Goal: Task Accomplishment & Management: Use online tool/utility

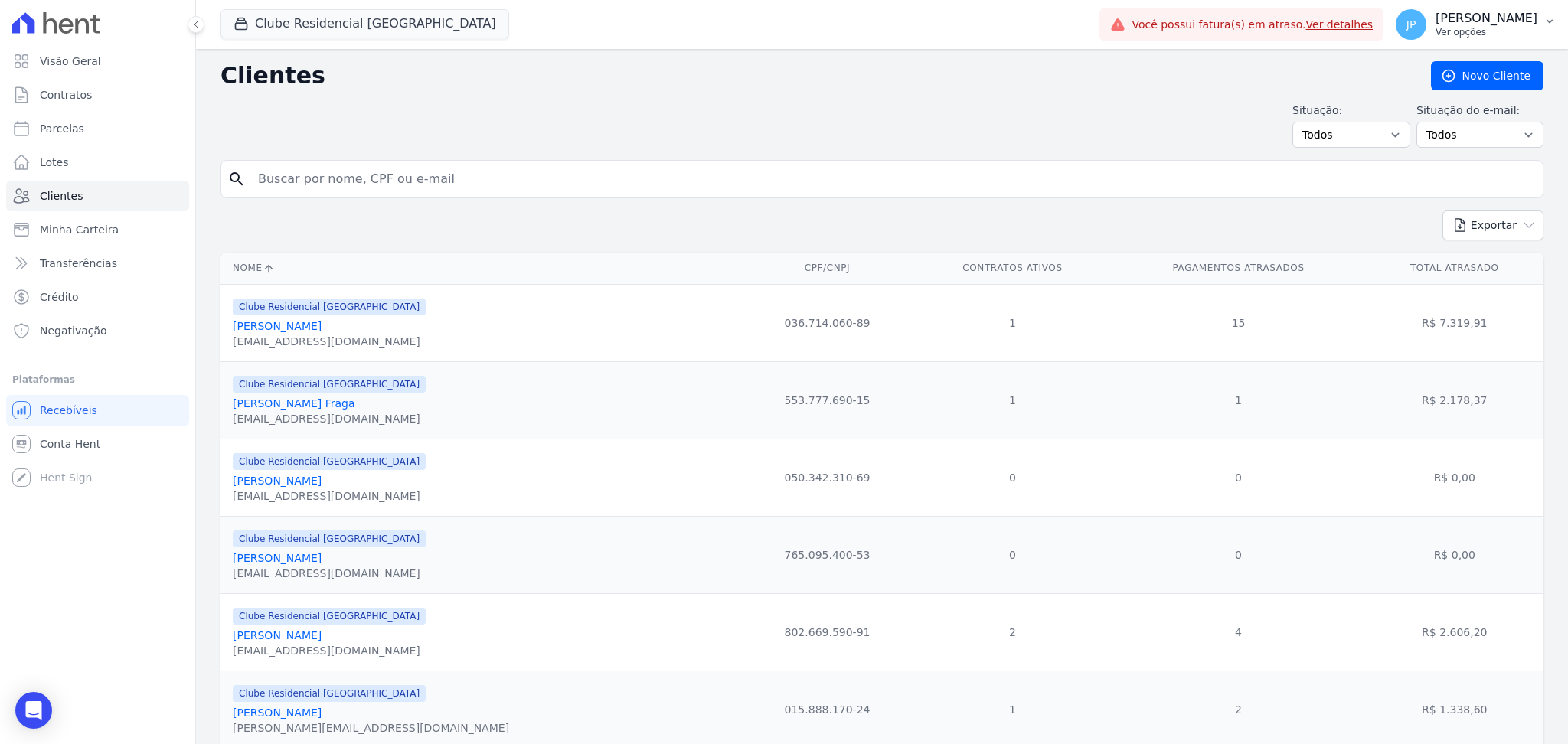
click at [1490, 30] on p "Ver opções" at bounding box center [1486, 32] width 102 height 13
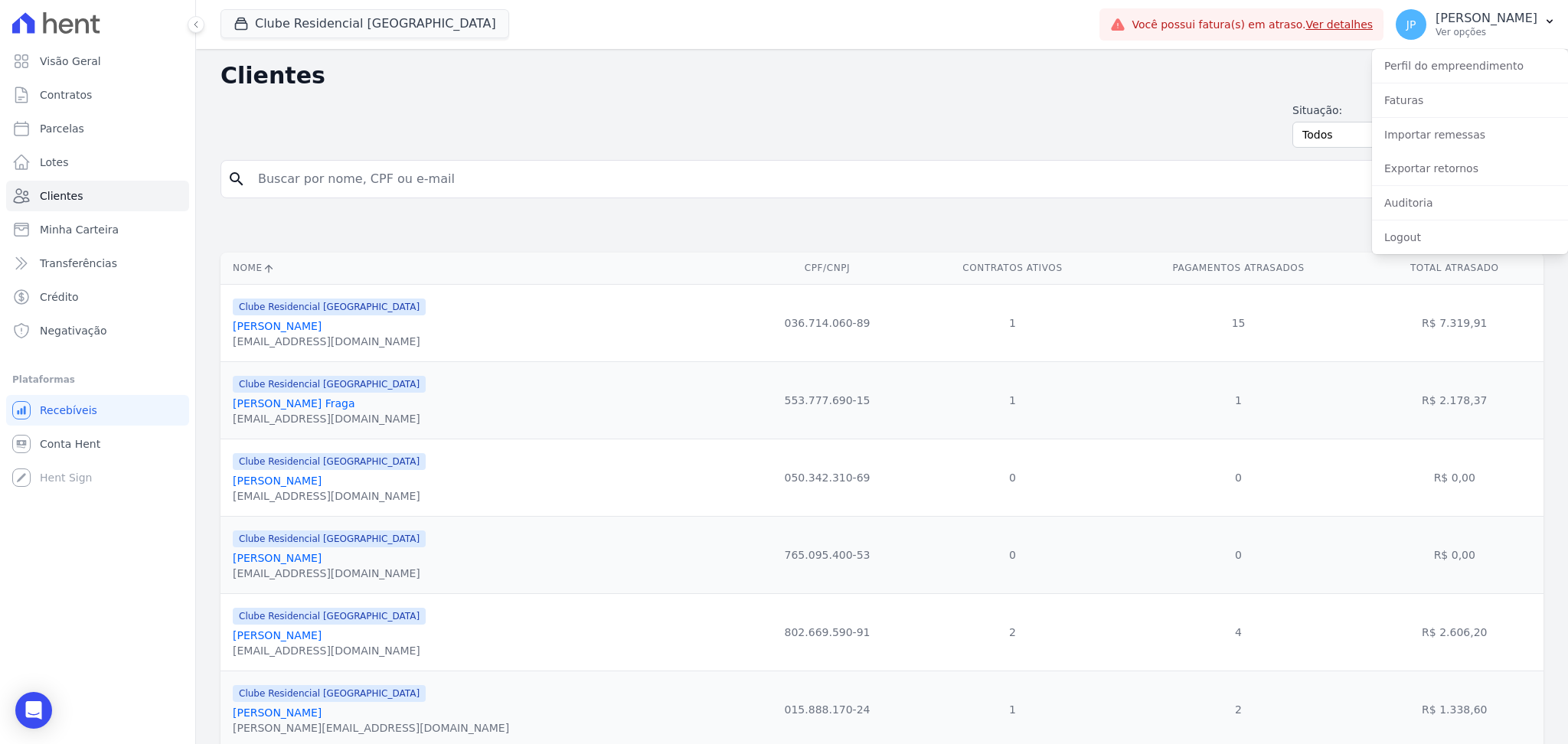
click at [538, 77] on h2 "Clientes" at bounding box center [813, 76] width 1186 height 28
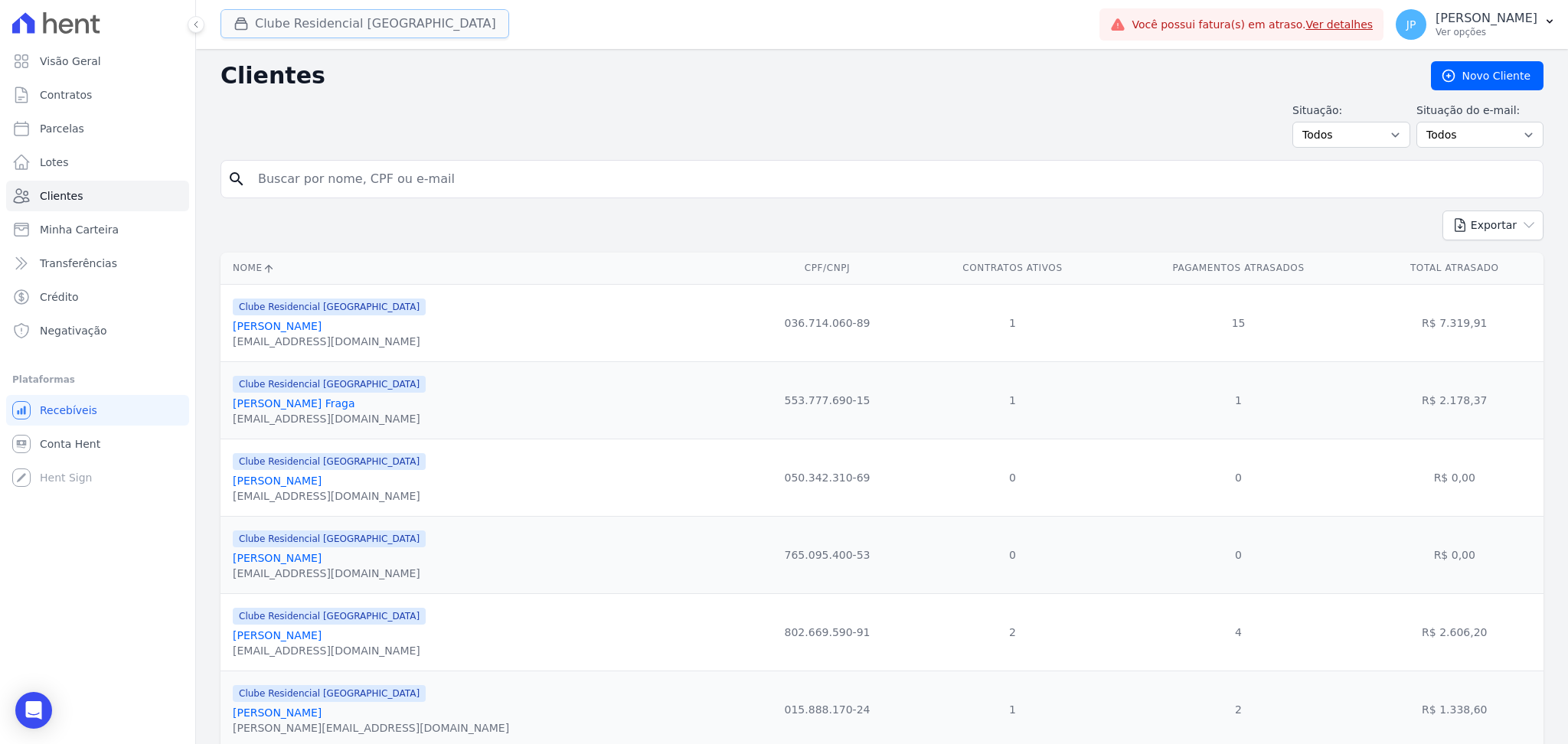
click at [319, 34] on button "Clube Residencial [GEOGRAPHIC_DATA]" at bounding box center [364, 24] width 289 height 29
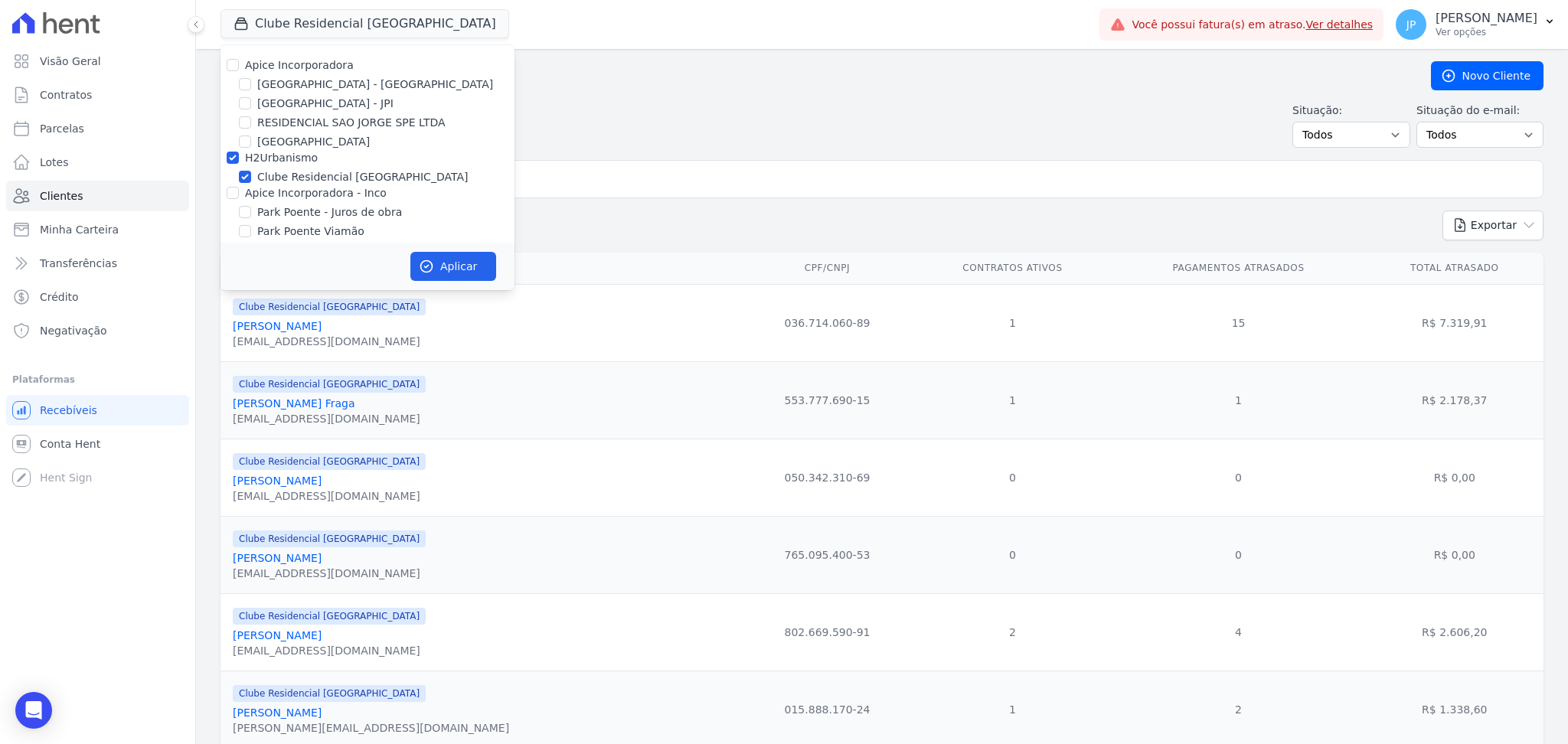
click at [559, 80] on h2 "Clientes" at bounding box center [813, 76] width 1186 height 28
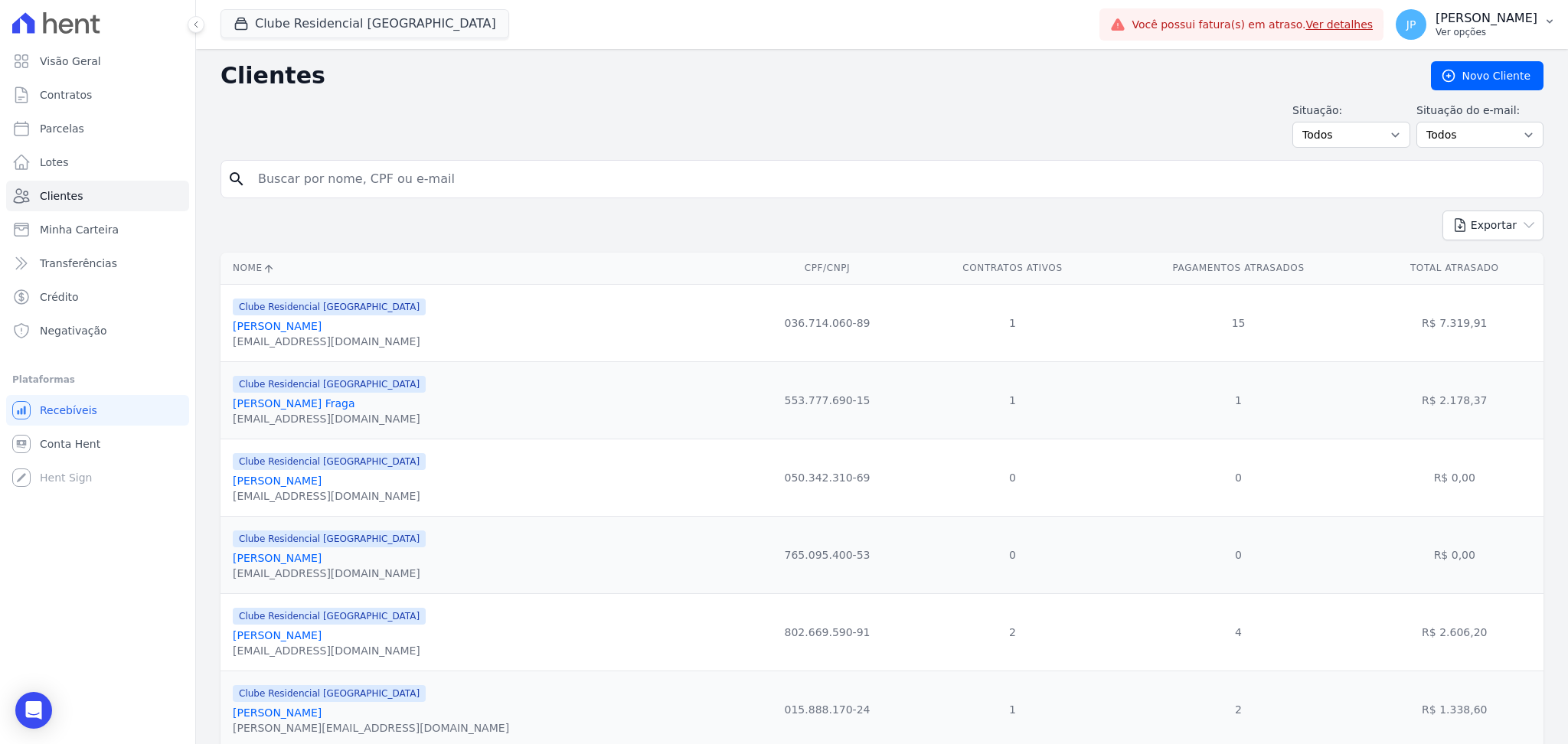
click at [1517, 23] on p "[PERSON_NAME]" at bounding box center [1486, 18] width 102 height 15
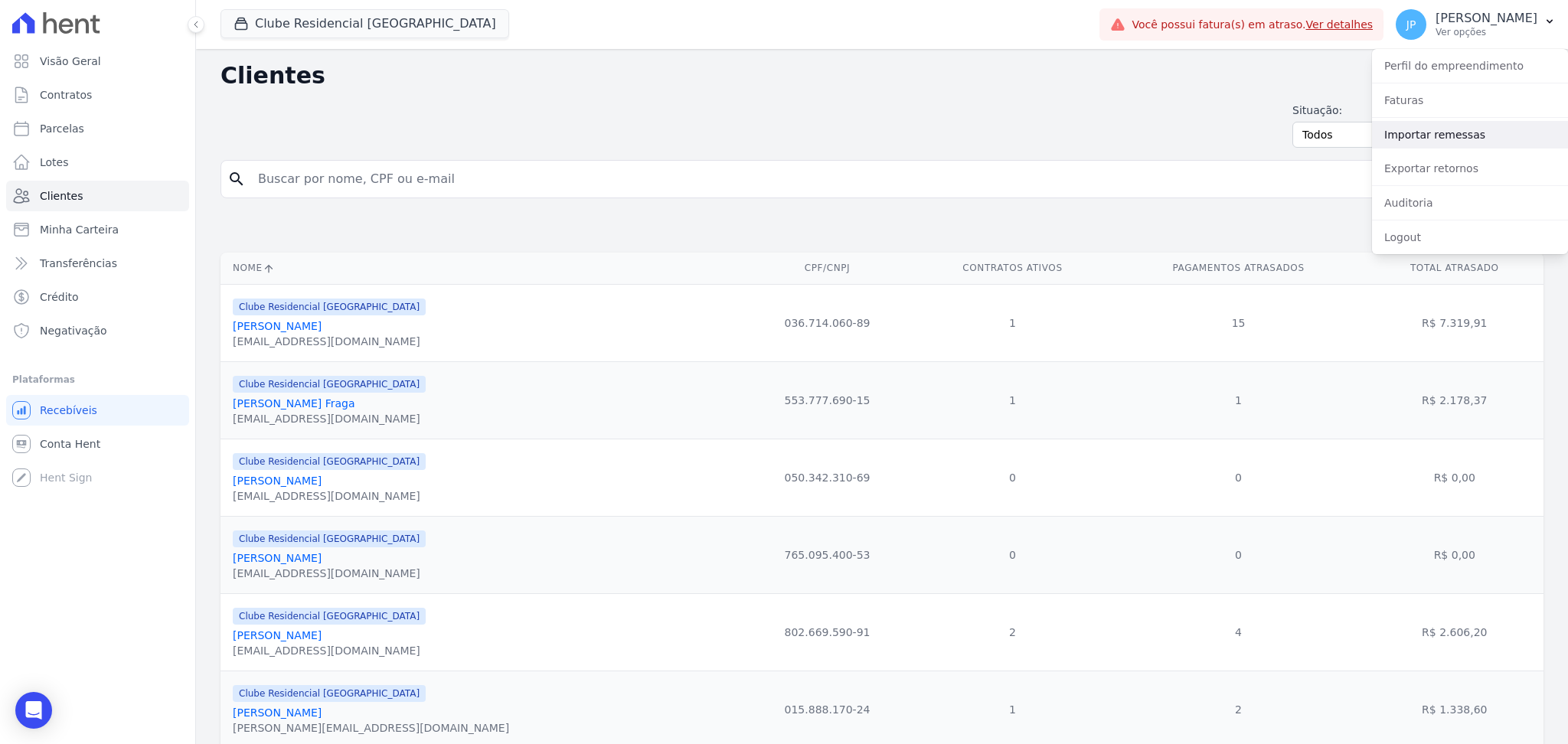
click at [1434, 141] on link "Importar remessas" at bounding box center [1470, 135] width 196 height 28
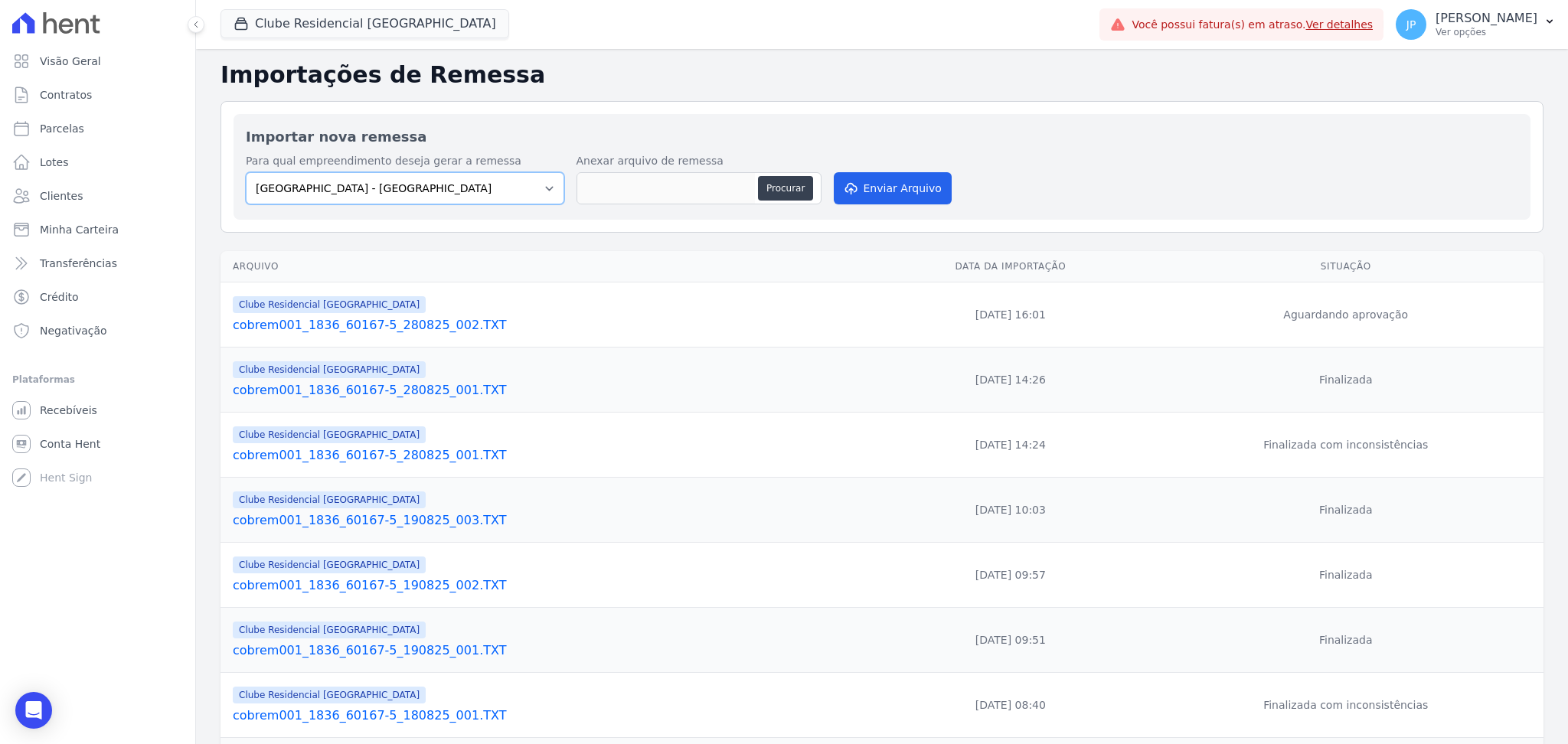
click at [408, 185] on select "Arty Park - Gravatai Arty Park - JPI Clube Residencial Saint Louis Park Poente …" at bounding box center [405, 188] width 319 height 32
select select "9faf743c-9acd-4b6b-9881-b5fc9395b26d"
click at [246, 172] on select "Arty Park - Gravatai Arty Park - JPI Clube Residencial Saint Louis Park Poente …" at bounding box center [405, 188] width 319 height 32
click at [794, 182] on button "Procurar" at bounding box center [786, 187] width 56 height 24
type input "cobrem001_1836_60167-5_290825_001.TXT"
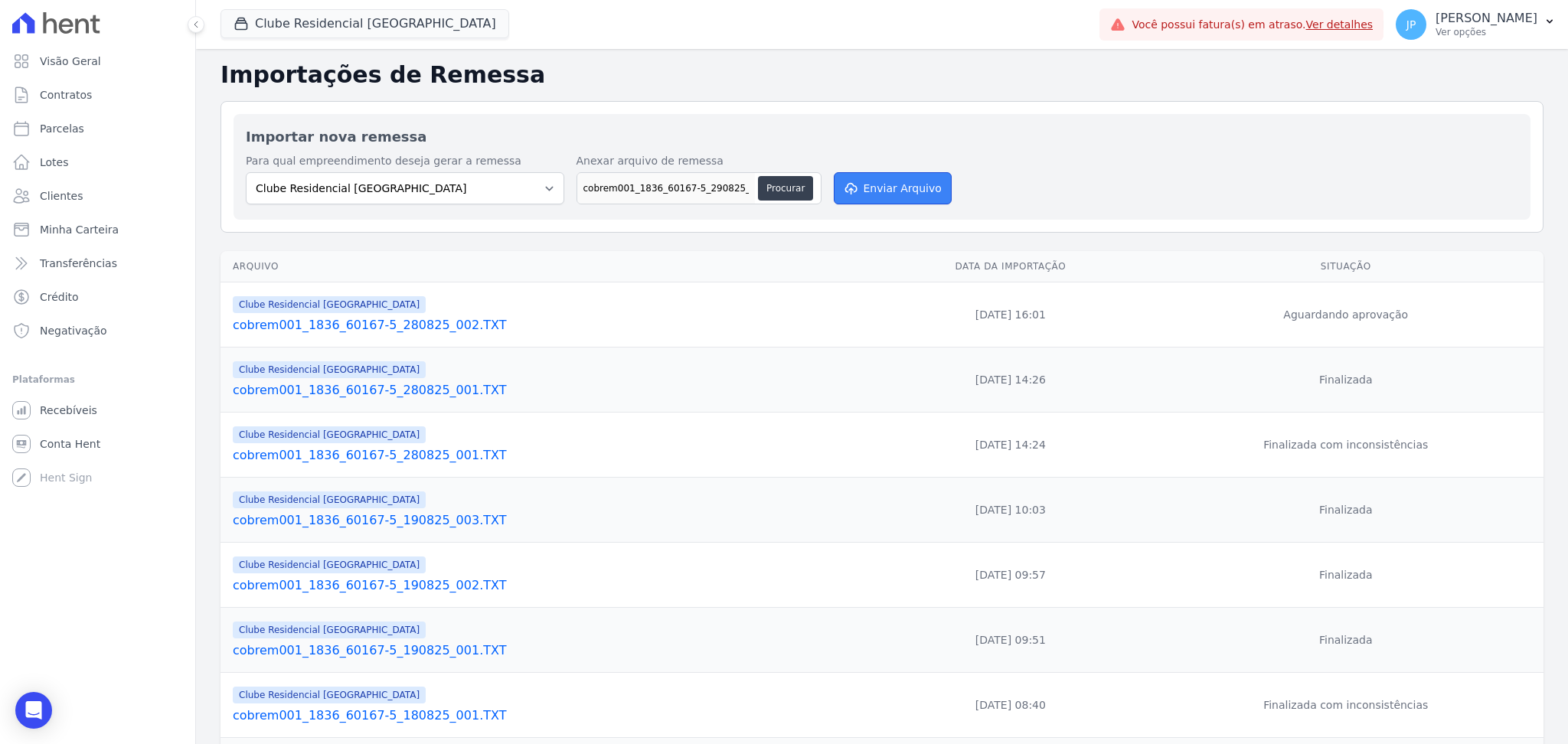
click at [880, 183] on button "Enviar Arquivo" at bounding box center [893, 188] width 118 height 32
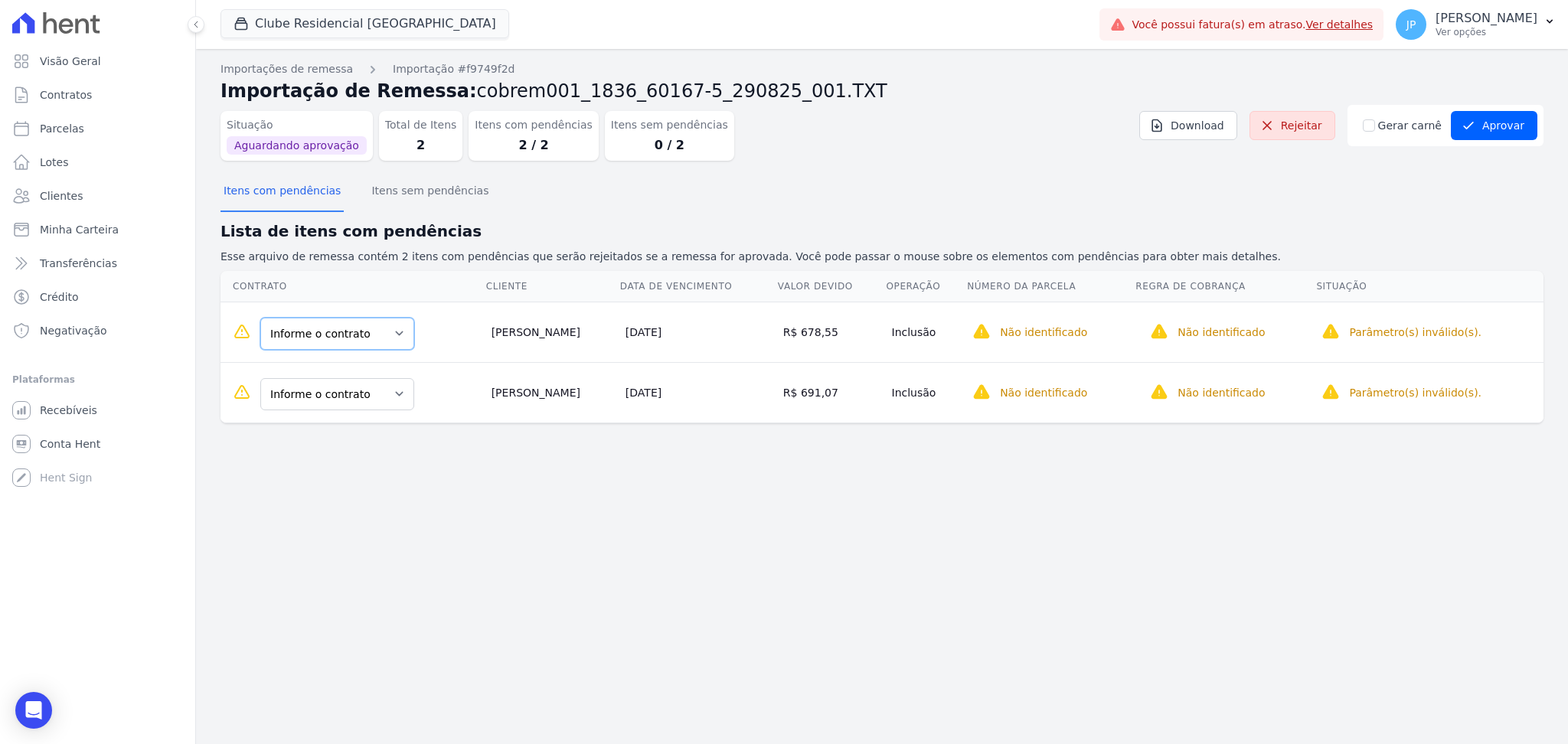
click at [355, 332] on select "Informe o contrato QUADRA H LOTE 3 QUADRA H LOTE 2" at bounding box center [337, 334] width 154 height 32
click at [554, 592] on div "Importações de remessa Importação #f9749f2d Importação de Remessa: cobrem001_18…" at bounding box center [882, 396] width 1372 height 695
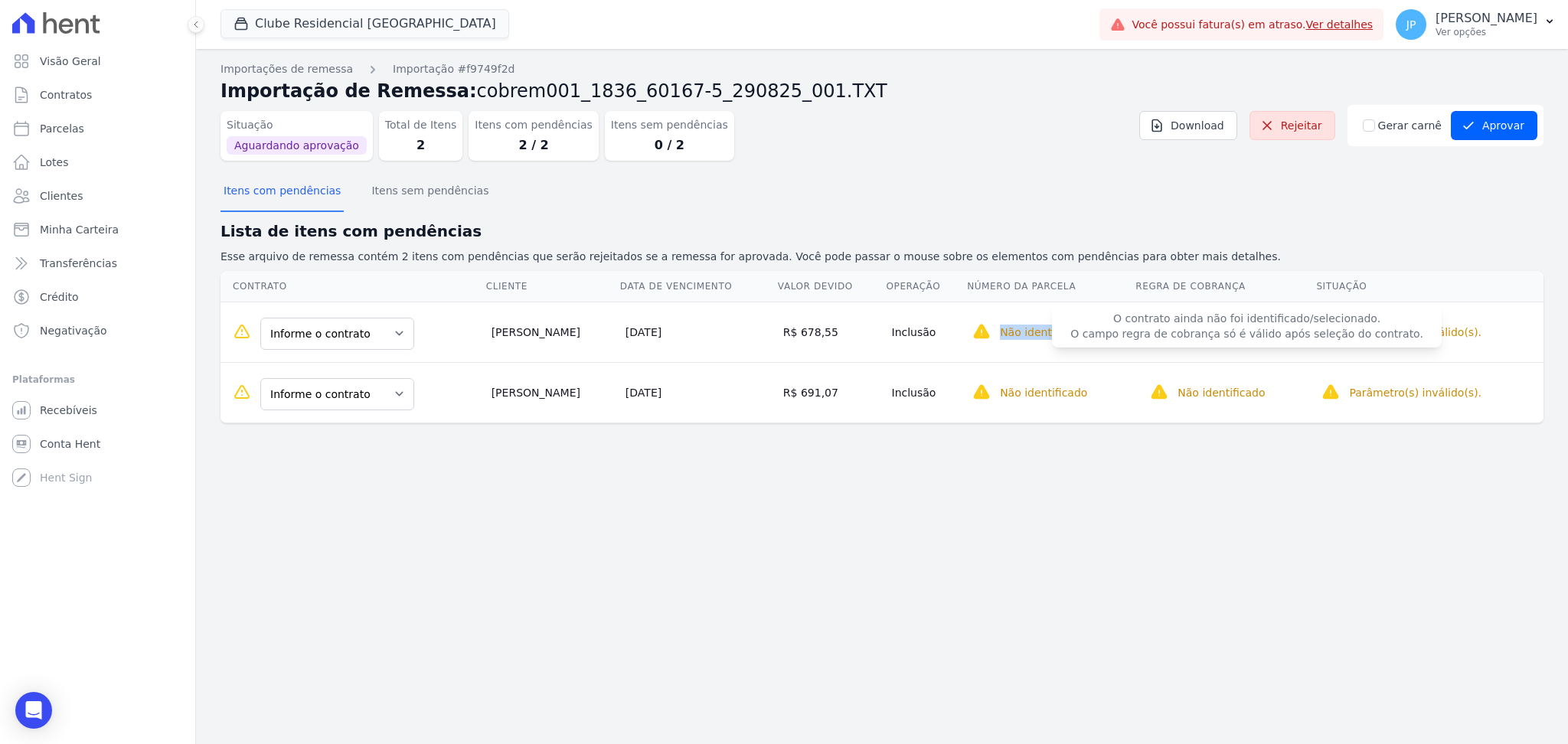
drag, startPoint x: 986, startPoint y: 335, endPoint x: 1226, endPoint y: 340, distance: 240.1
click at [1226, 340] on tr "Informe o contrato QUADRA H LOTE 3 QUADRA H LOTE 2 Alessandro Santos 05/09/2025…" at bounding box center [882, 332] width 1323 height 61
click at [973, 456] on div "Importações de remessa Importação #f9749f2d Importação de Remessa: cobrem001_18…" at bounding box center [882, 396] width 1372 height 695
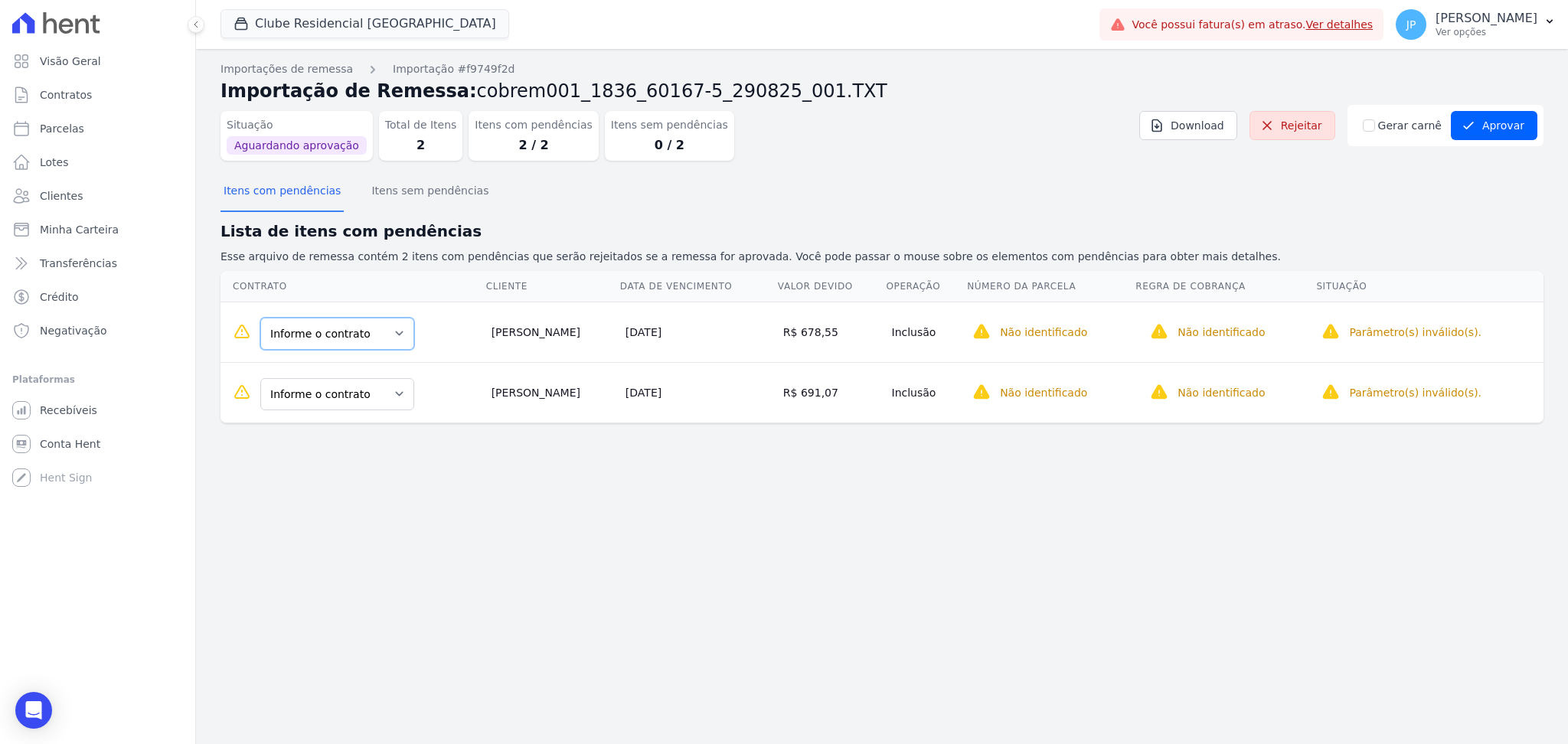
click at [385, 333] on select "Informe o contrato QUADRA H LOTE 3 QUADRA H LOTE 2" at bounding box center [337, 334] width 154 height 32
click at [373, 329] on select "Informe o contrato QUADRA H LOTE 3 QUADRA H LOTE 2" at bounding box center [337, 334] width 154 height 32
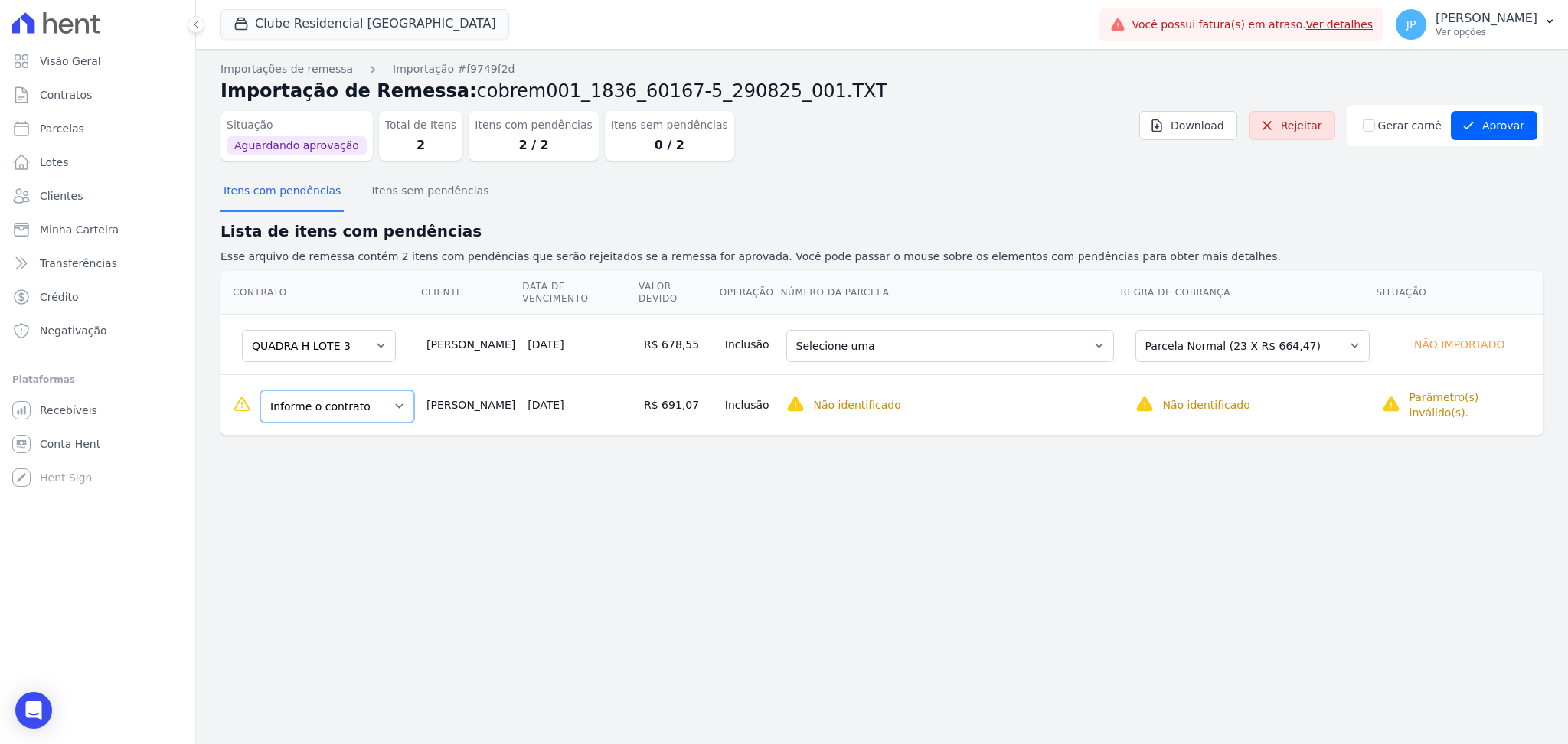
click at [353, 401] on select "Informe o contrato QUADRA H LOTE 3 QUADRA H LOTE 2" at bounding box center [337, 406] width 154 height 32
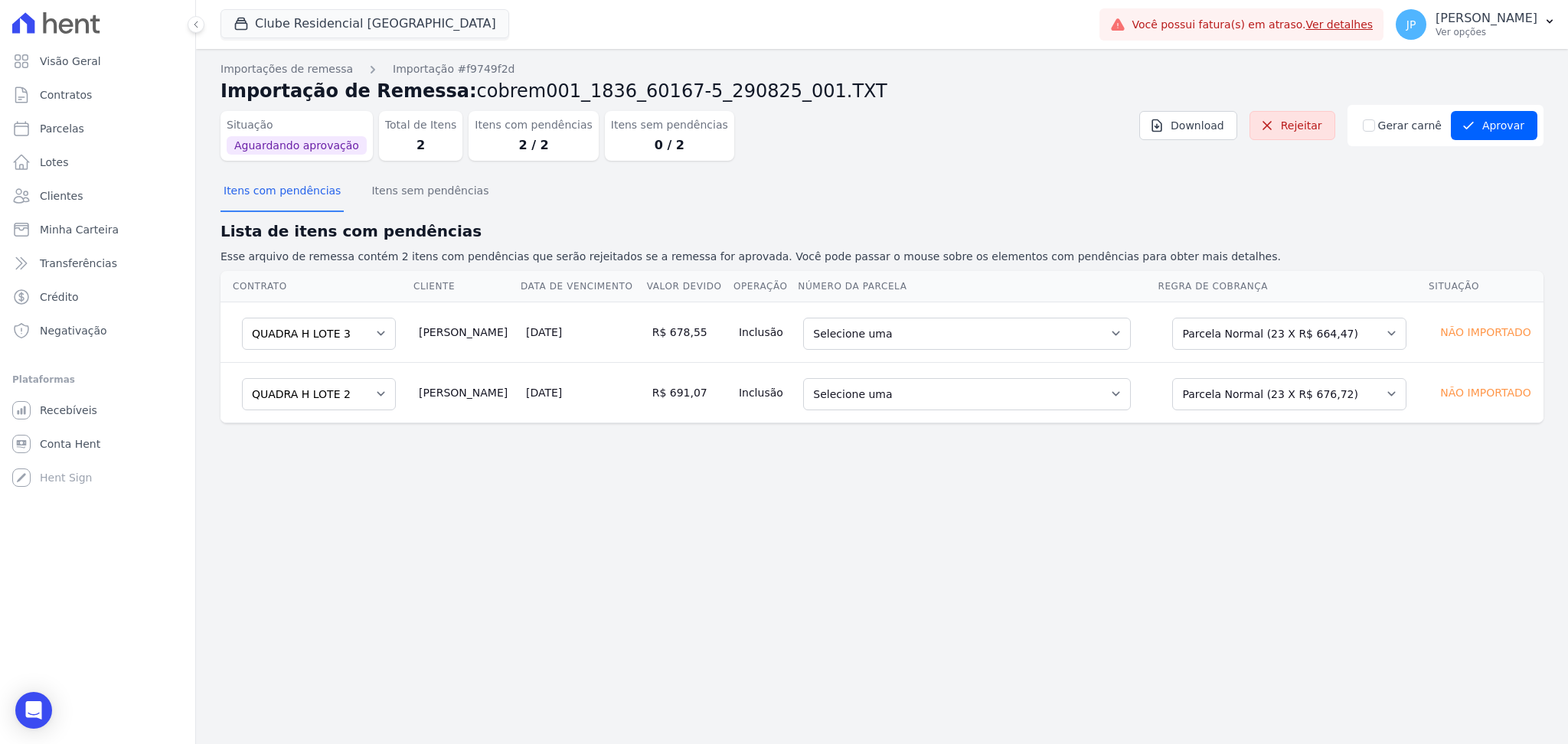
click at [1510, 109] on div "Gerar carnê Aprovar Aprovar remessa com erros? Você está prestes a aprovar uma …" at bounding box center [1445, 125] width 196 height 41
click at [1495, 129] on button "Aprovar" at bounding box center [1494, 125] width 87 height 29
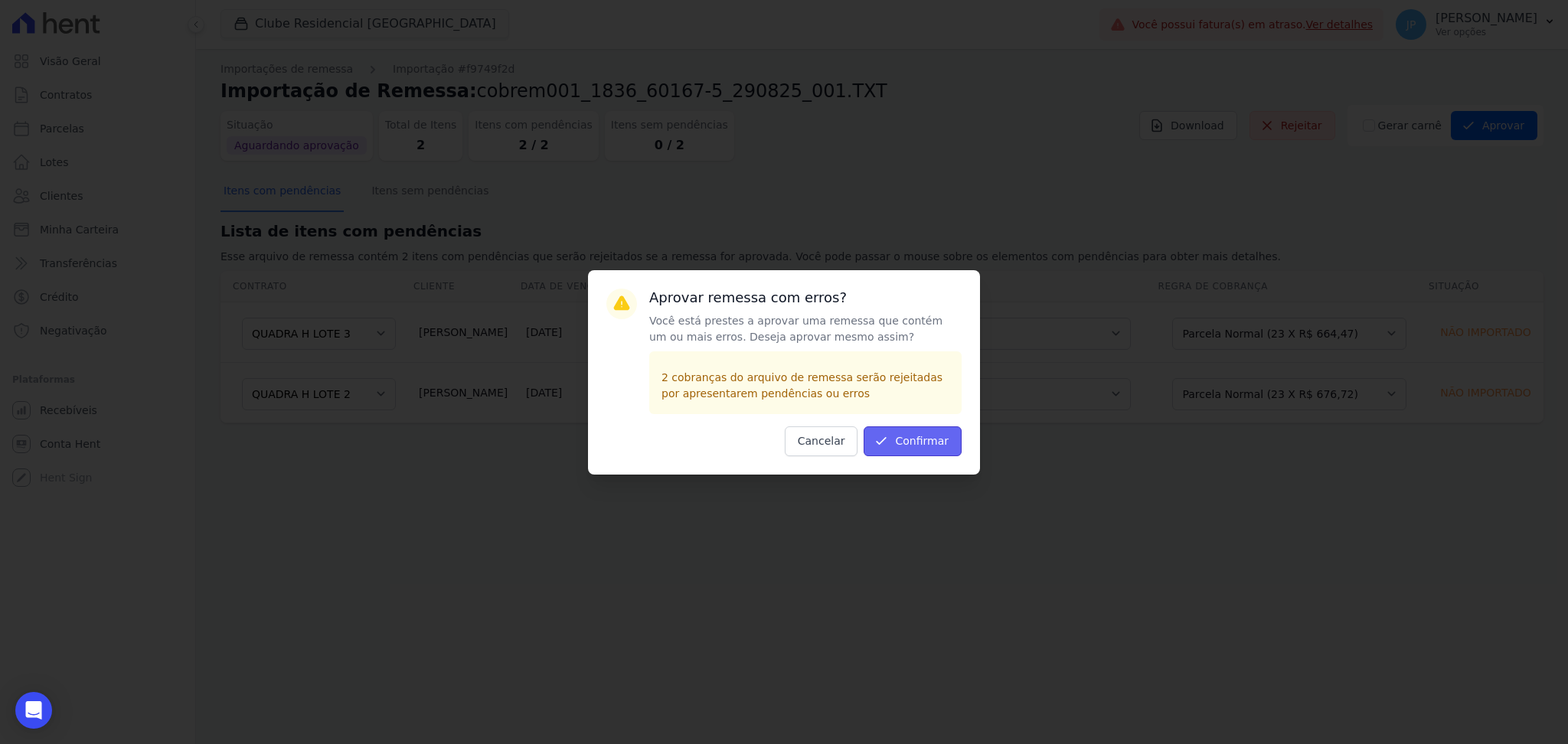
click at [910, 436] on button "Confirmar" at bounding box center [913, 441] width 98 height 30
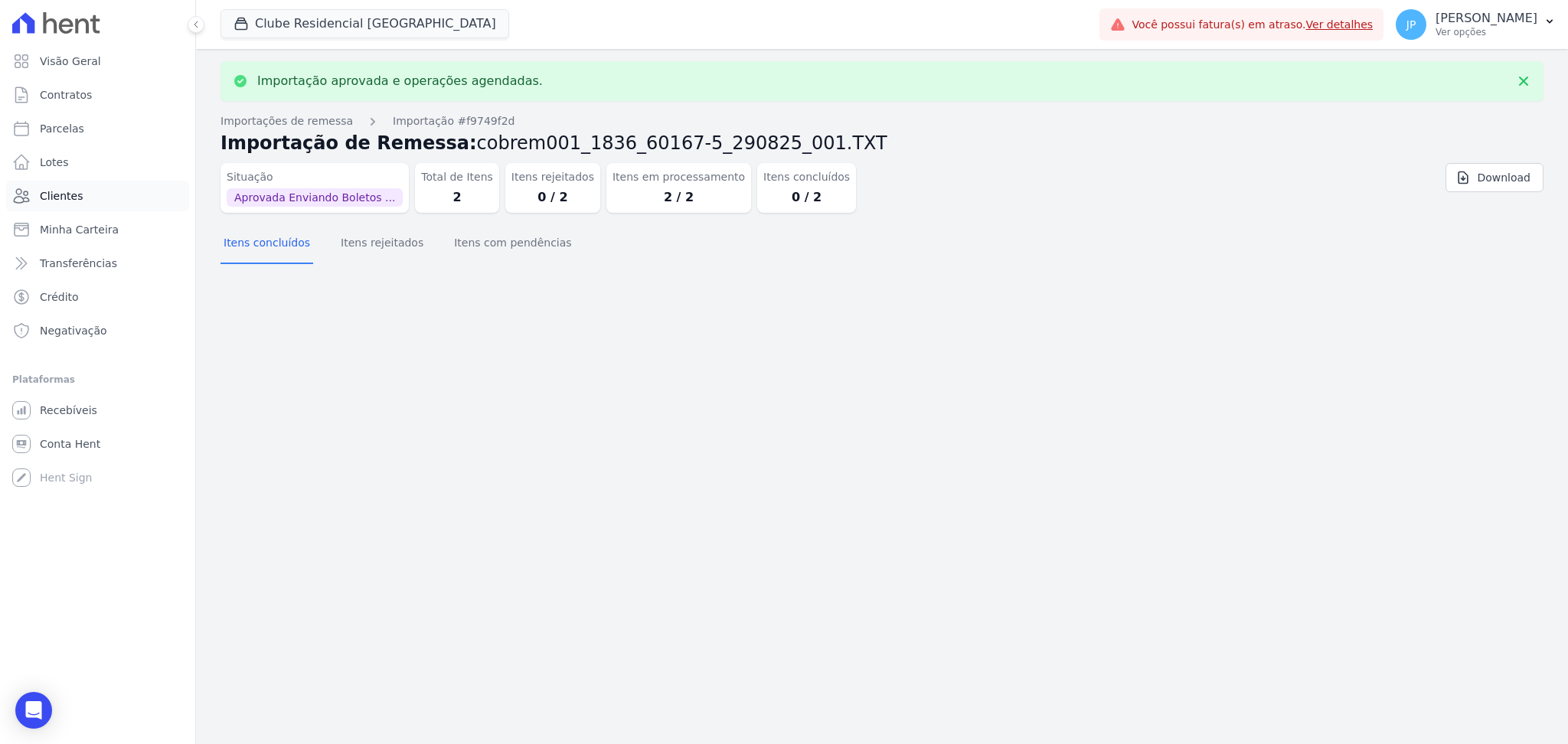
click at [56, 194] on span "Clientes" at bounding box center [61, 196] width 43 height 15
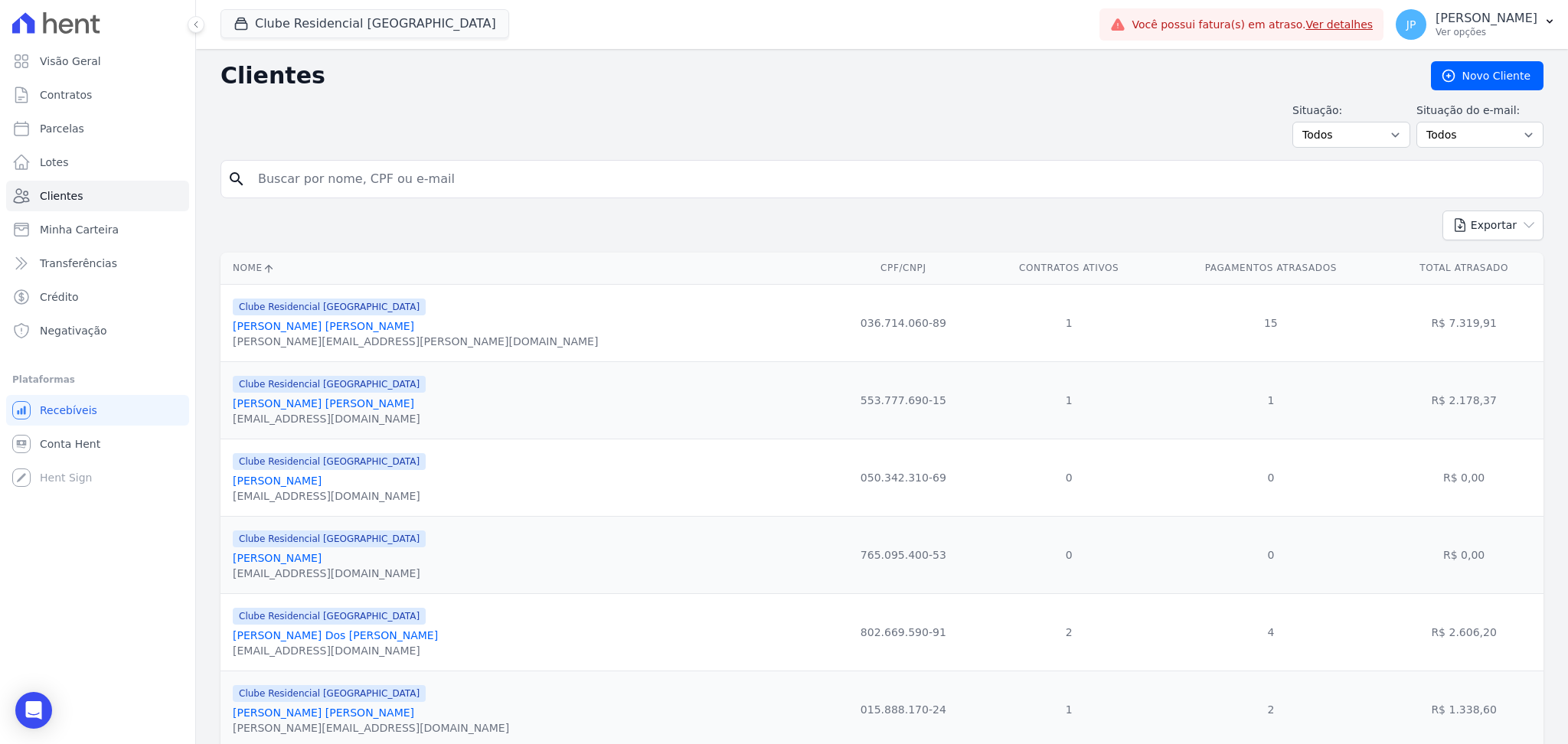
click at [326, 175] on input "search" at bounding box center [893, 179] width 1288 height 30
type input "[PERSON_NAME]"
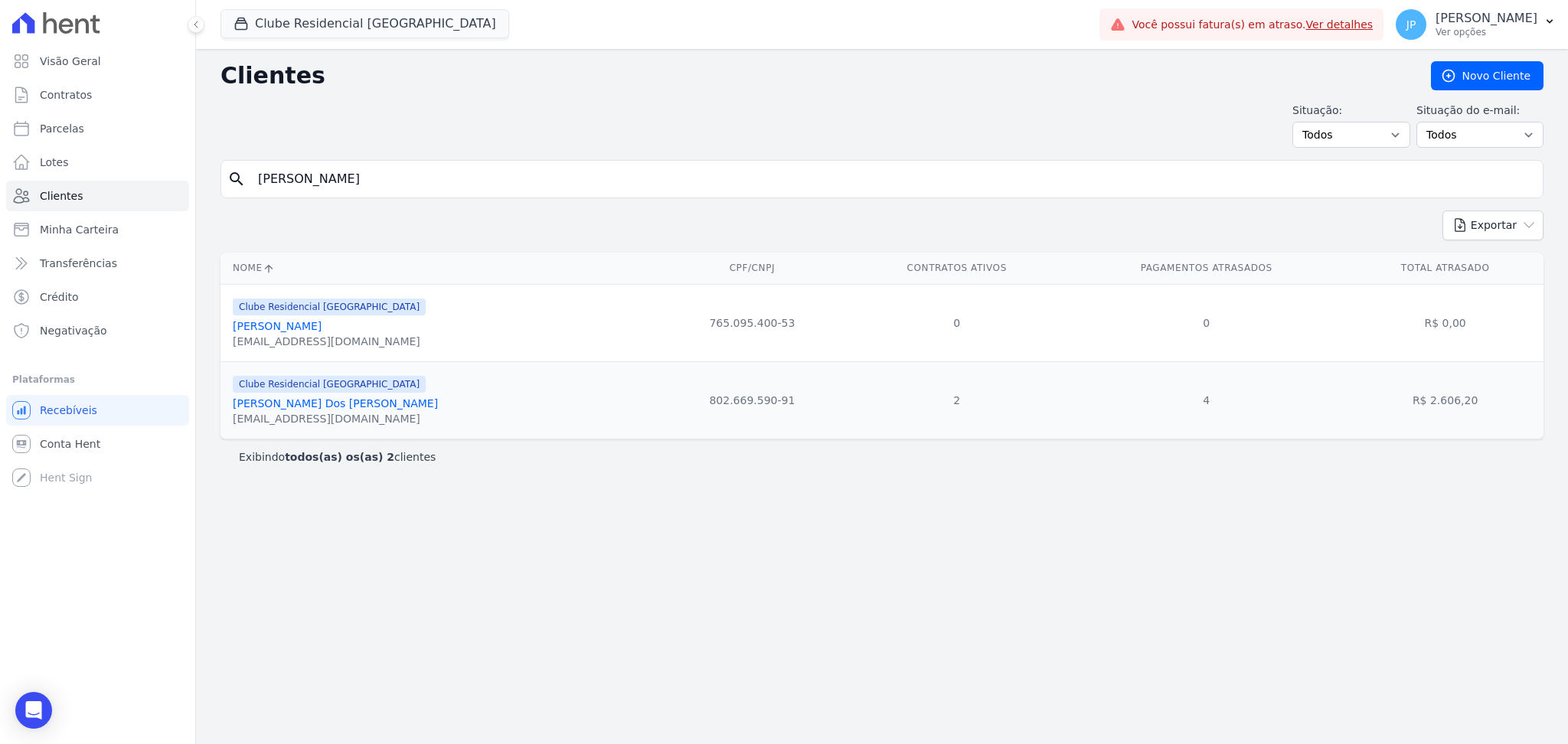
click at [313, 408] on link "[PERSON_NAME]" at bounding box center [336, 403] width 205 height 13
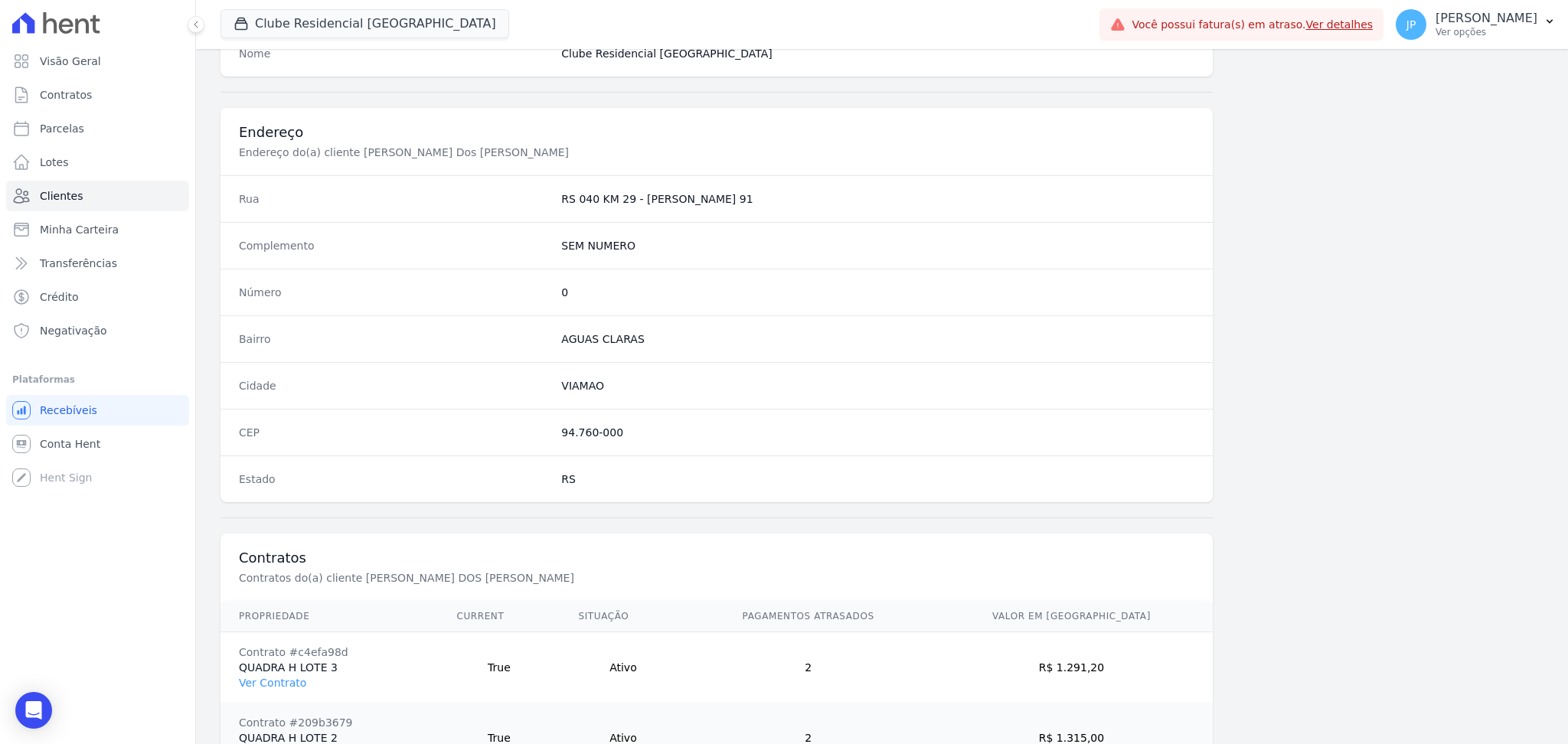
scroll to position [759, 0]
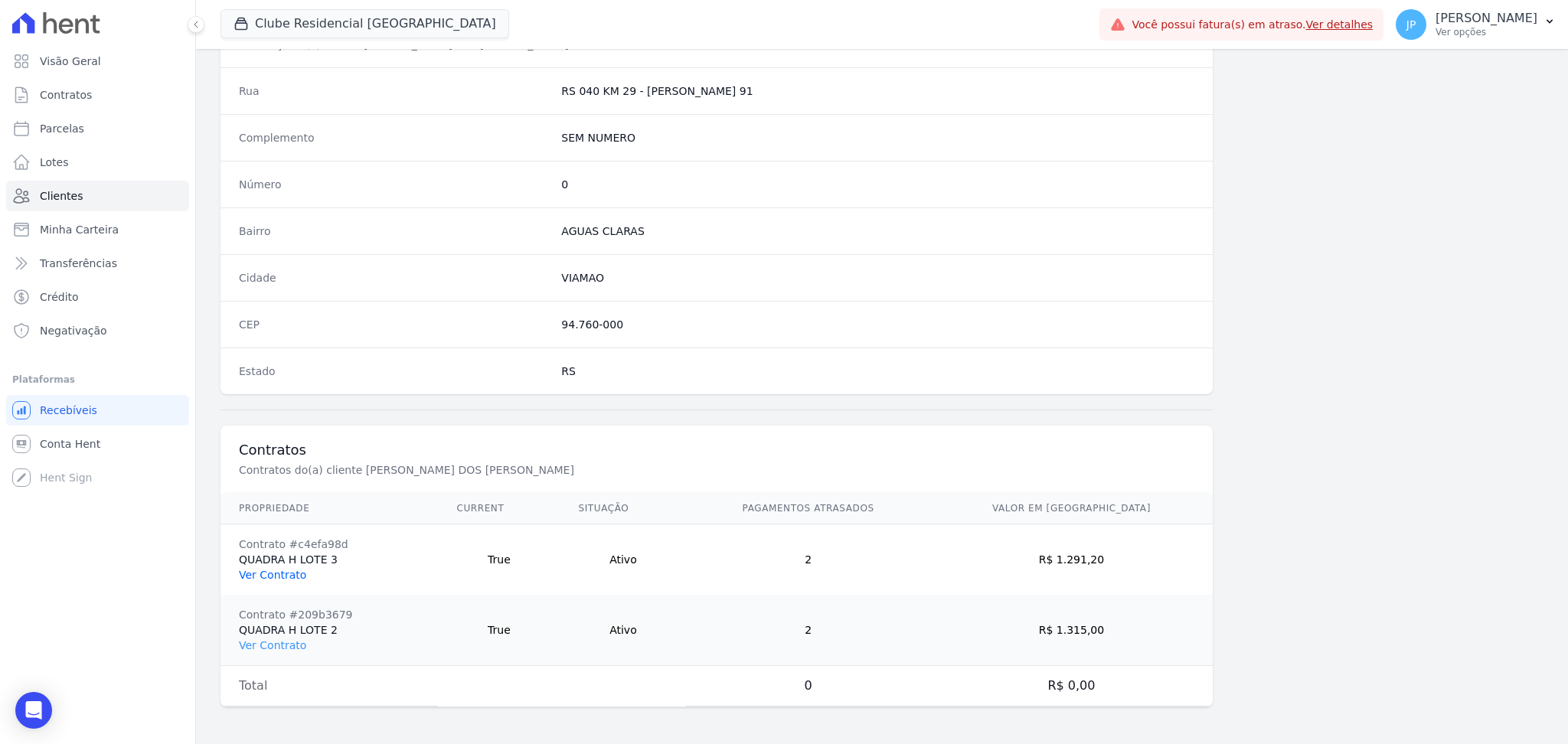
click at [258, 577] on link "Ver Contrato" at bounding box center [273, 574] width 67 height 13
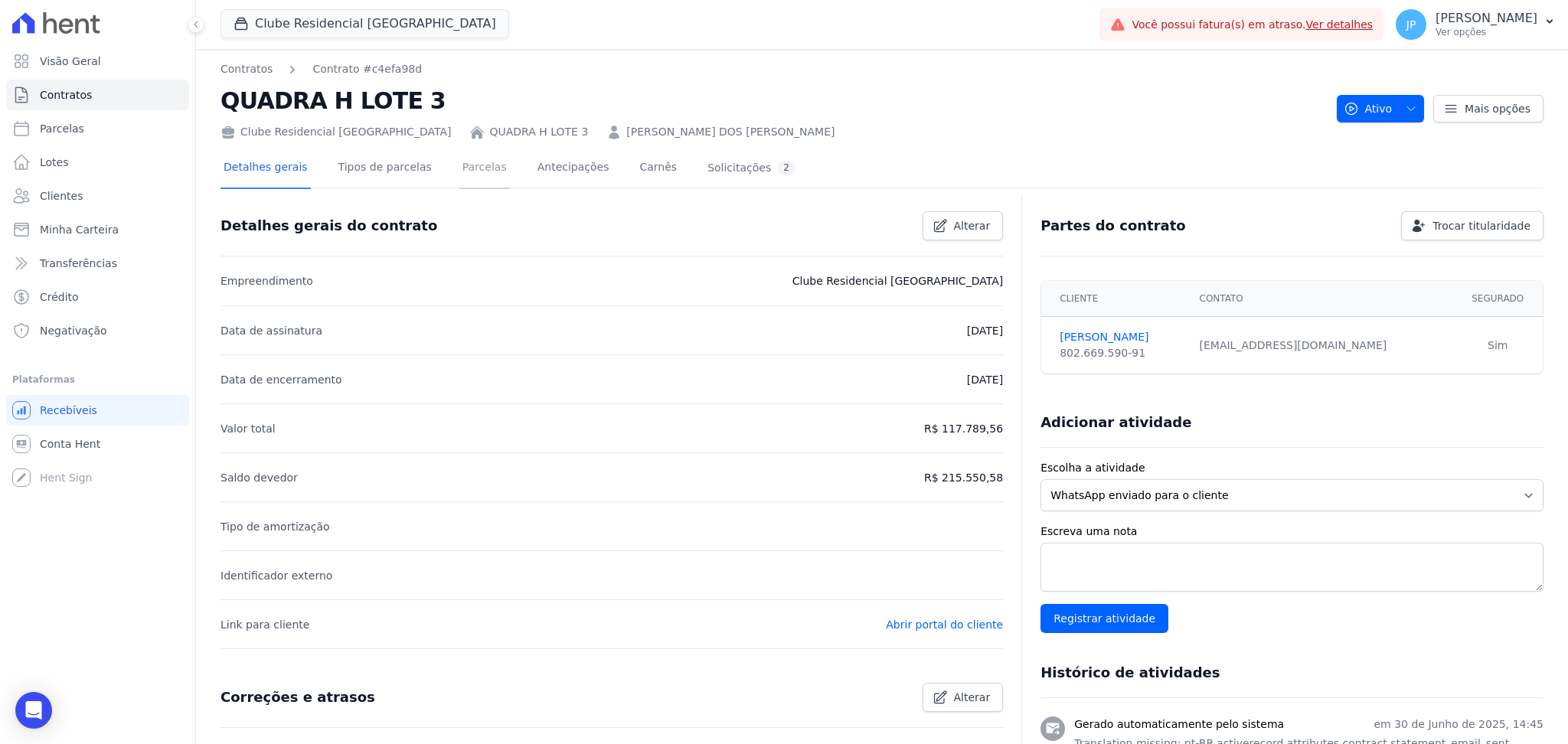
click at [471, 166] on link "Parcelas" at bounding box center [485, 169] width 50 height 40
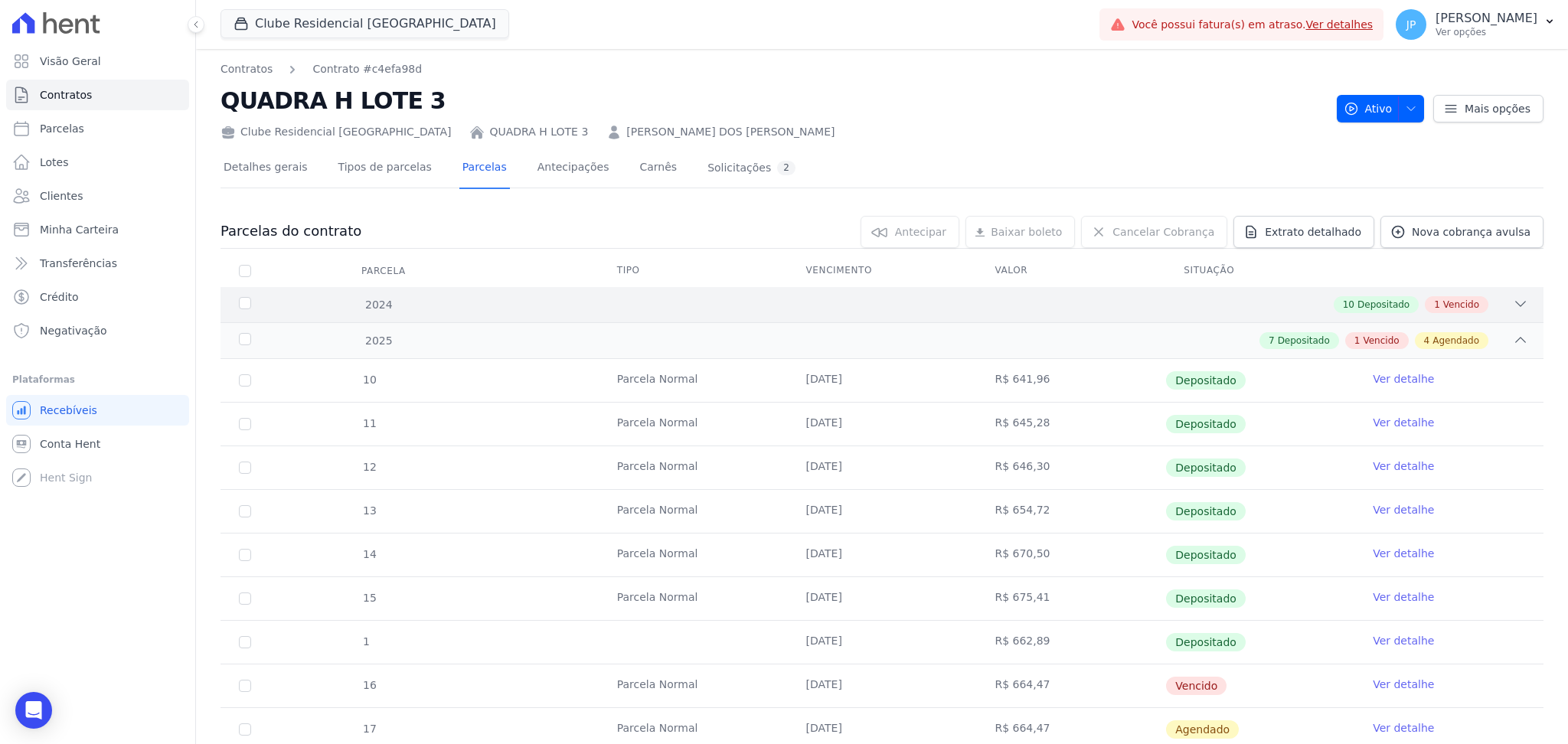
click at [1290, 300] on div "10 Depositado 1 Vencido" at bounding box center [947, 304] width 1163 height 17
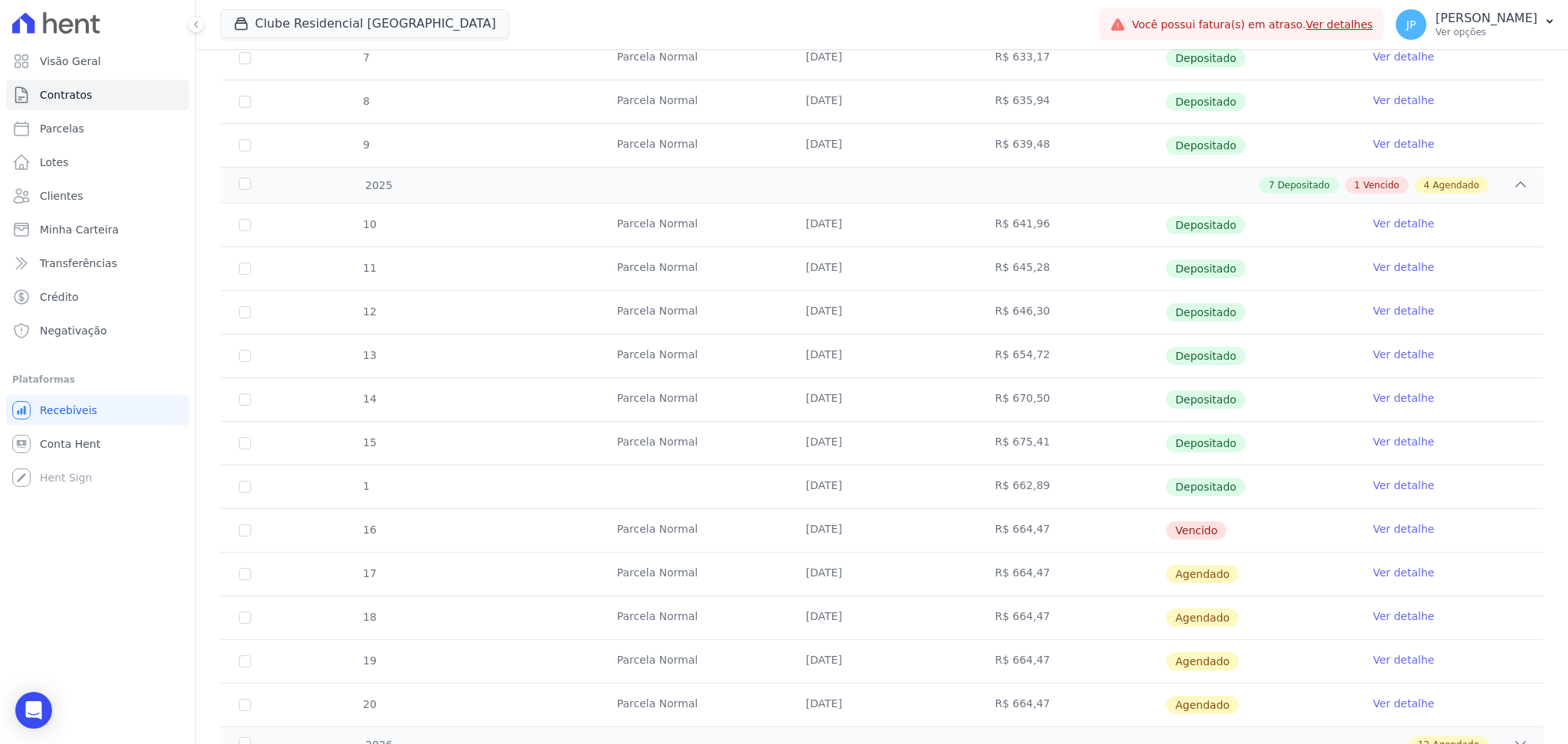
scroll to position [633, 0]
drag, startPoint x: 824, startPoint y: 534, endPoint x: 1119, endPoint y: 530, distance: 295.0
click at [1119, 530] on tr "16 Parcela Normal 25/08/2025 R$ 664,47 Vencido Ver detalhe" at bounding box center [882, 532] width 1323 height 44
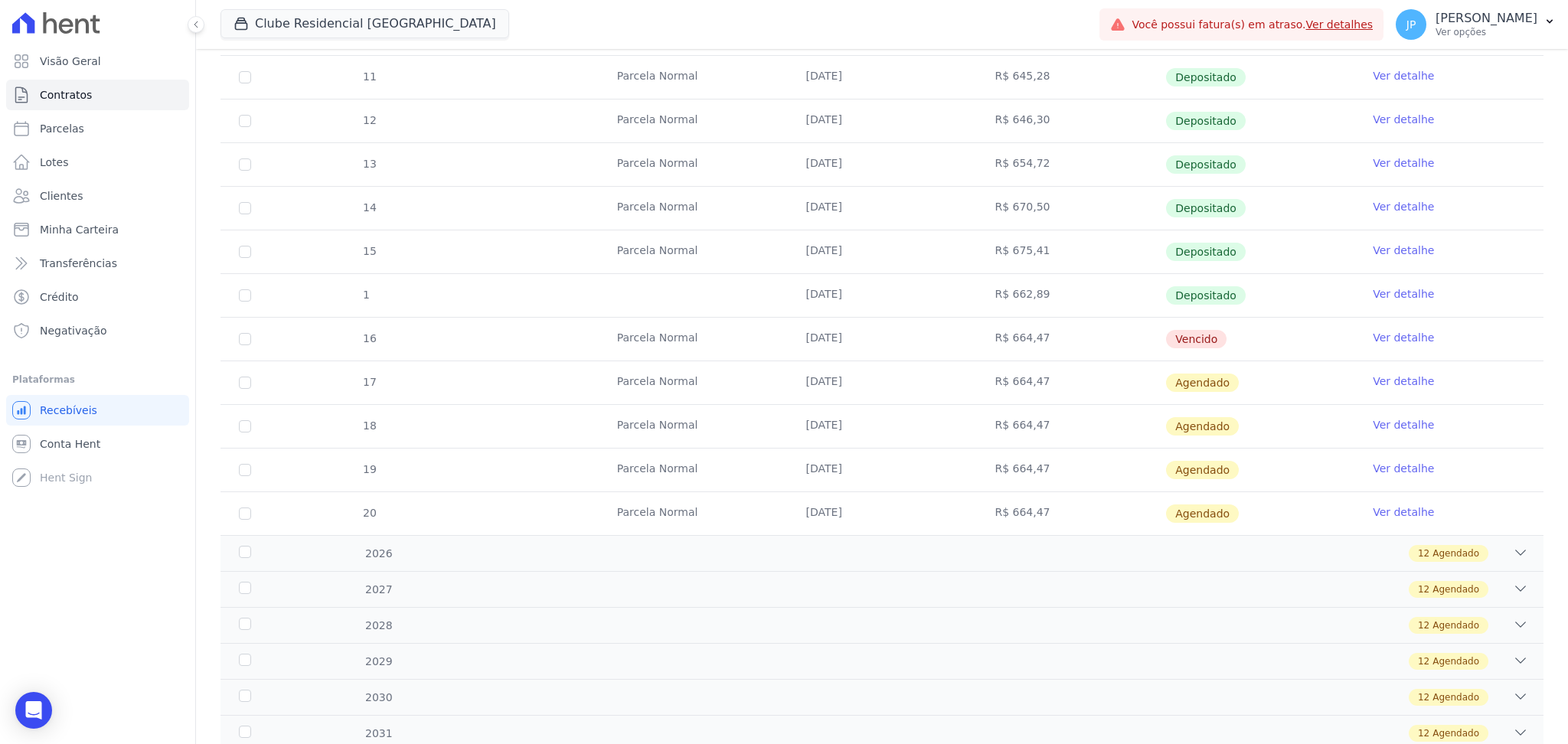
scroll to position [831, 0]
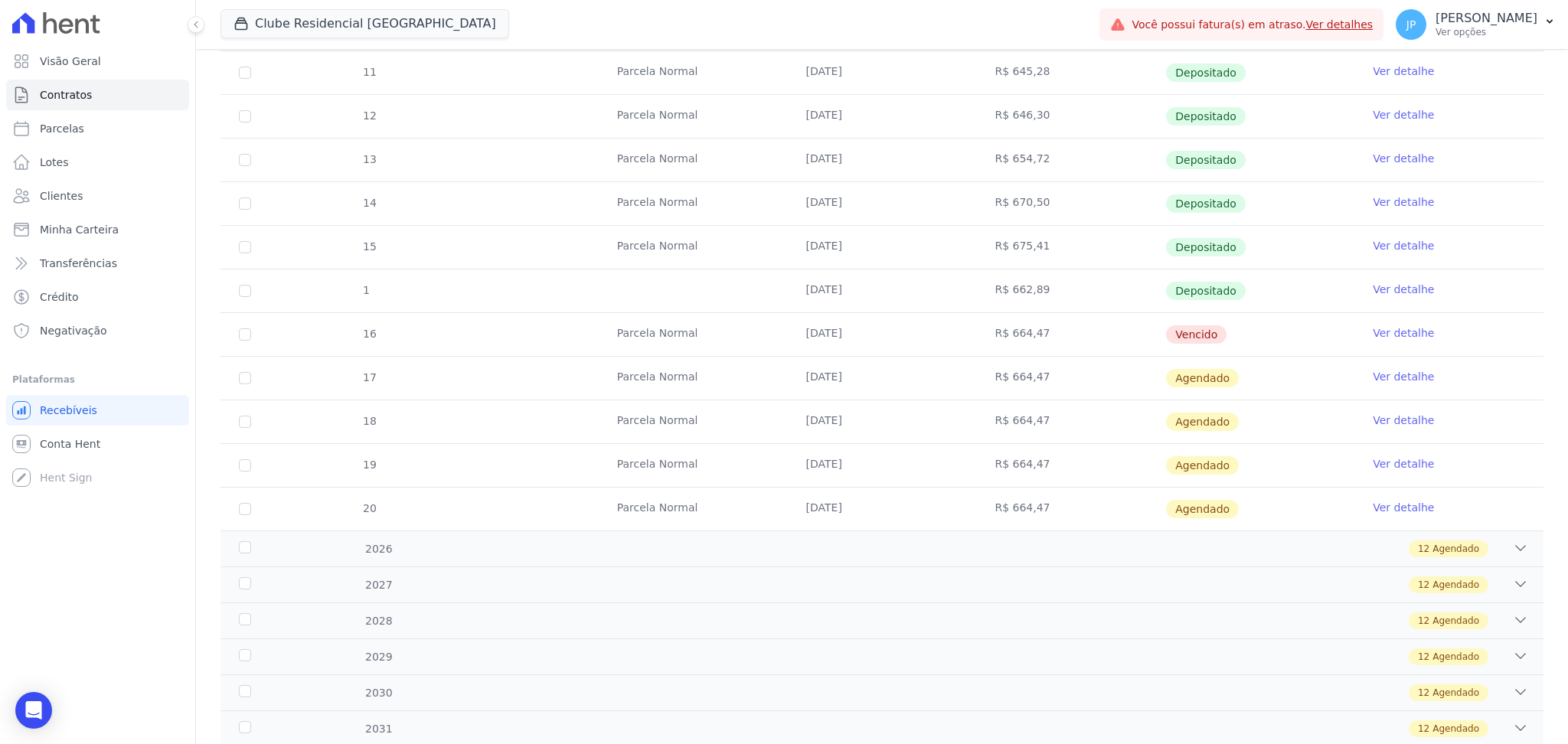
click at [723, 422] on td "Parcela Normal" at bounding box center [693, 421] width 189 height 43
drag, startPoint x: 799, startPoint y: 252, endPoint x: 786, endPoint y: 504, distance: 252.3
click at [786, 504] on tbody "10 Parcela Normal 25/01/2025 R$ 641,96 Depositado Ver detalhe 11 Parcela Normal…" at bounding box center [882, 269] width 1323 height 523
click at [788, 504] on td "[DATE]" at bounding box center [882, 509] width 189 height 43
click at [1560, 44] on button "JP João Pedroso Ver opções" at bounding box center [1475, 24] width 184 height 43
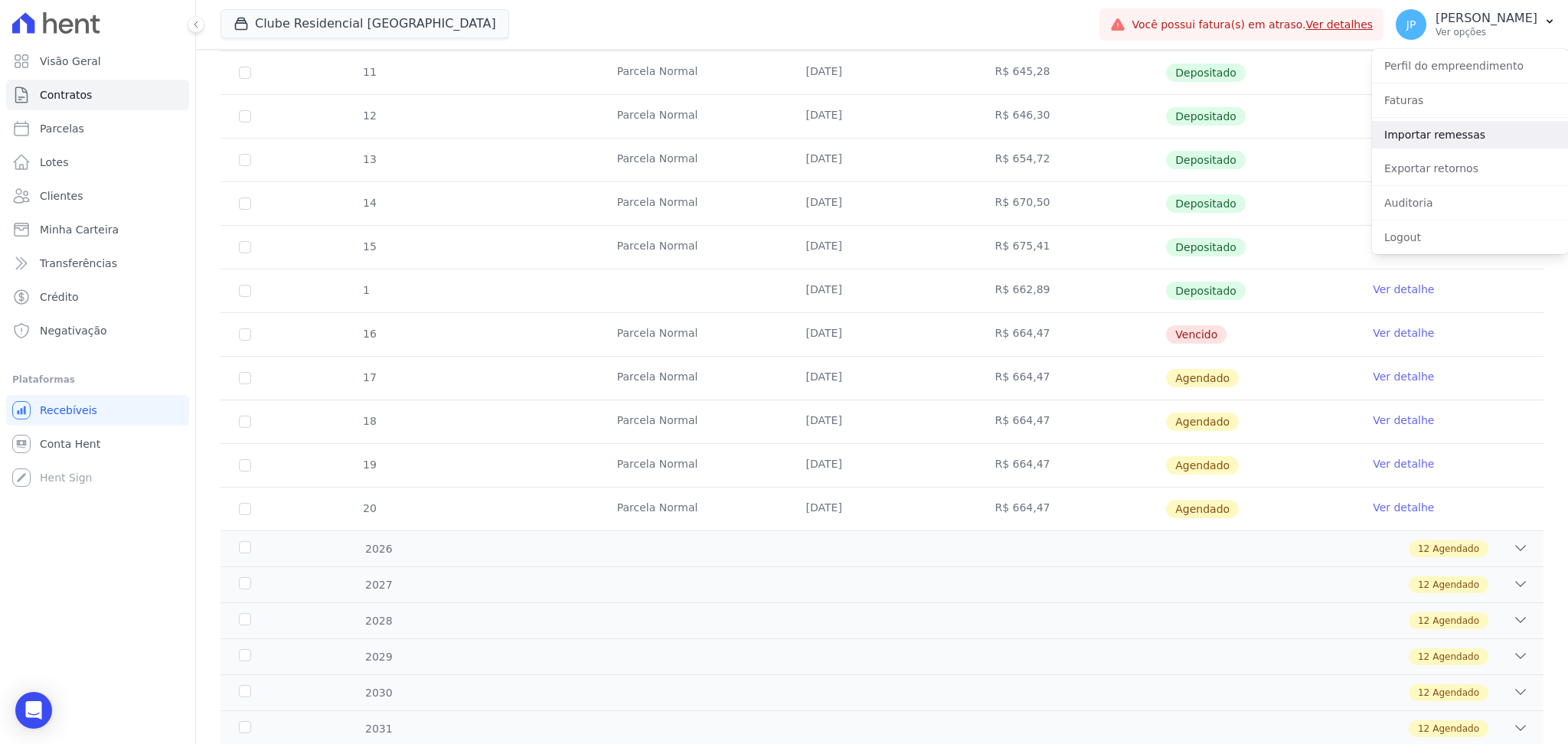
click at [1402, 139] on link "Importar remessas" at bounding box center [1470, 135] width 196 height 28
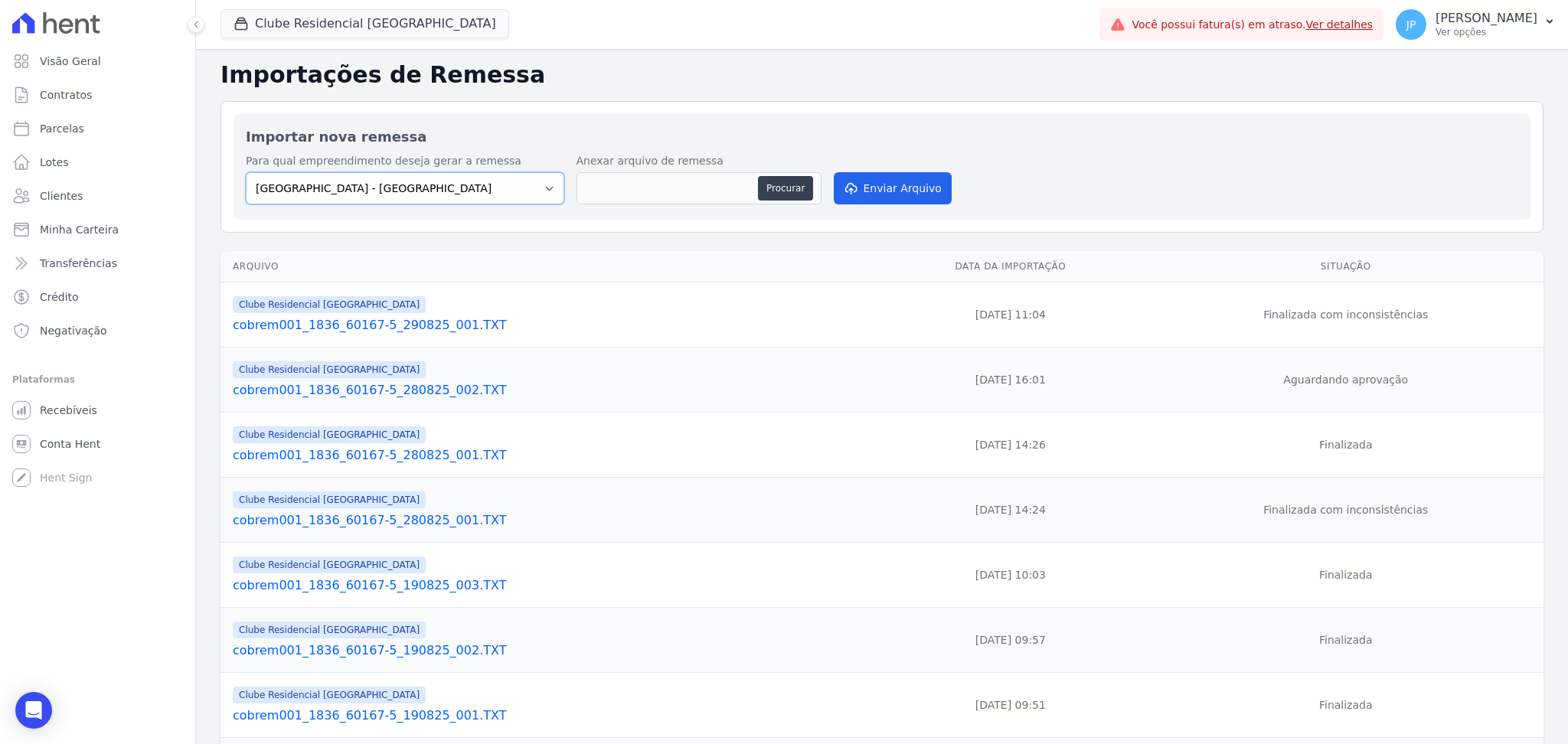
click at [537, 190] on select "Arty Park - Gravatai Arty Park - JPI Clube Residencial Saint Louis Park Poente …" at bounding box center [405, 188] width 319 height 32
select select "9faf743c-9acd-4b6b-9881-b5fc9395b26d"
click at [246, 172] on select "Arty Park - Gravatai Arty Park - JPI Clube Residencial Saint Louis Park Poente …" at bounding box center [405, 188] width 319 height 32
click at [785, 196] on button "Procurar" at bounding box center [786, 187] width 56 height 24
type input "cobrem001_1836_60167-5_290825_001.TXT"
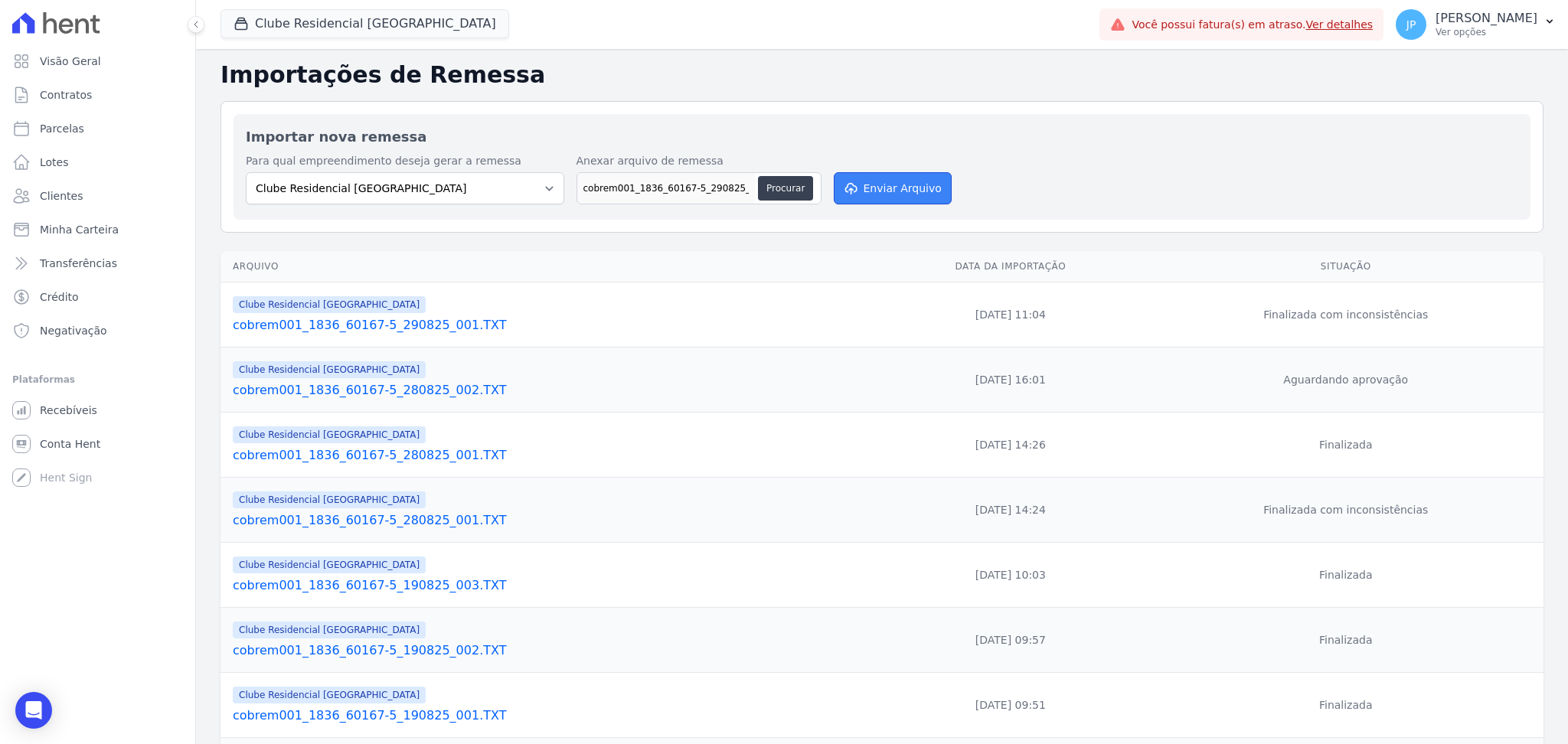
click at [930, 193] on button "Enviar Arquivo" at bounding box center [893, 188] width 118 height 32
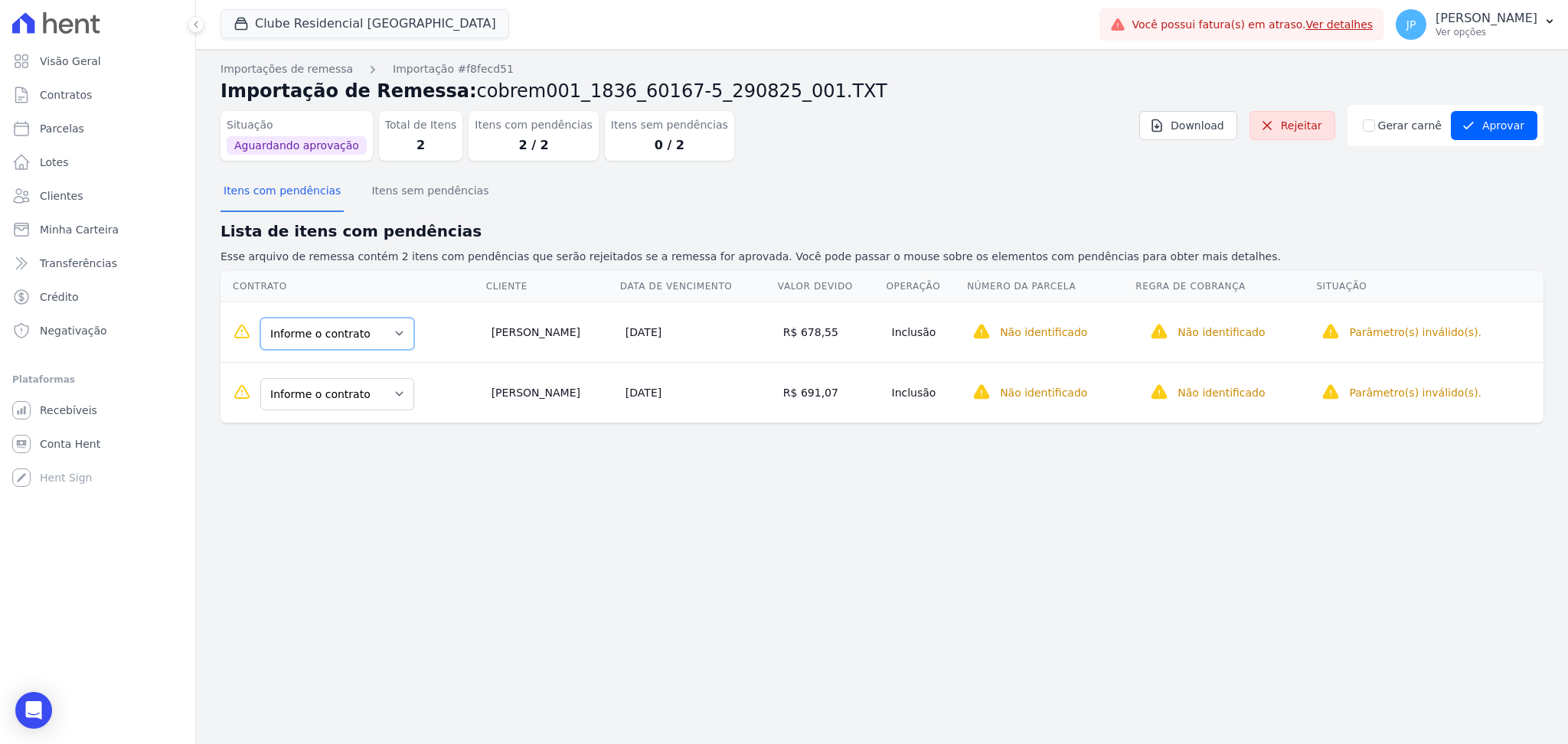
click at [369, 335] on select "Informe o contrato QUADRA H LOTE 3 QUADRA H LOTE 2" at bounding box center [337, 334] width 154 height 32
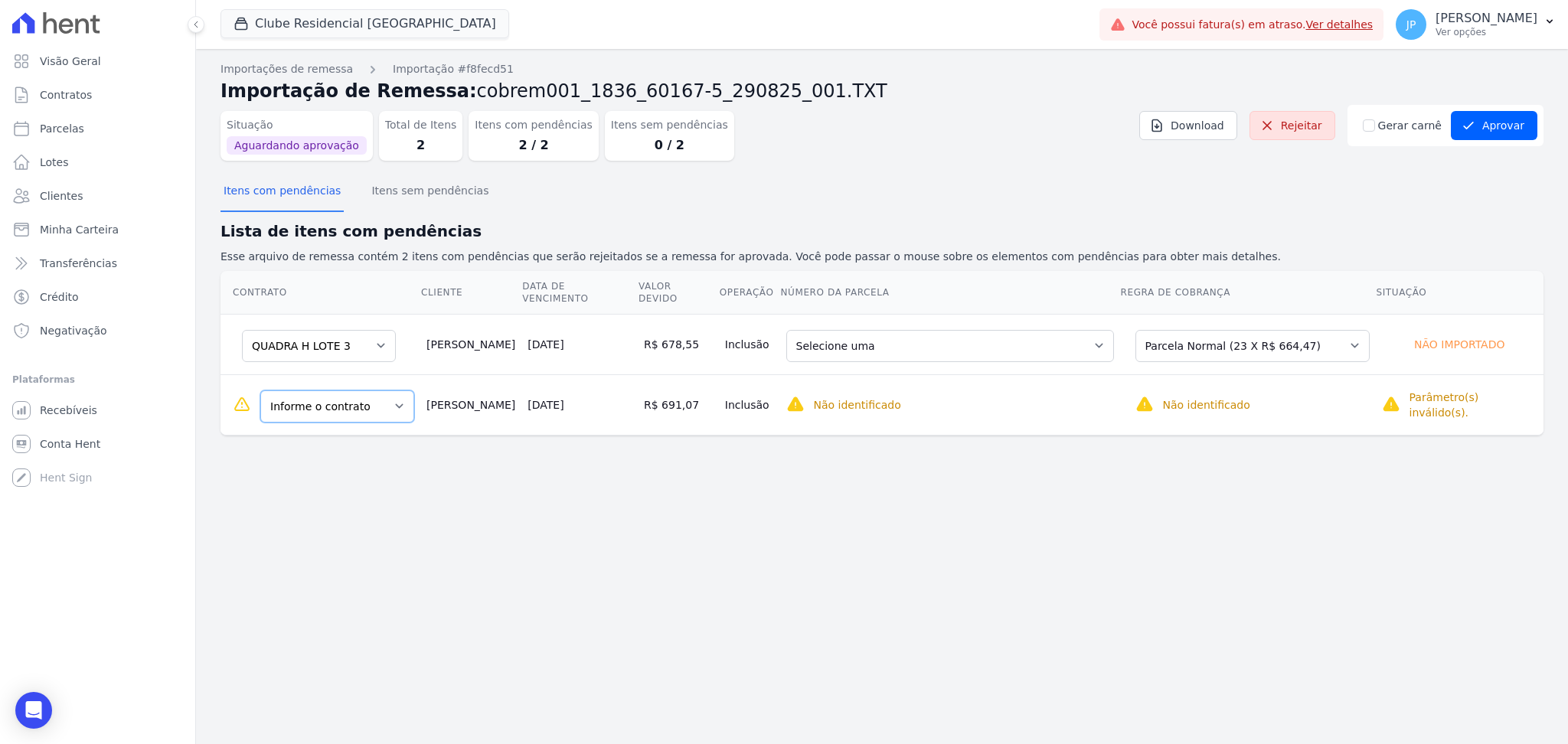
click at [324, 390] on select "Informe o contrato QUADRA H LOTE 3 QUADRA H LOTE 2" at bounding box center [337, 406] width 154 height 32
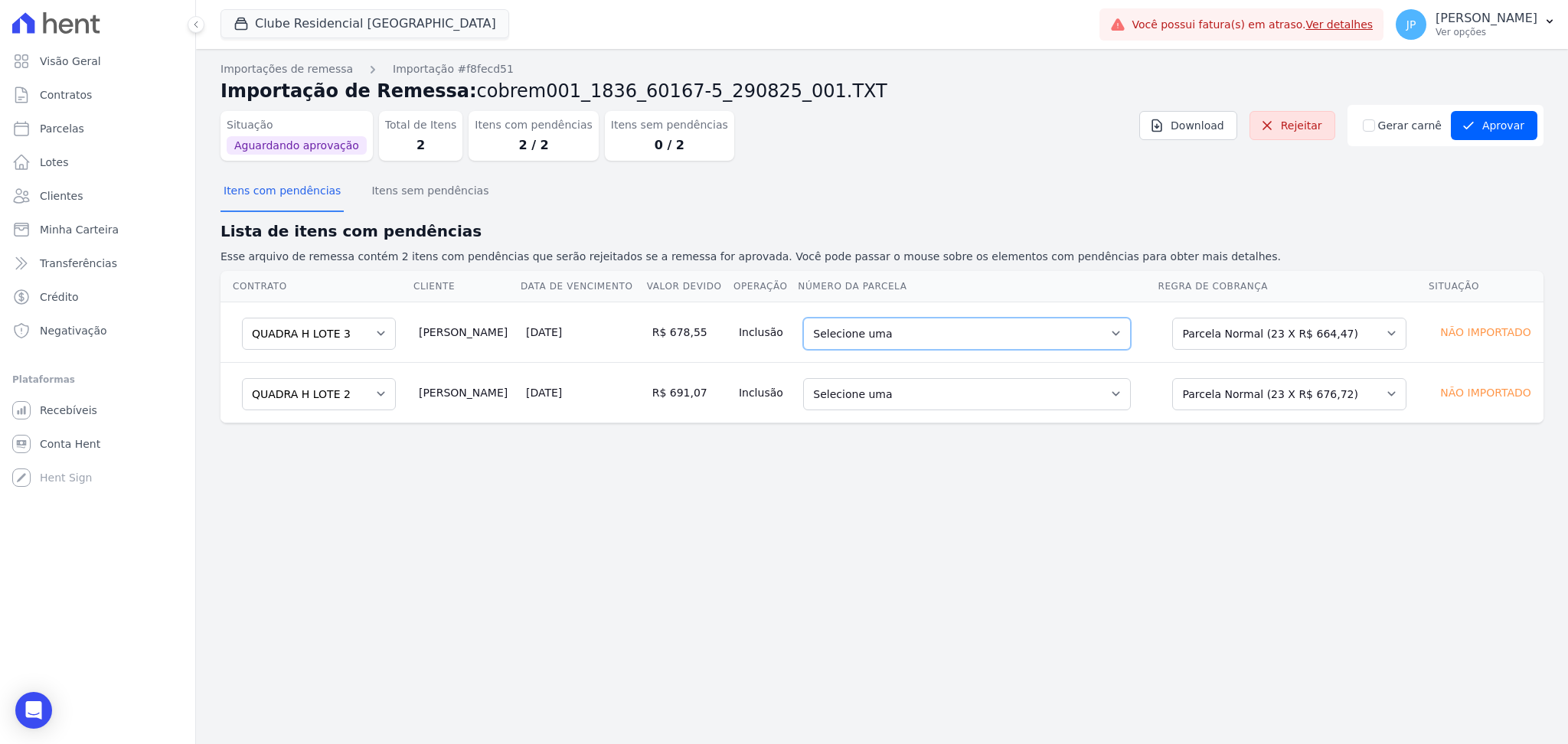
click at [1062, 322] on select "Selecione uma 4 - [DATE] - R$ 626,73 - Vencido (Cobrança Expirada) 17 - [DATE] …" at bounding box center [967, 334] width 328 height 32
click at [646, 566] on div "Importações de remessa Importação #f8fecd51 Importação de Remessa: cobrem001_18…" at bounding box center [882, 396] width 1372 height 695
click at [1254, 391] on select "Selecione uma Nova Parcela Avulsa Parcela Avulsa Existente Parcela Normal (156 …" at bounding box center [1290, 394] width 235 height 32
click at [995, 392] on select "Selecione uma 5 - [DATE] - R$ 638,28 - Vencido (Cobrança Expirada) 19 - [DATE] …" at bounding box center [967, 394] width 328 height 32
click at [1220, 467] on div "Importações de remessa Importação #f8fecd51 Importação de Remessa: cobrem001_18…" at bounding box center [882, 396] width 1372 height 695
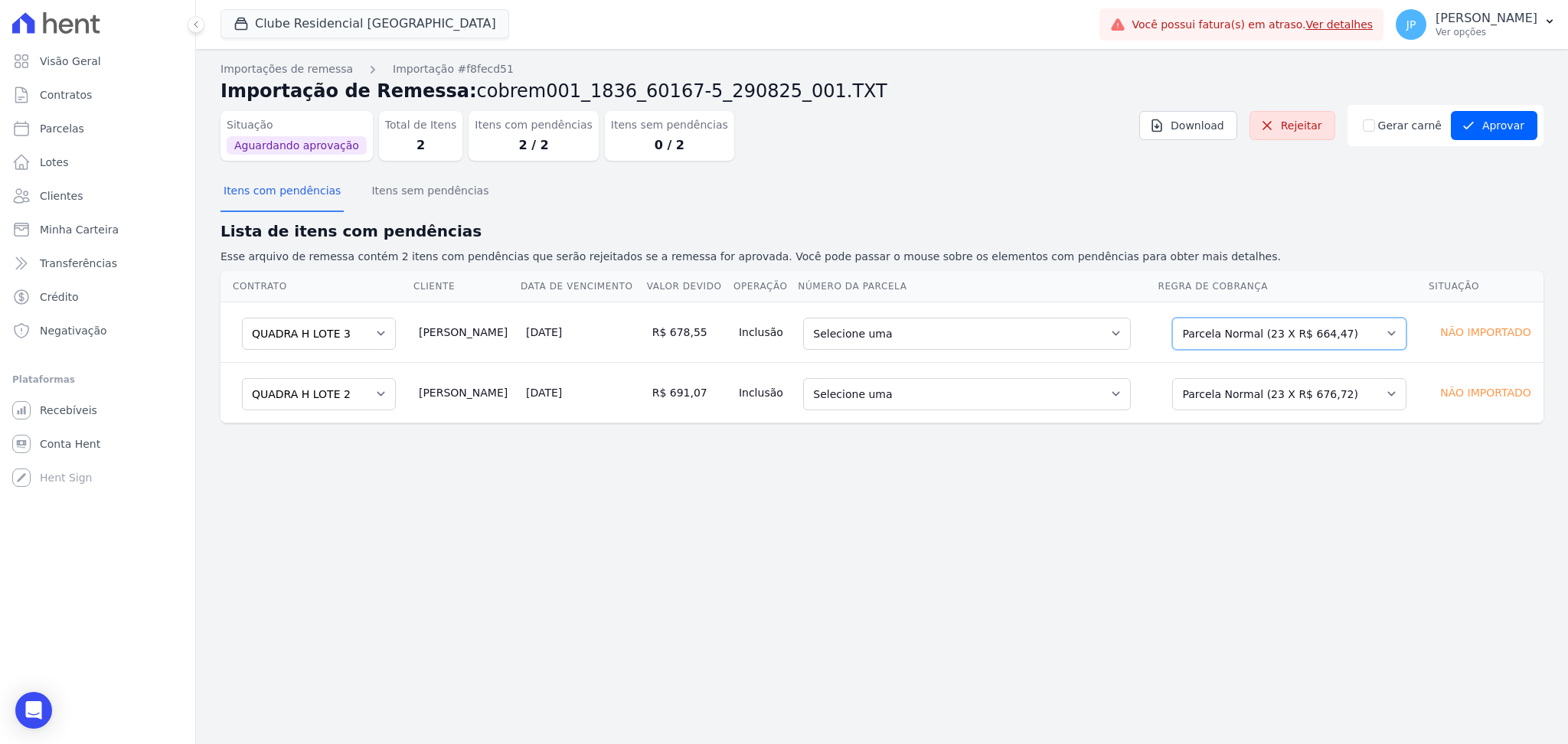
drag, startPoint x: 1223, startPoint y: 336, endPoint x: 1232, endPoint y: 338, distance: 9.2
click at [1223, 336] on select "Selecione uma Nova Parcela Avulsa Parcela Avulsa Existente Parcela Normal (156 …" at bounding box center [1290, 334] width 235 height 32
click at [1259, 393] on select "Selecione uma Nova Parcela Avulsa Parcela Avulsa Existente Parcela Normal (156 …" at bounding box center [1290, 394] width 235 height 32
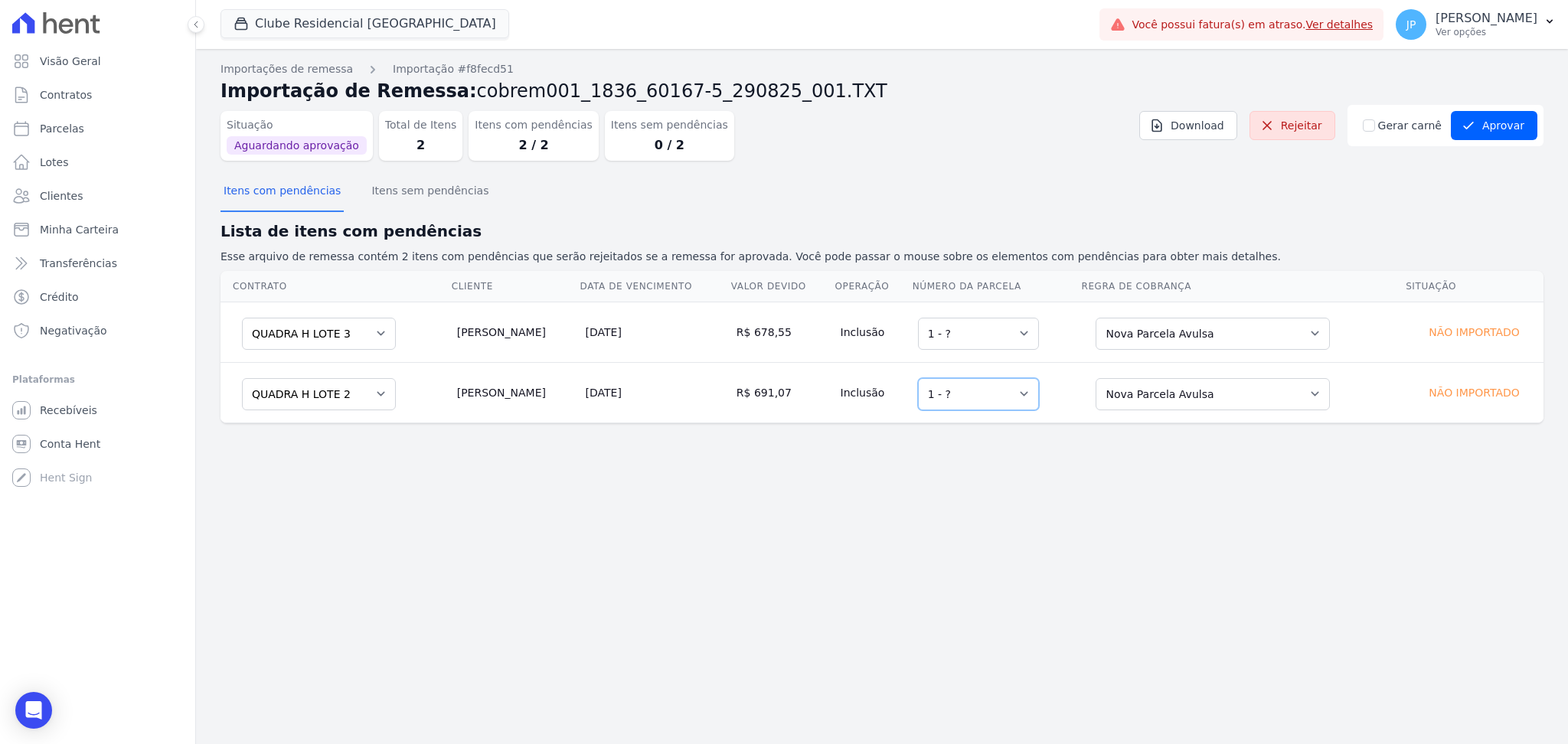
click at [999, 391] on select "Selecione uma 1 - ?" at bounding box center [979, 394] width 121 height 32
click at [905, 628] on div "Importações de remessa Importação #f8fecd51 Importação de Remessa: cobrem001_18…" at bounding box center [882, 396] width 1372 height 695
drag, startPoint x: 586, startPoint y: 346, endPoint x: 1264, endPoint y: 425, distance: 682.6
click at [1264, 425] on div "Contrato Cliente Data de Vencimento Valor devido Operação Número da Parcela Reg…" at bounding box center [882, 347] width 1372 height 165
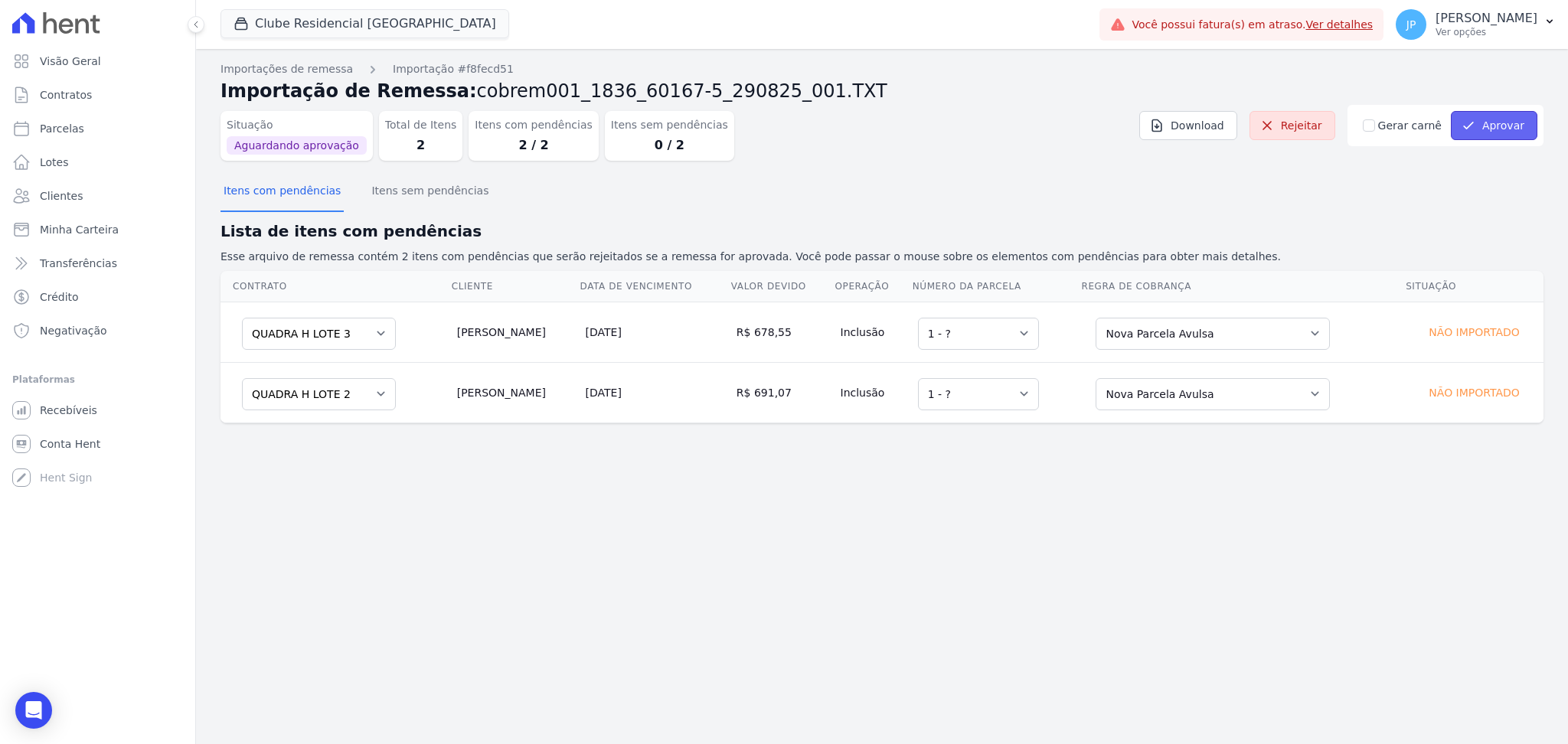
click at [1525, 117] on button "Aprovar" at bounding box center [1494, 125] width 87 height 29
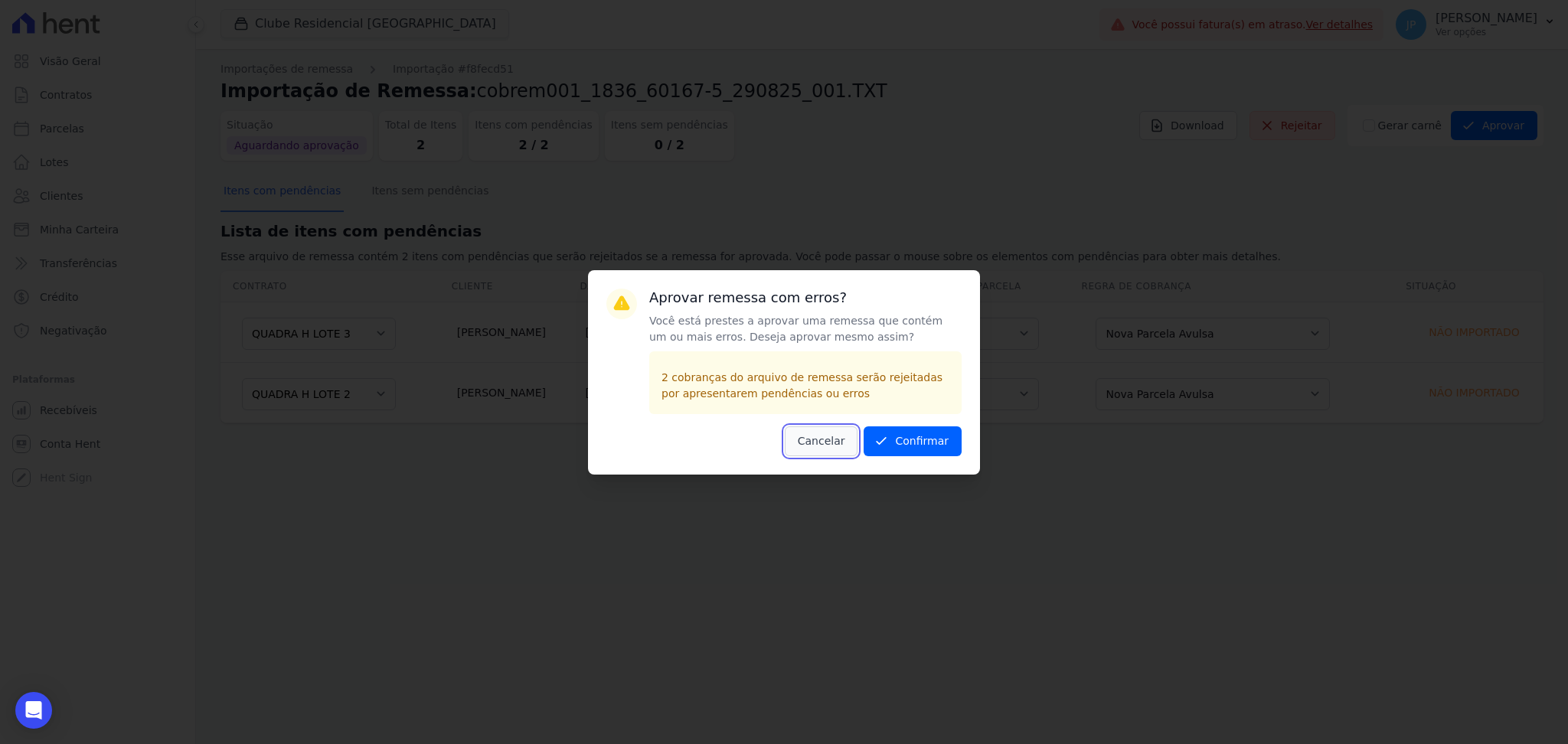
click at [830, 426] on button "Cancelar" at bounding box center [821, 441] width 73 height 30
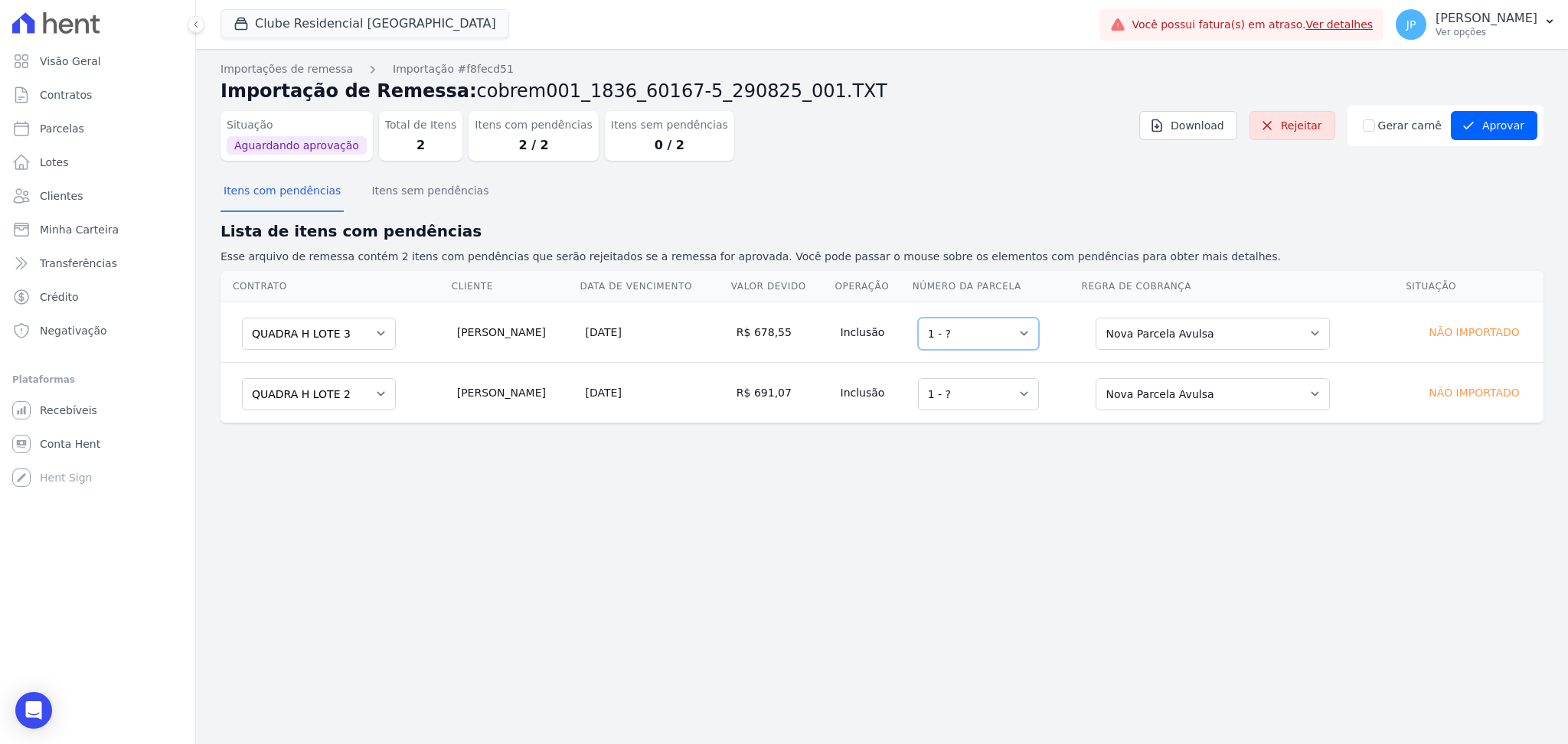
click at [1002, 334] on select "Selecione uma 1 - ?" at bounding box center [979, 334] width 121 height 32
click at [961, 393] on select "Selecione uma 1 - ?" at bounding box center [979, 394] width 121 height 32
click at [1525, 118] on button "Aprovar" at bounding box center [1494, 125] width 87 height 29
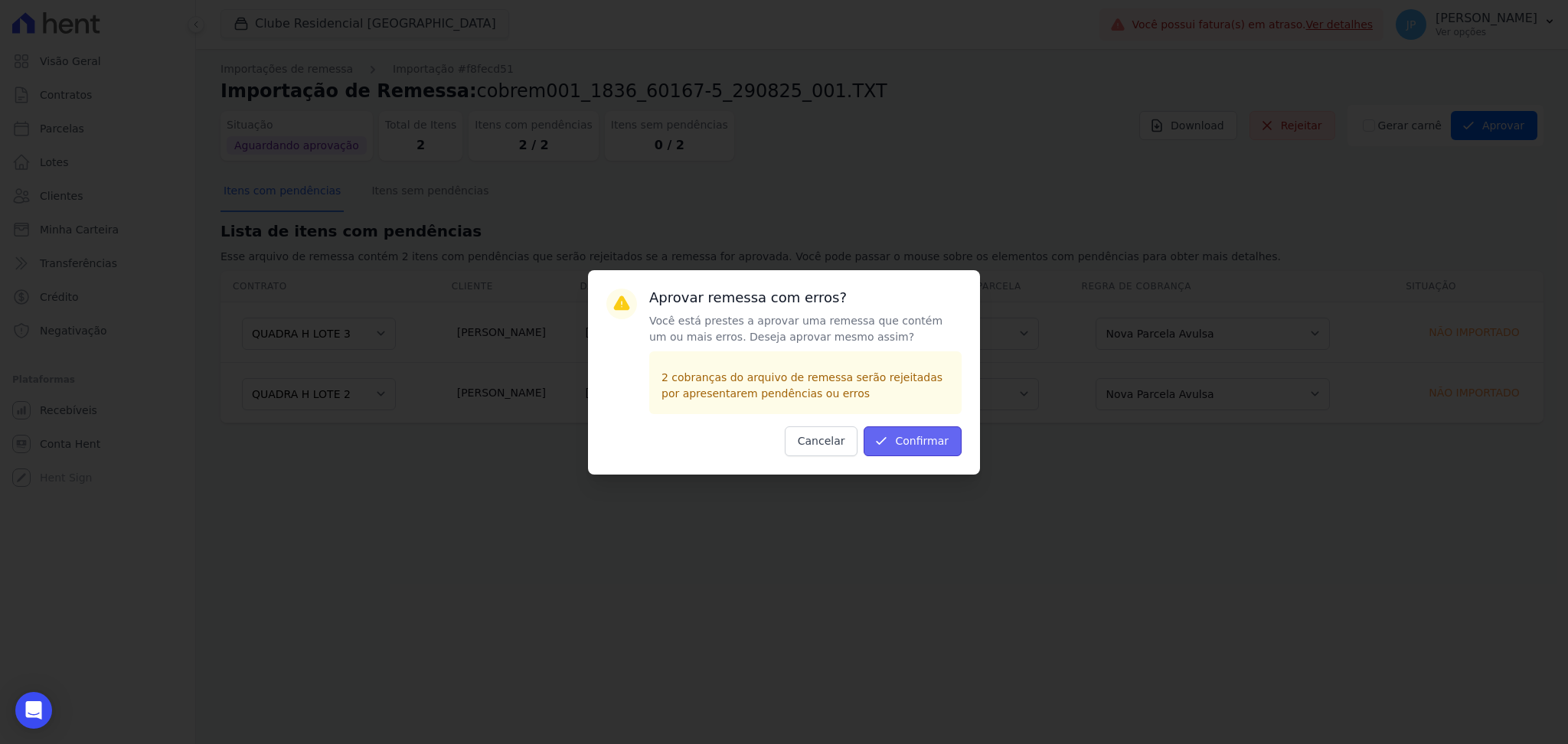
click at [934, 446] on button "Confirmar" at bounding box center [913, 441] width 98 height 30
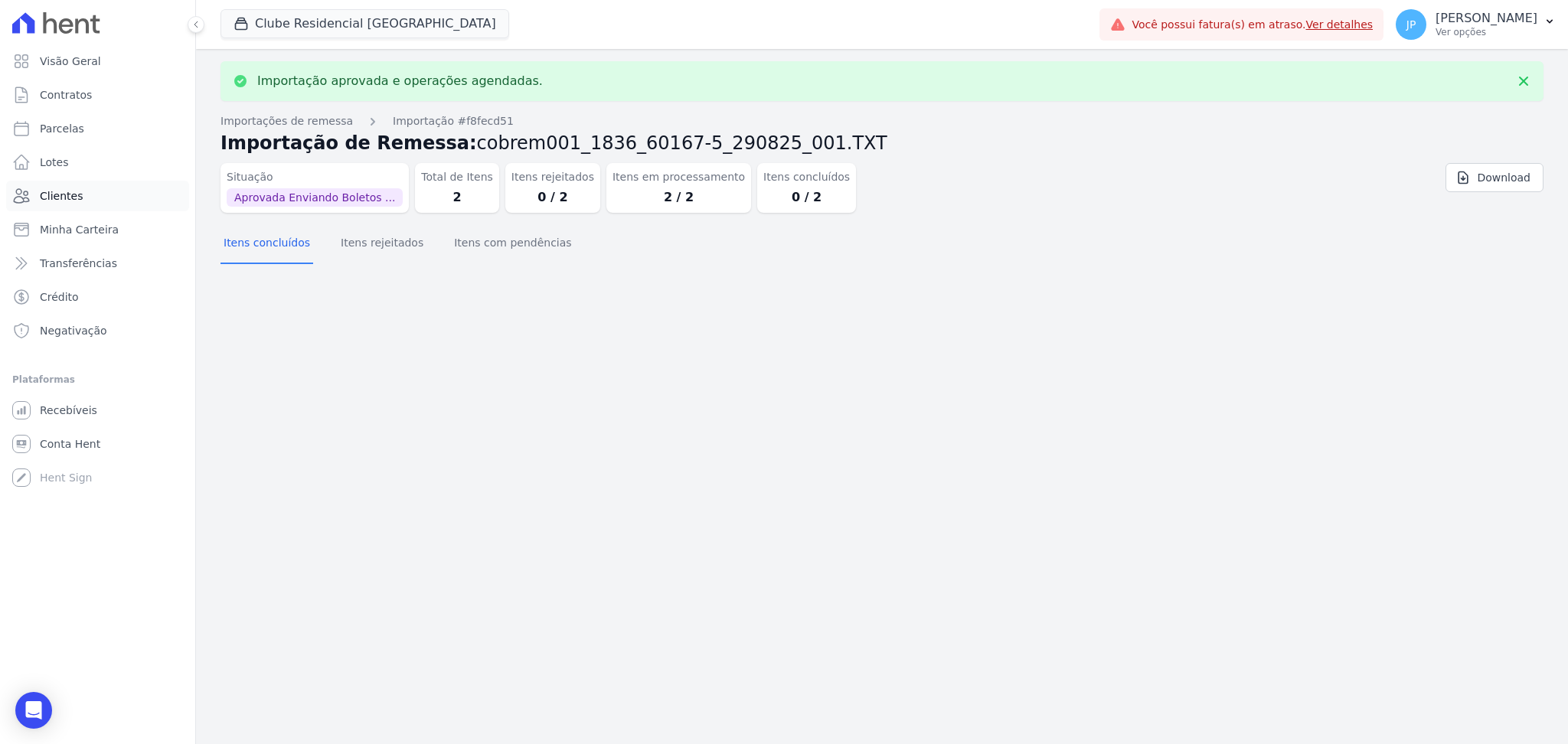
click at [83, 193] on link "Clientes" at bounding box center [98, 196] width 183 height 30
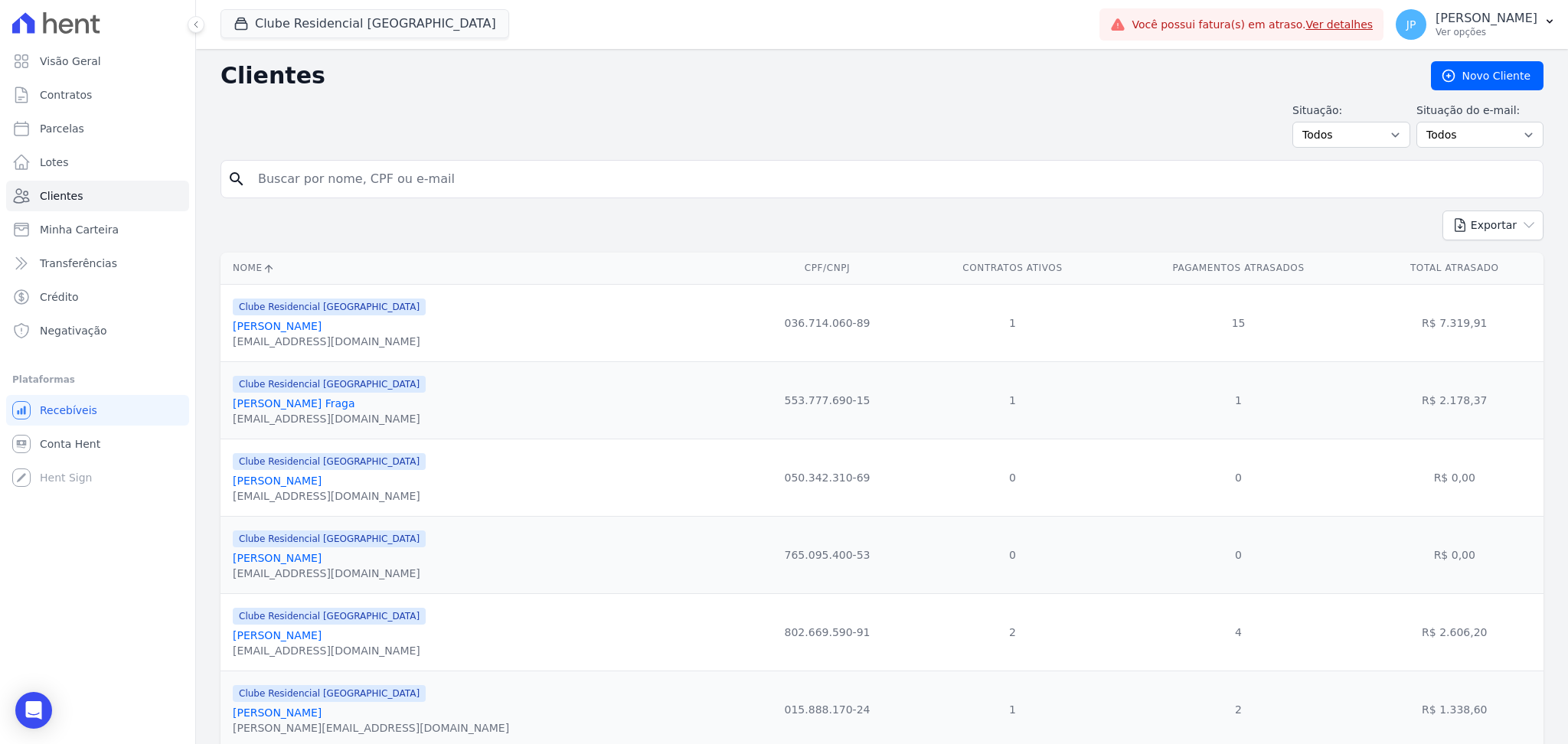
click at [291, 170] on input "search" at bounding box center [893, 179] width 1288 height 30
type input "[PERSON_NAME]"
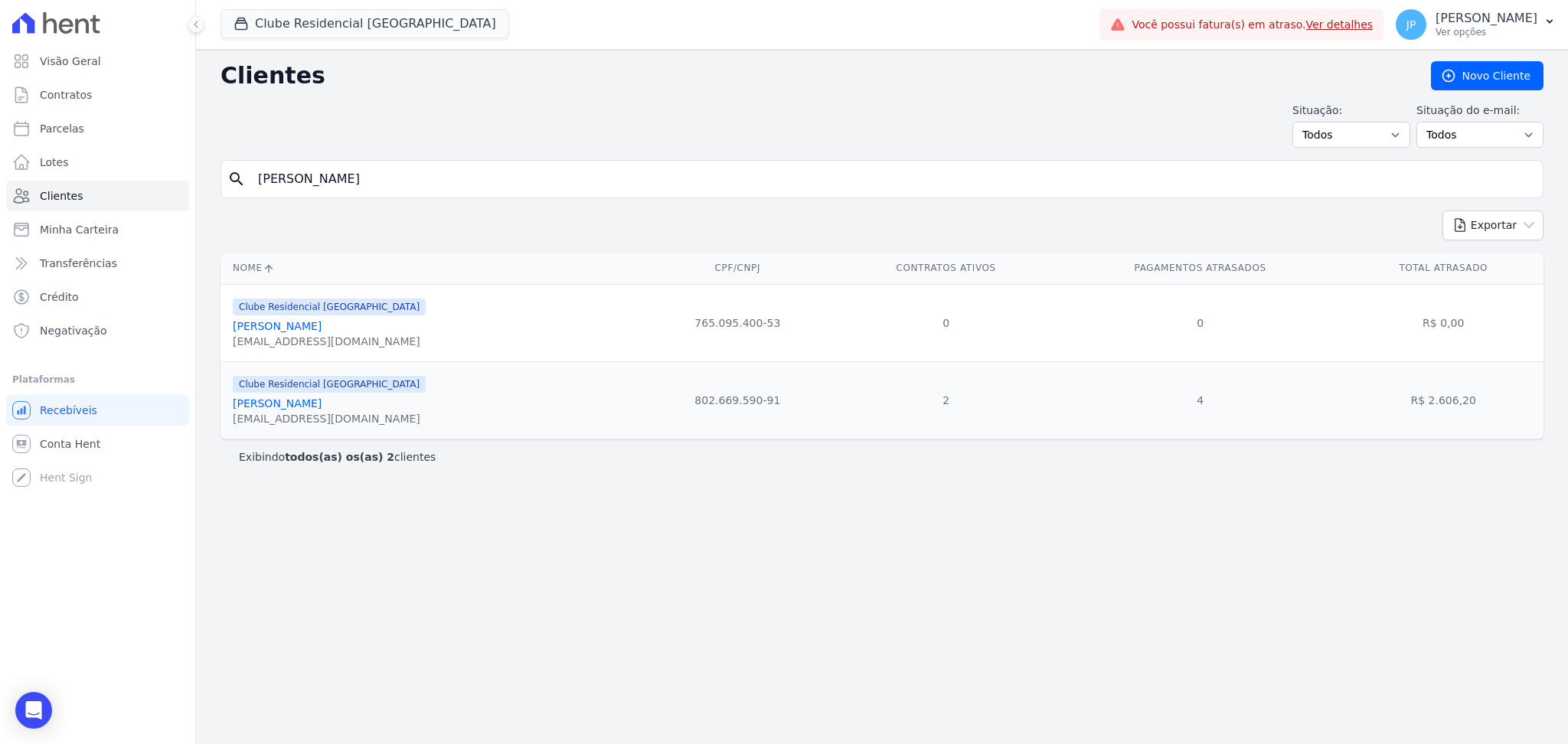
click at [326, 415] on div "[EMAIL_ADDRESS][DOMAIN_NAME]" at bounding box center [329, 419] width 193 height 15
click at [321, 409] on link "[PERSON_NAME]" at bounding box center [278, 403] width 89 height 13
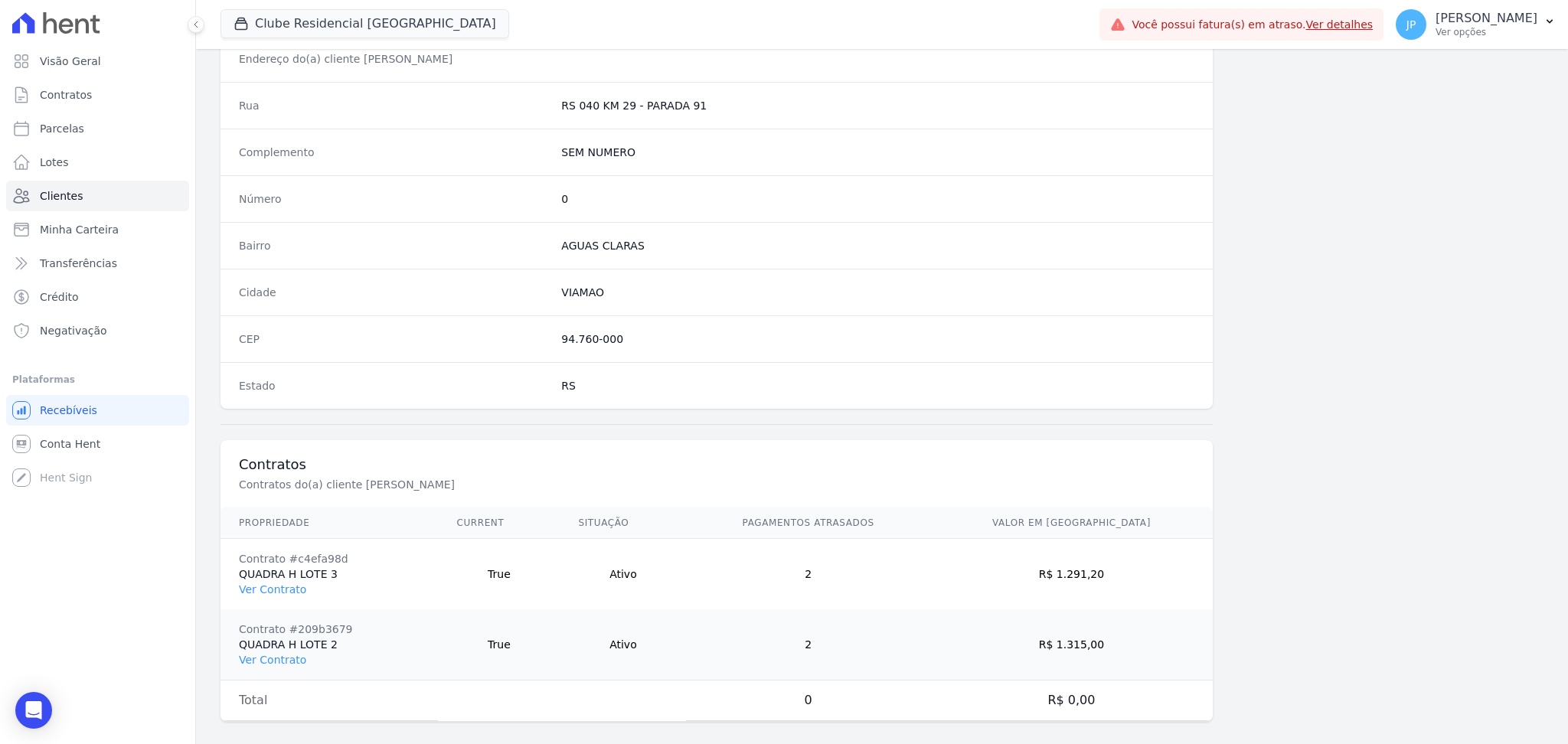
scroll to position [759, 0]
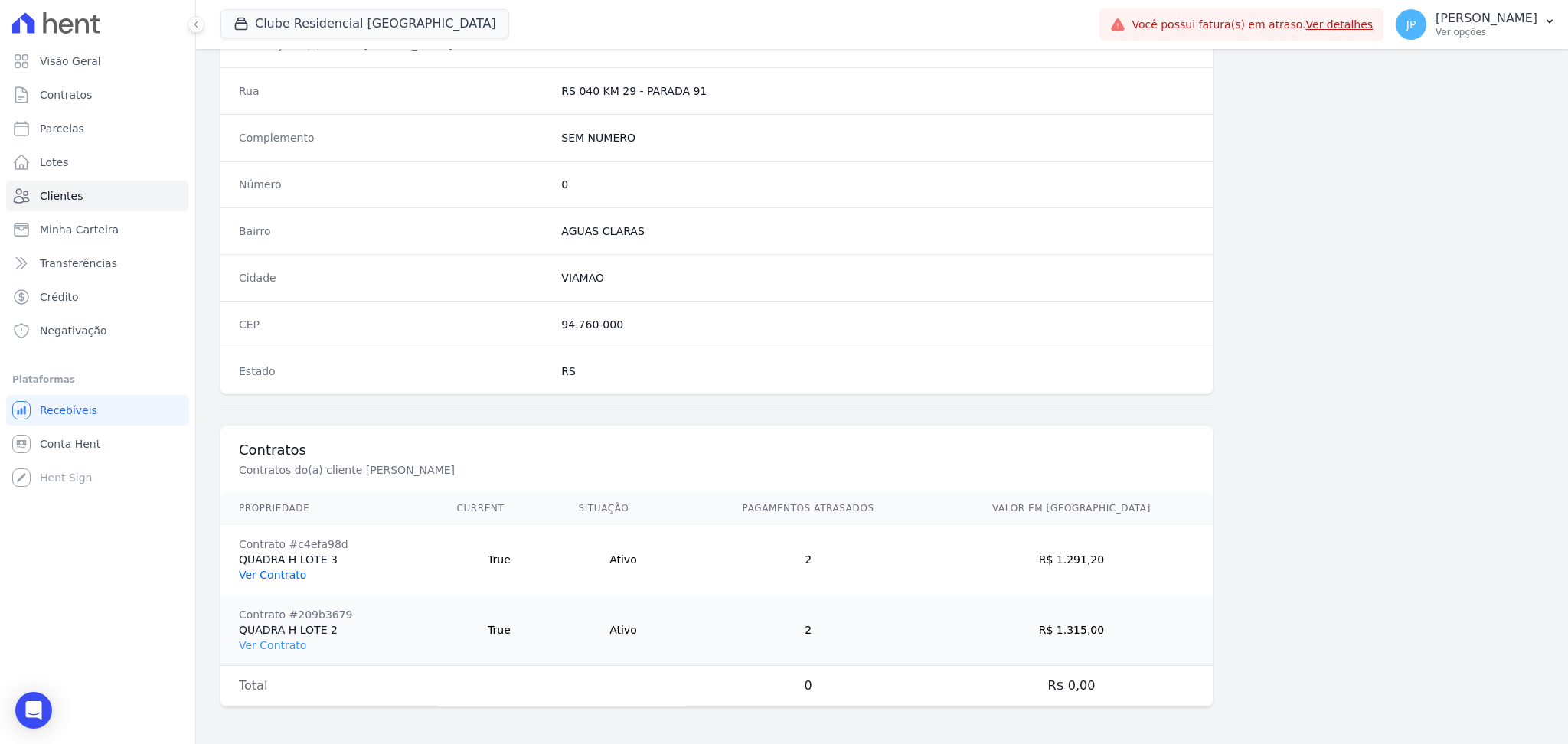
click at [282, 573] on link "Ver Contrato" at bounding box center [273, 574] width 67 height 13
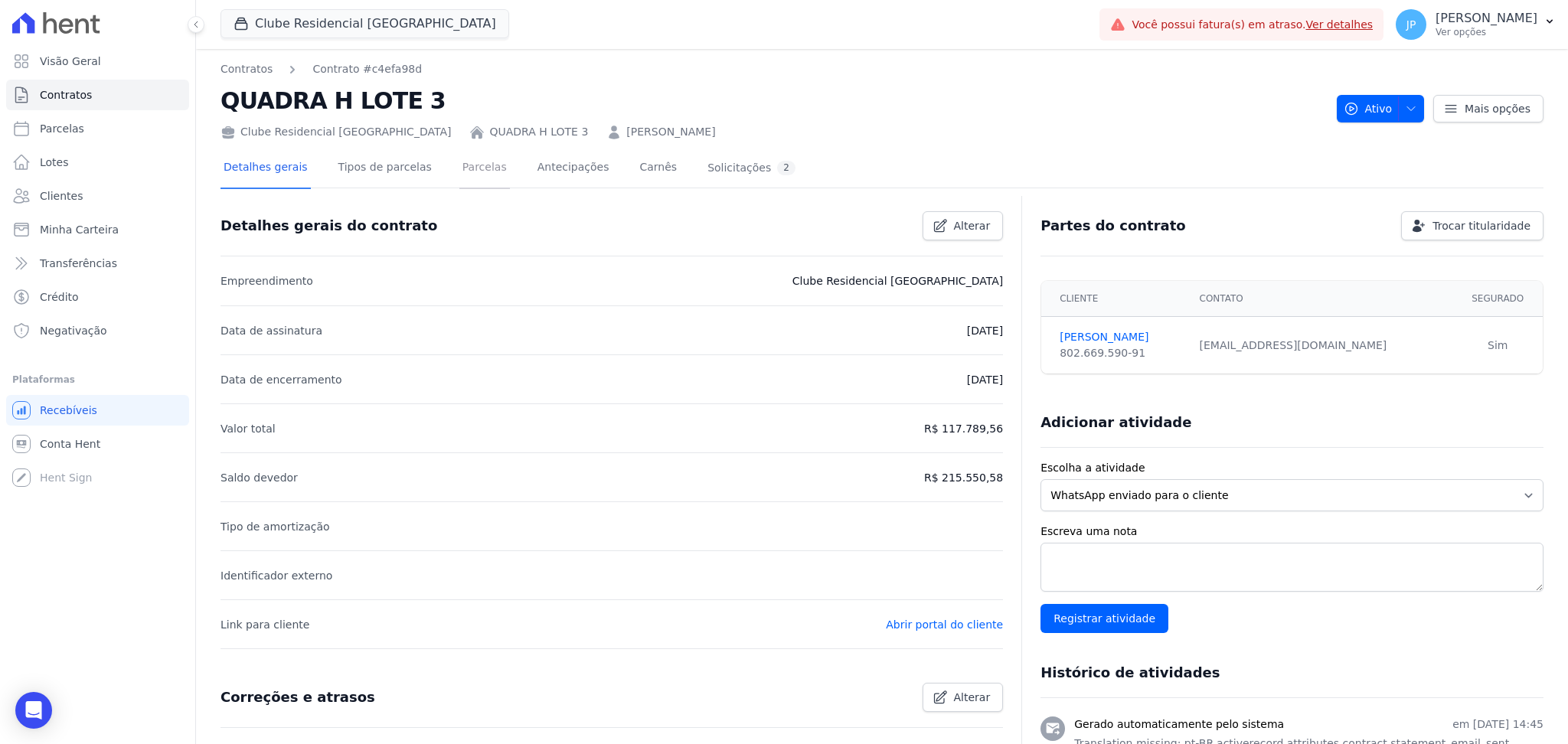
click at [461, 175] on link "Parcelas" at bounding box center [485, 169] width 50 height 40
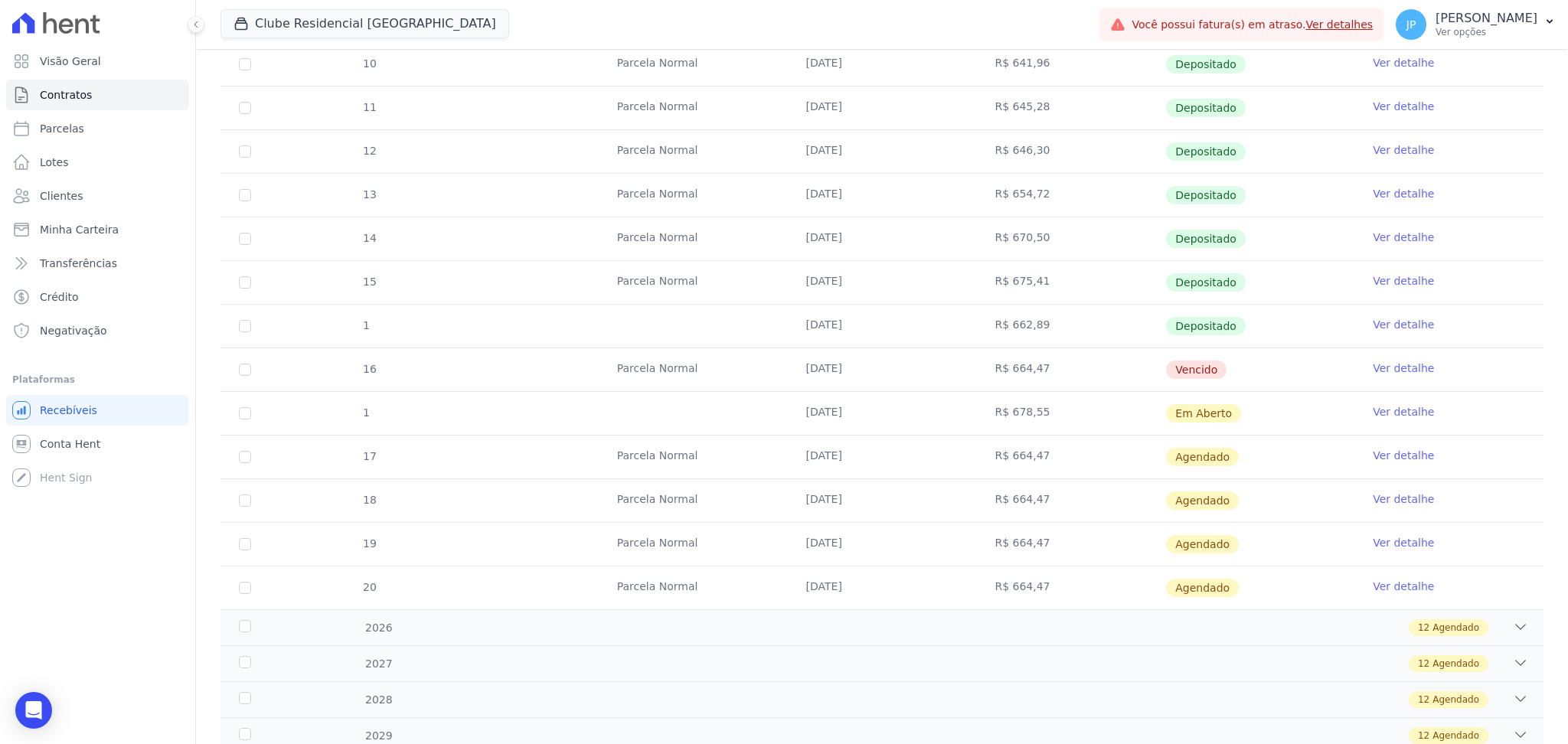
scroll to position [323, 0]
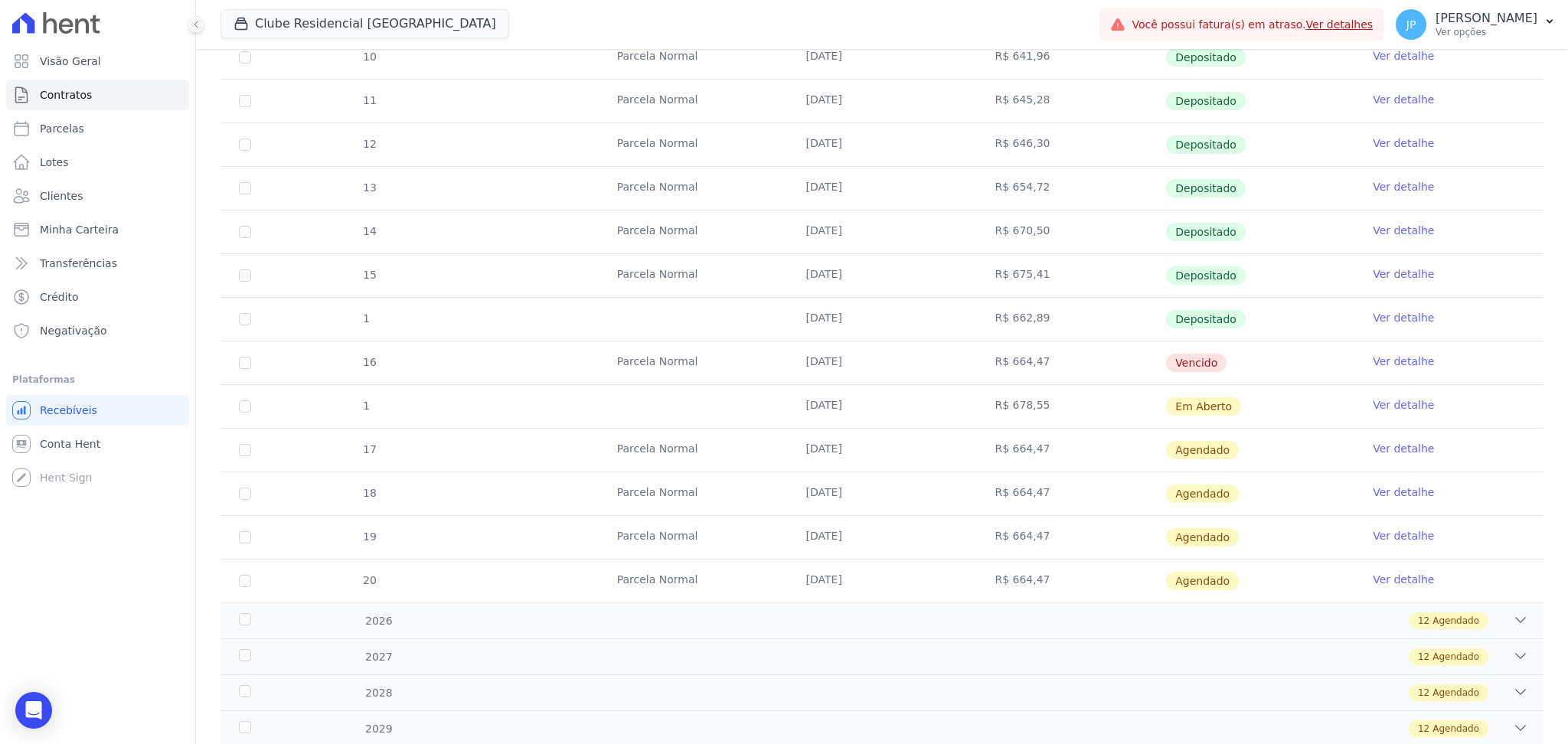
drag, startPoint x: 791, startPoint y: 409, endPoint x: 632, endPoint y: 422, distance: 159.5
click at [632, 422] on tr "1 [DATE] R$ 678,55 Em [GEOGRAPHIC_DATA] Ver detalhe" at bounding box center [882, 406] width 1323 height 44
click at [1378, 409] on link "Ver detalhe" at bounding box center [1403, 404] width 61 height 15
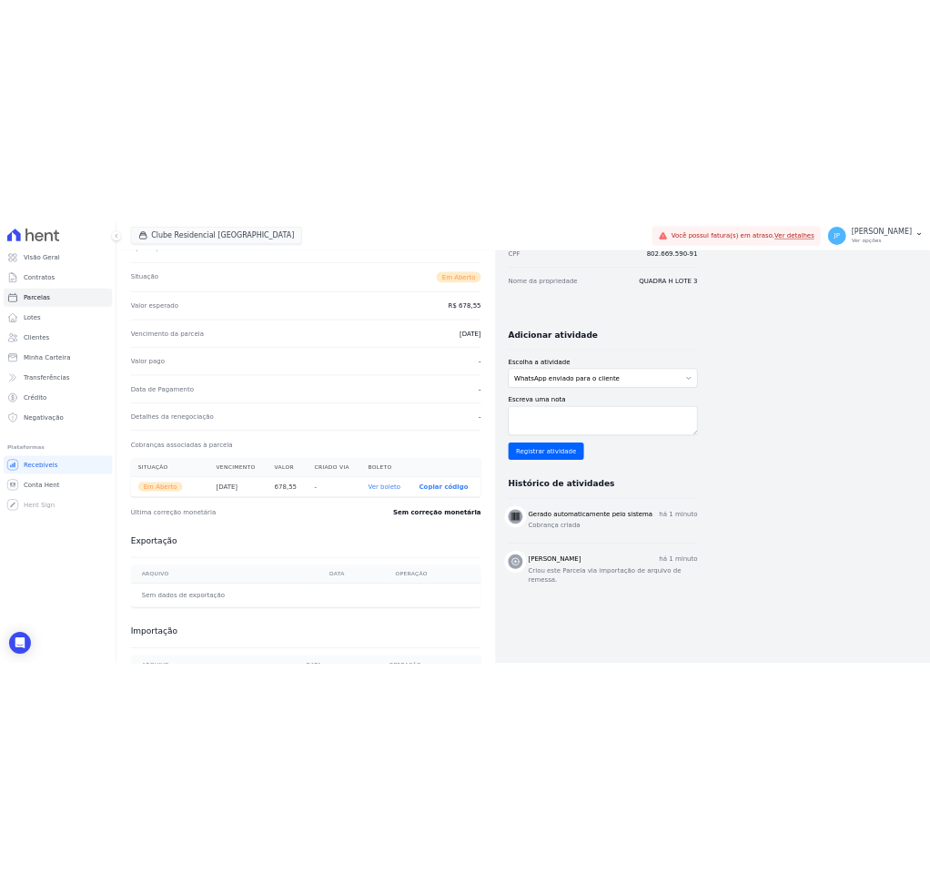
scroll to position [241, 0]
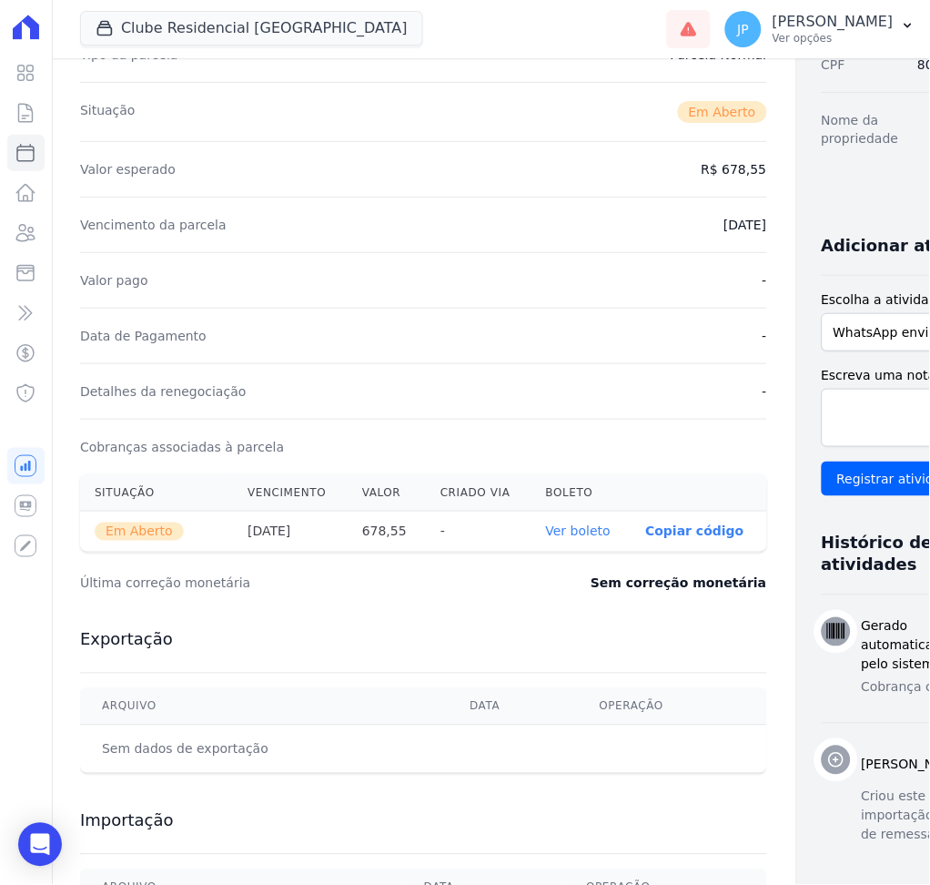
click at [546, 528] on link "Ver boleto" at bounding box center [578, 531] width 65 height 15
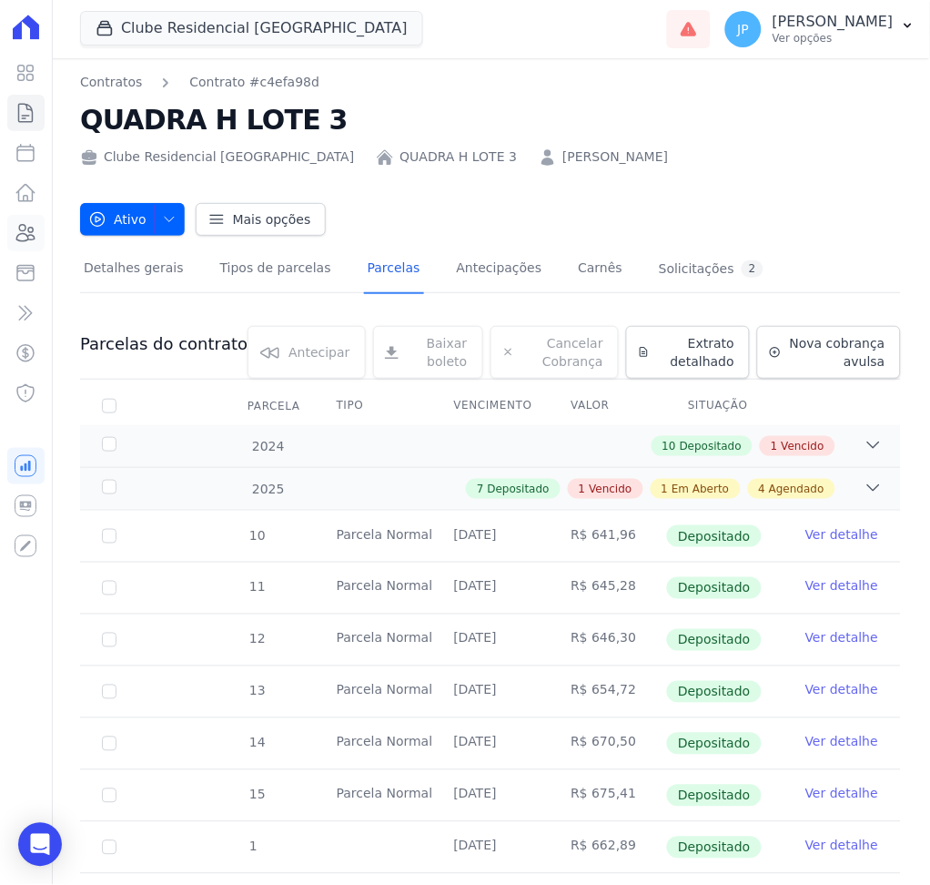
click at [35, 240] on icon at bounding box center [26, 233] width 22 height 22
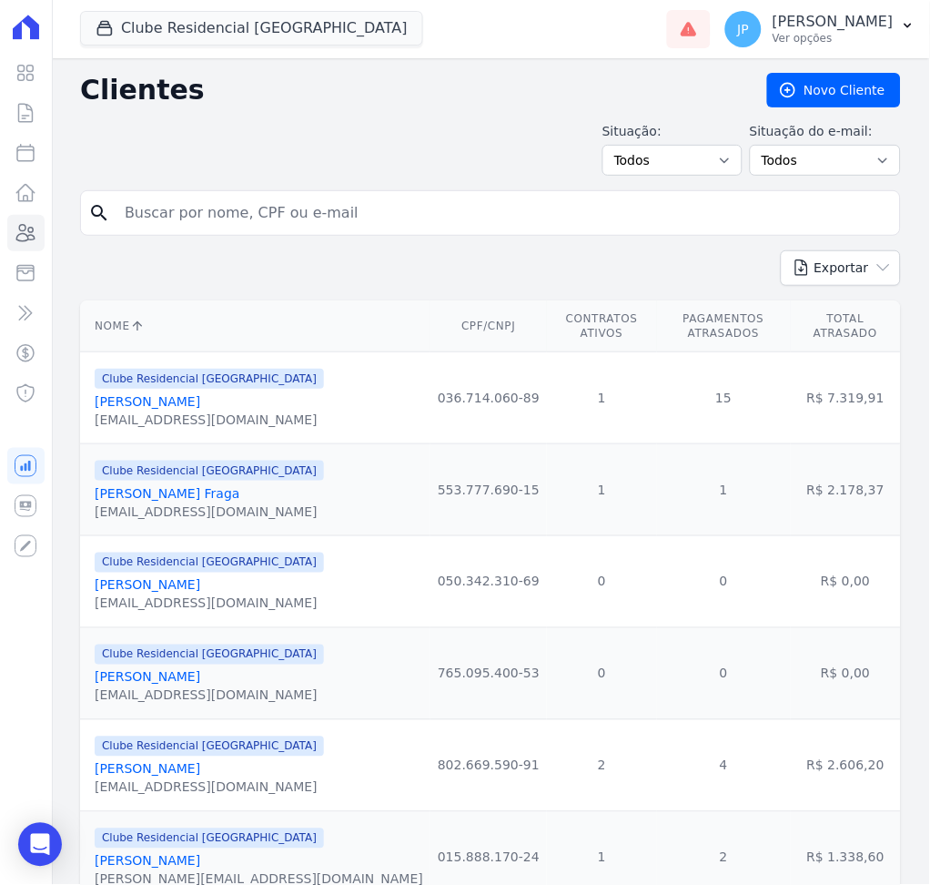
click at [210, 209] on input "search" at bounding box center [503, 213] width 779 height 36
type input "[PERSON_NAME]"
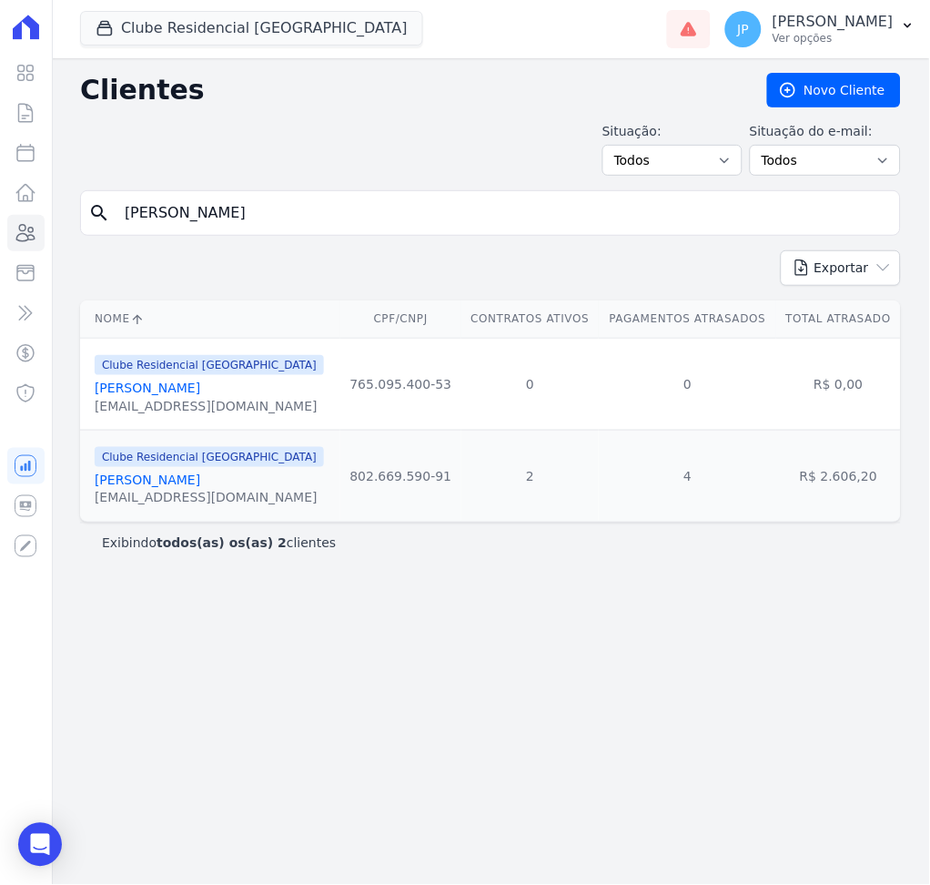
click at [204, 472] on div "Clube Residencial [GEOGRAPHIC_DATA] [PERSON_NAME] [EMAIL_ADDRESS][DOMAIN_NAME]" at bounding box center [209, 476] width 229 height 62
click at [197, 478] on link "[PERSON_NAME]" at bounding box center [148, 479] width 106 height 15
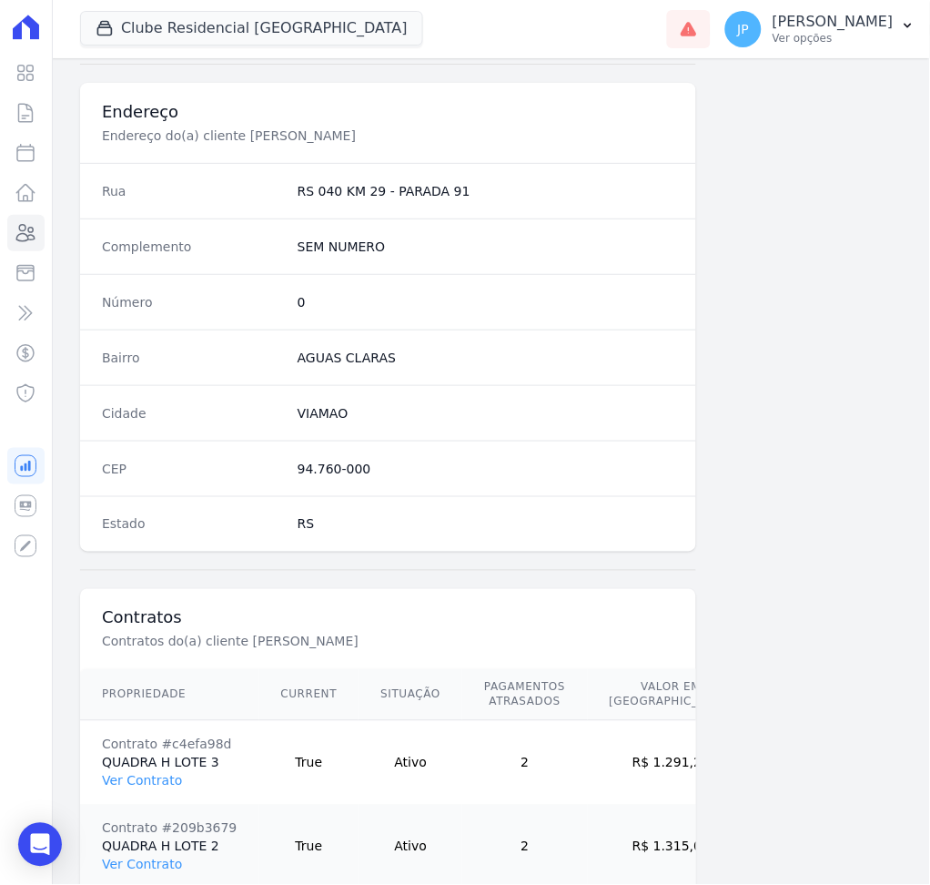
scroll to position [918, 0]
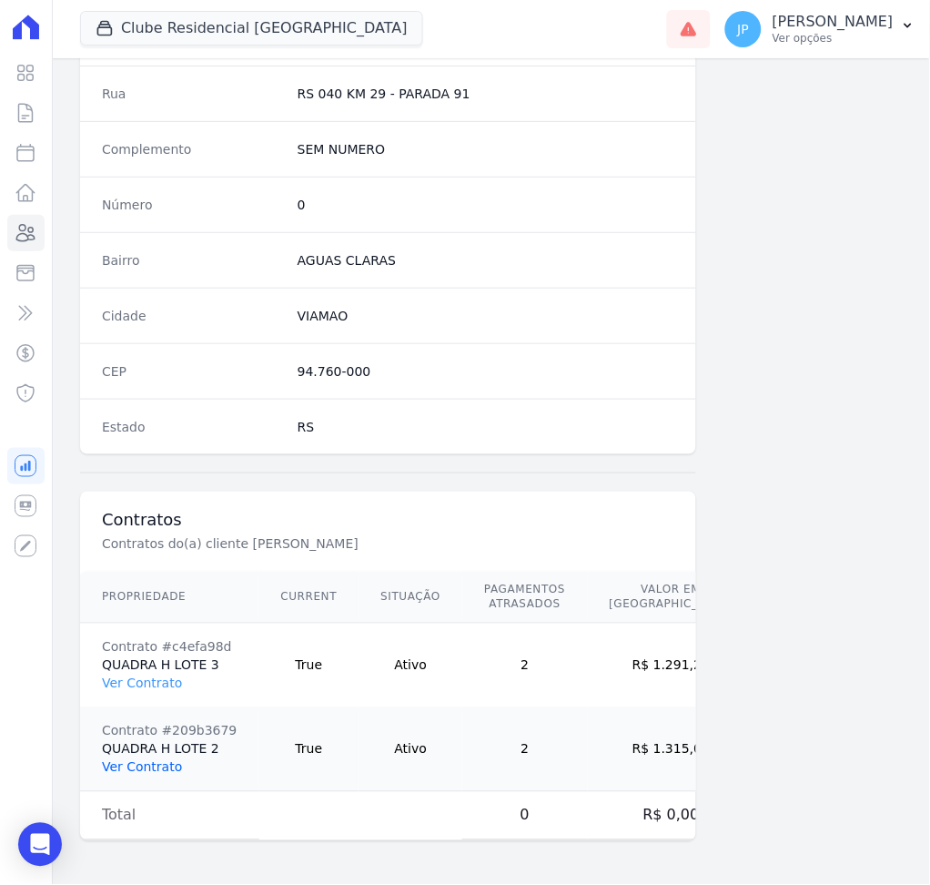
click at [128, 772] on link "Ver Contrato" at bounding box center [142, 767] width 80 height 15
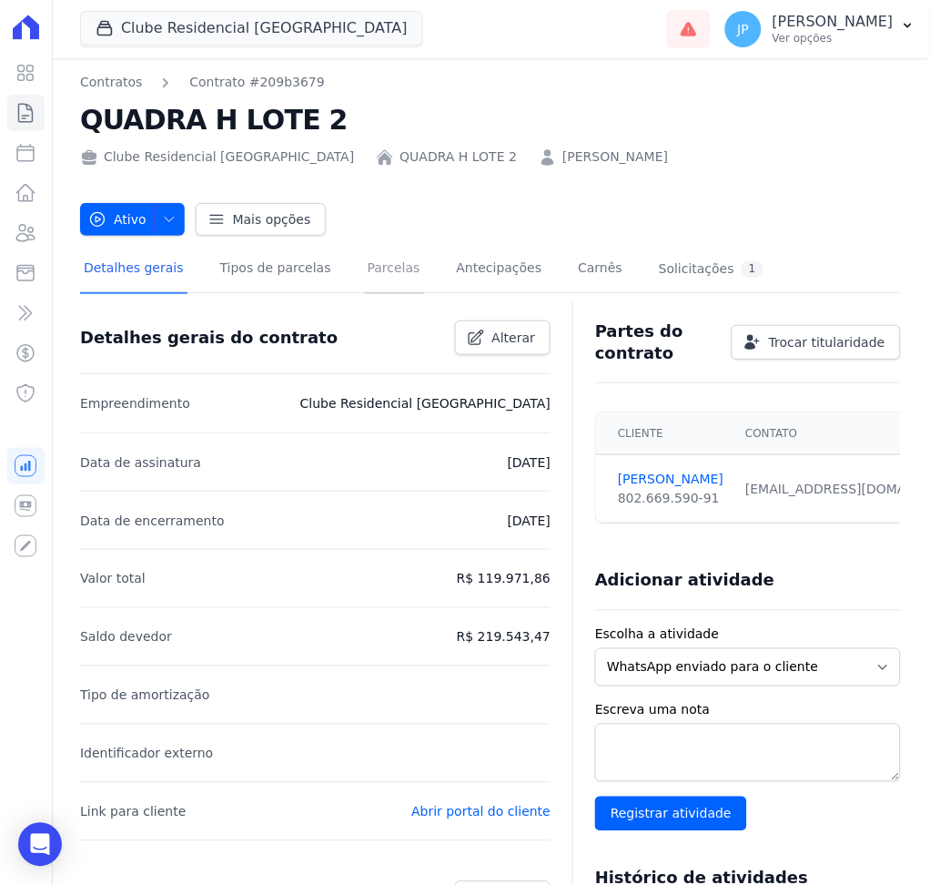
click at [375, 275] on link "Parcelas" at bounding box center [394, 270] width 60 height 48
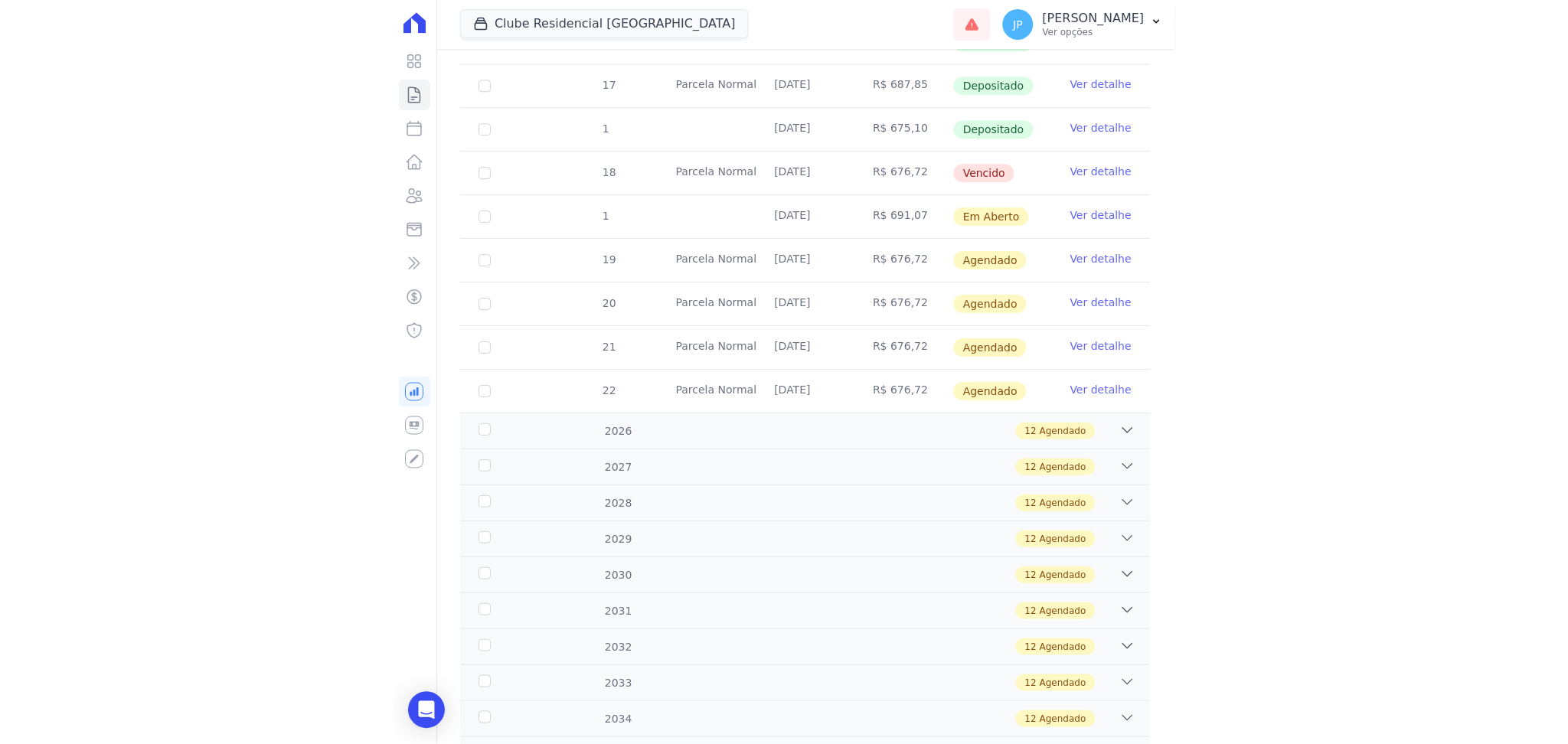
scroll to position [580, 0]
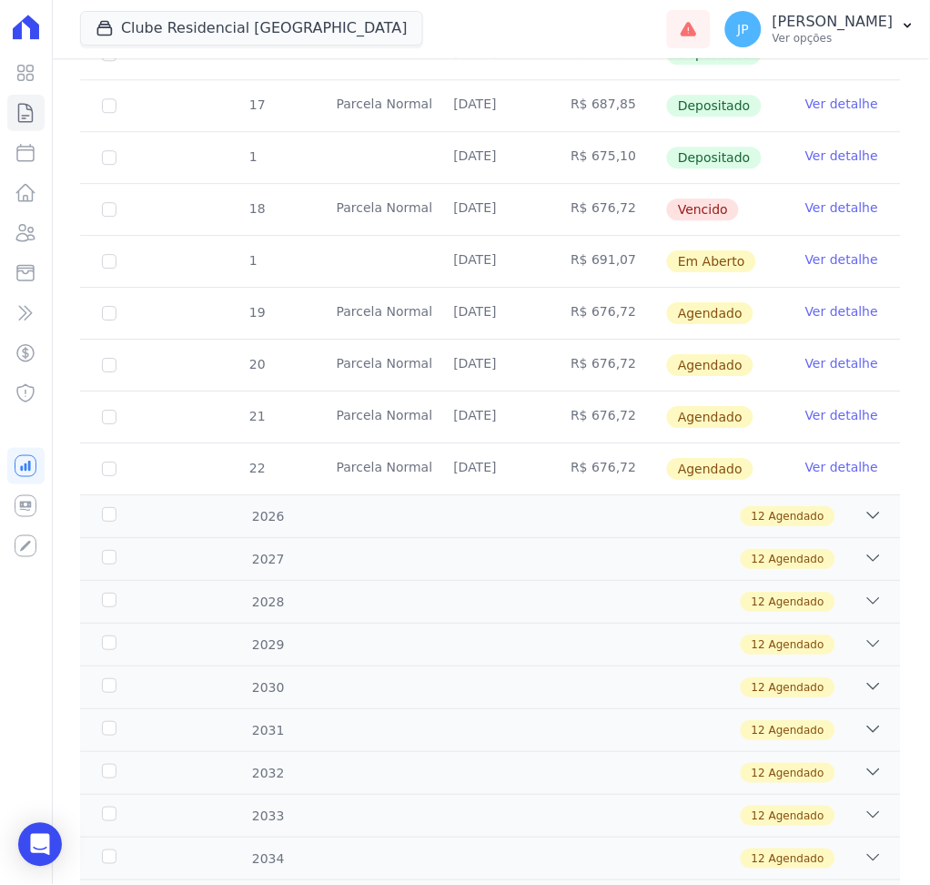
click at [828, 259] on link "Ver detalhe" at bounding box center [842, 259] width 73 height 18
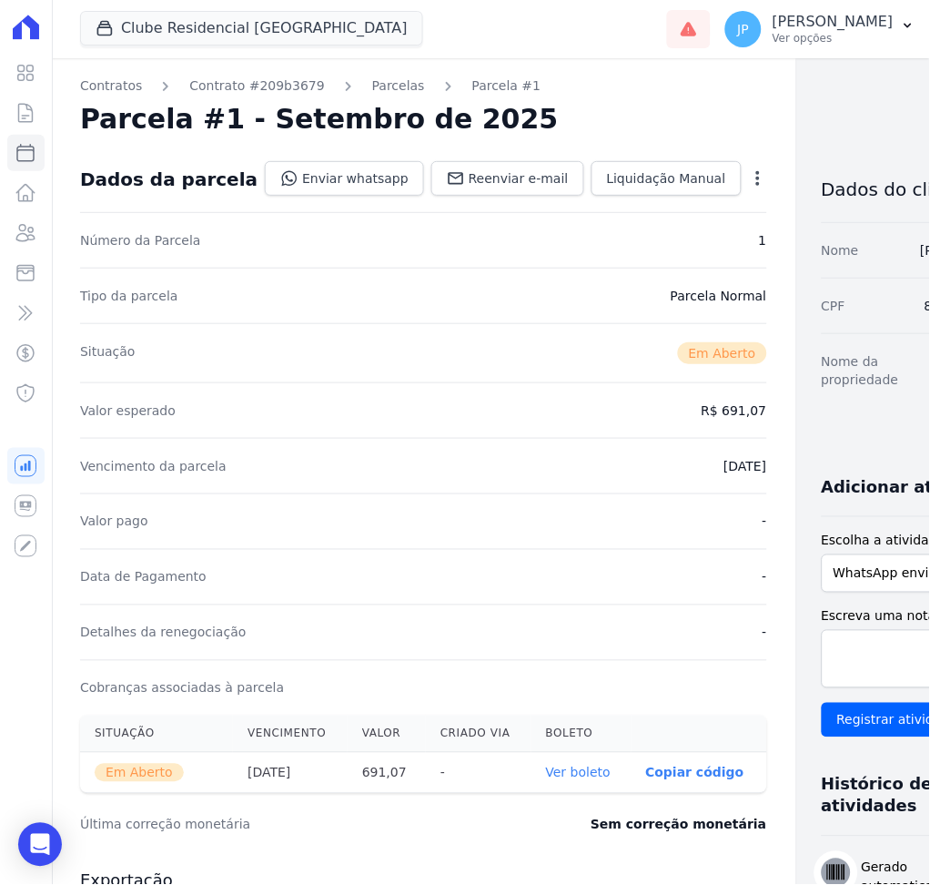
click at [548, 776] on link "Ver boleto" at bounding box center [578, 773] width 65 height 15
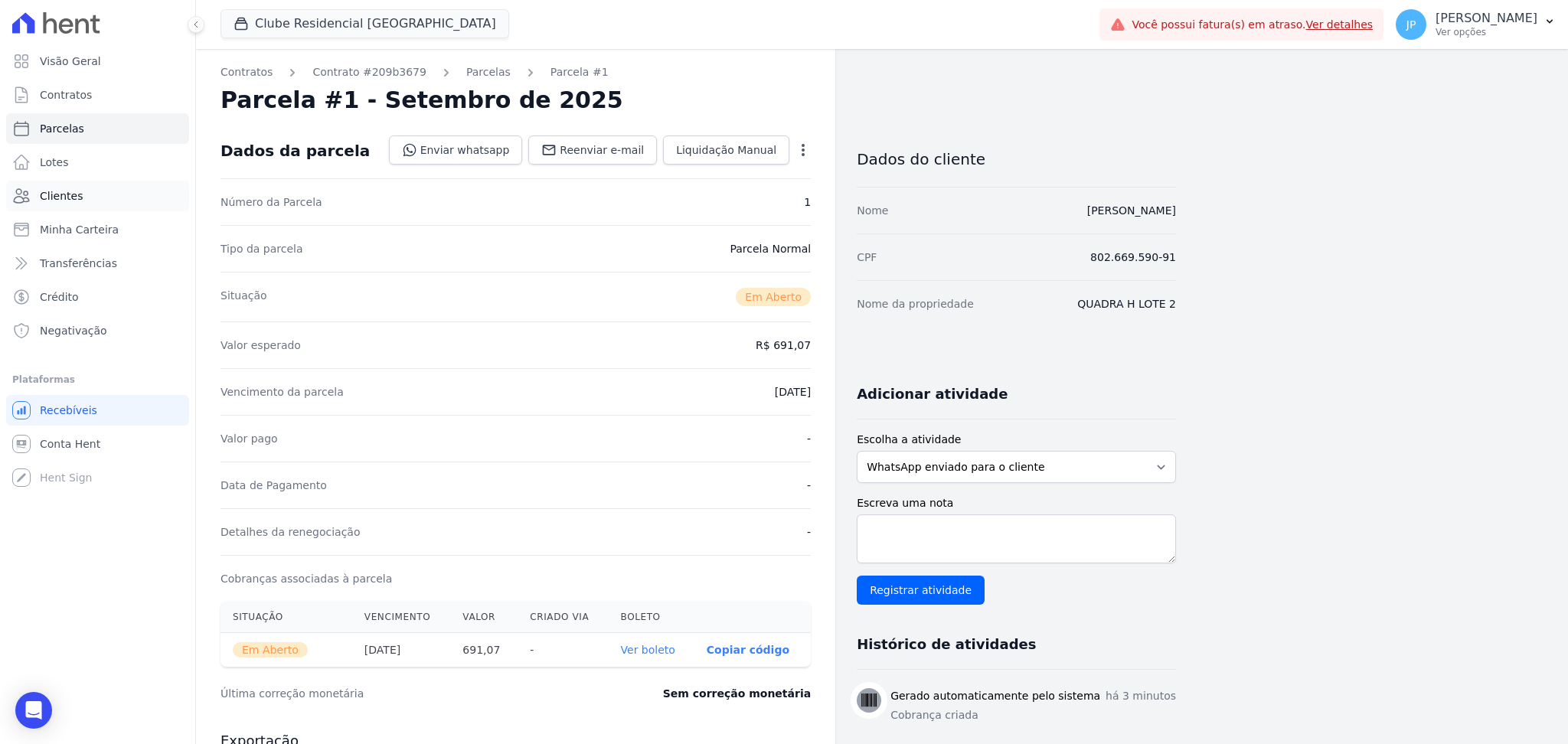
click at [56, 191] on span "Clientes" at bounding box center [61, 196] width 43 height 15
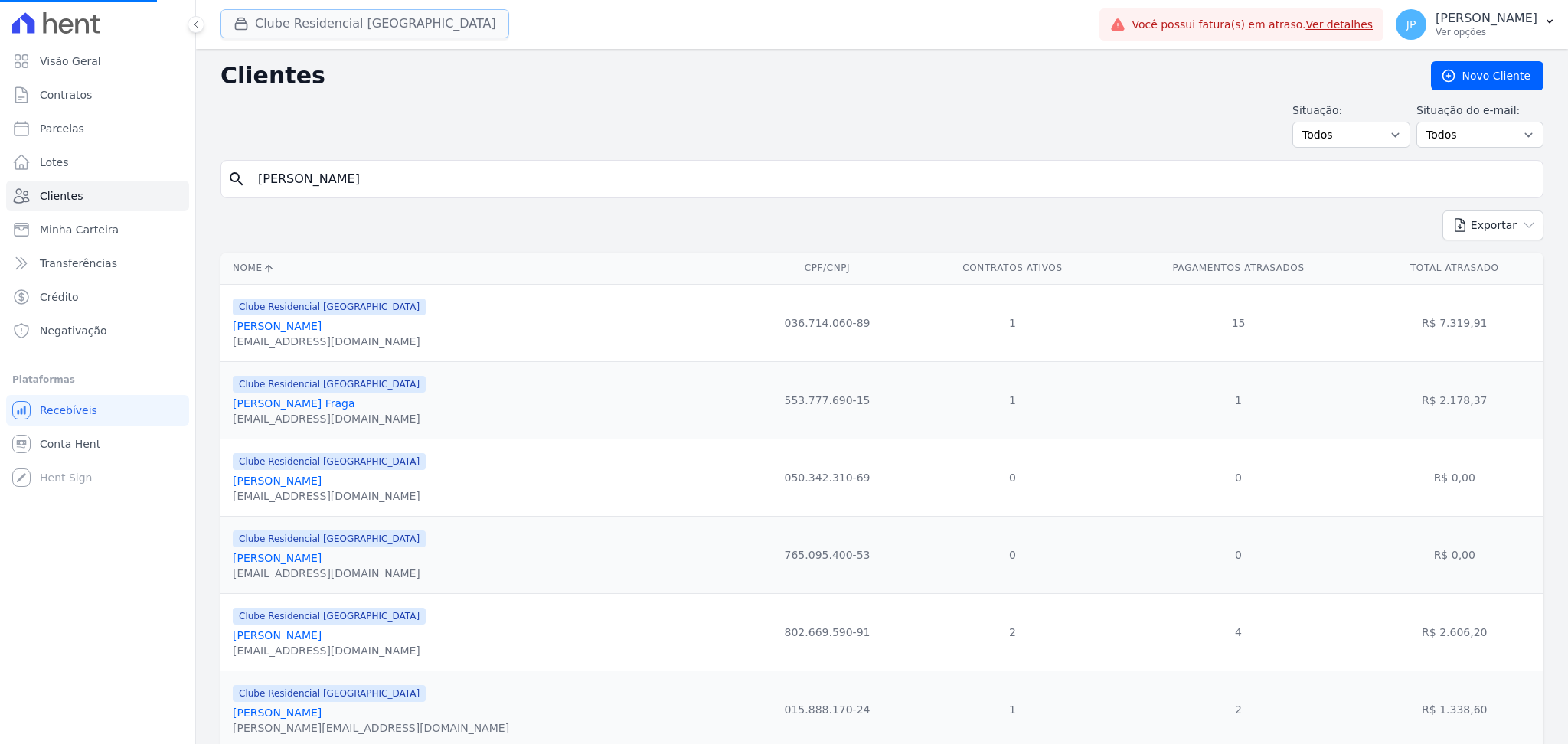
click at [266, 28] on button "Clube Residencial [GEOGRAPHIC_DATA]" at bounding box center [364, 24] width 289 height 29
click at [246, 34] on button "Clube Residencial [GEOGRAPHIC_DATA]" at bounding box center [364, 24] width 289 height 29
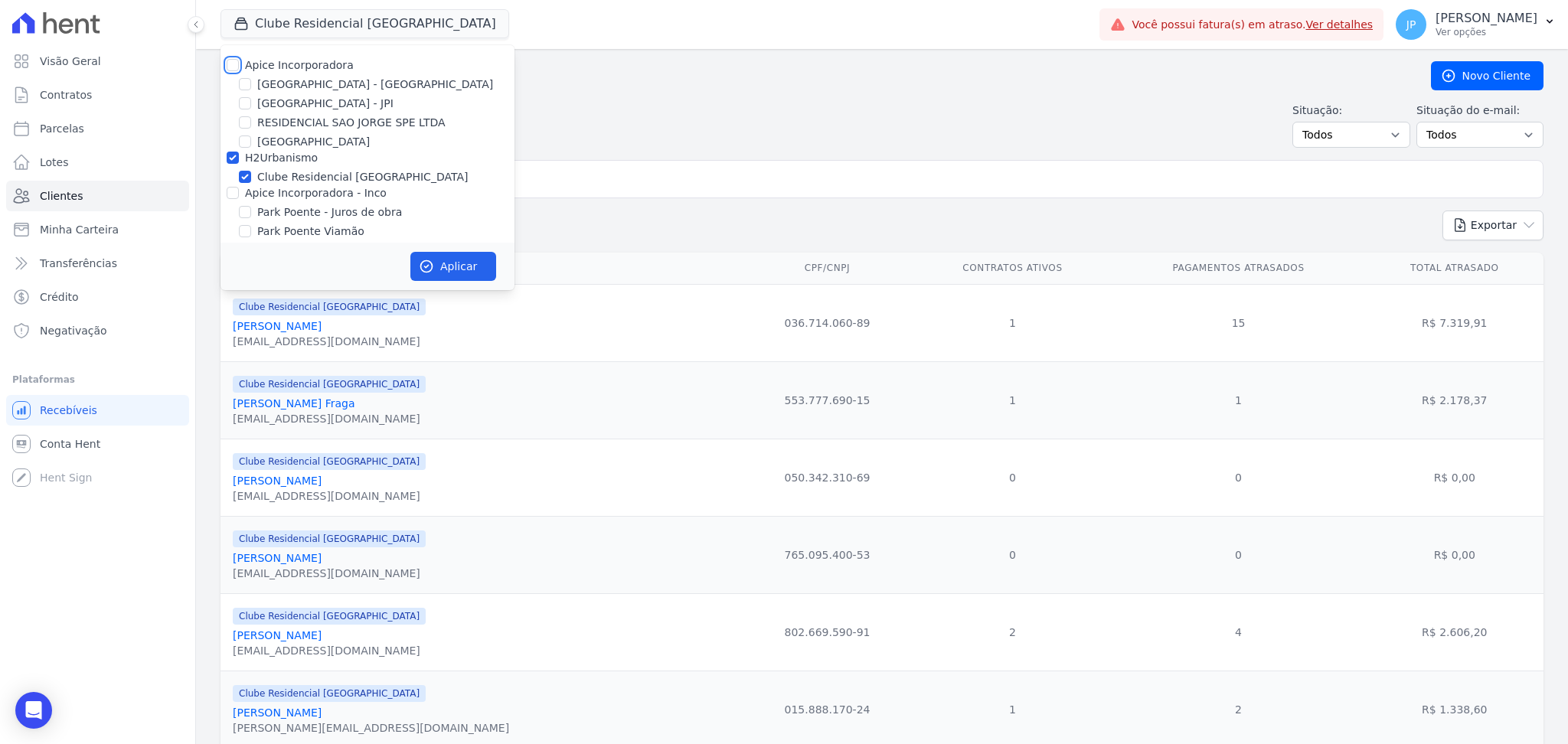
click at [230, 64] on input "Apice Incorporadora" at bounding box center [232, 65] width 13 height 13
checkbox input "true"
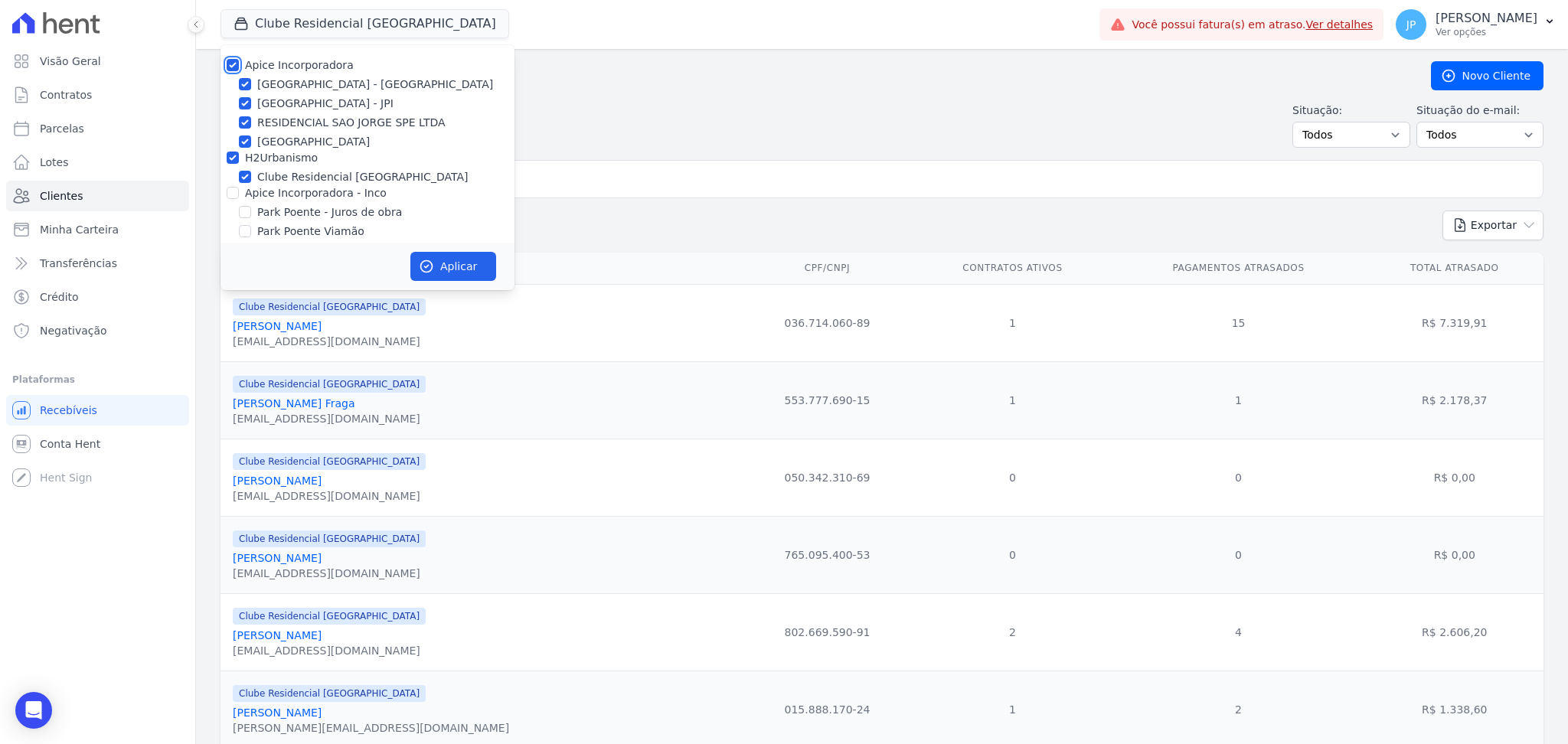
checkbox input "true"
click at [235, 195] on input "Apice Incorporadora - Inco" at bounding box center [232, 193] width 13 height 13
checkbox input "true"
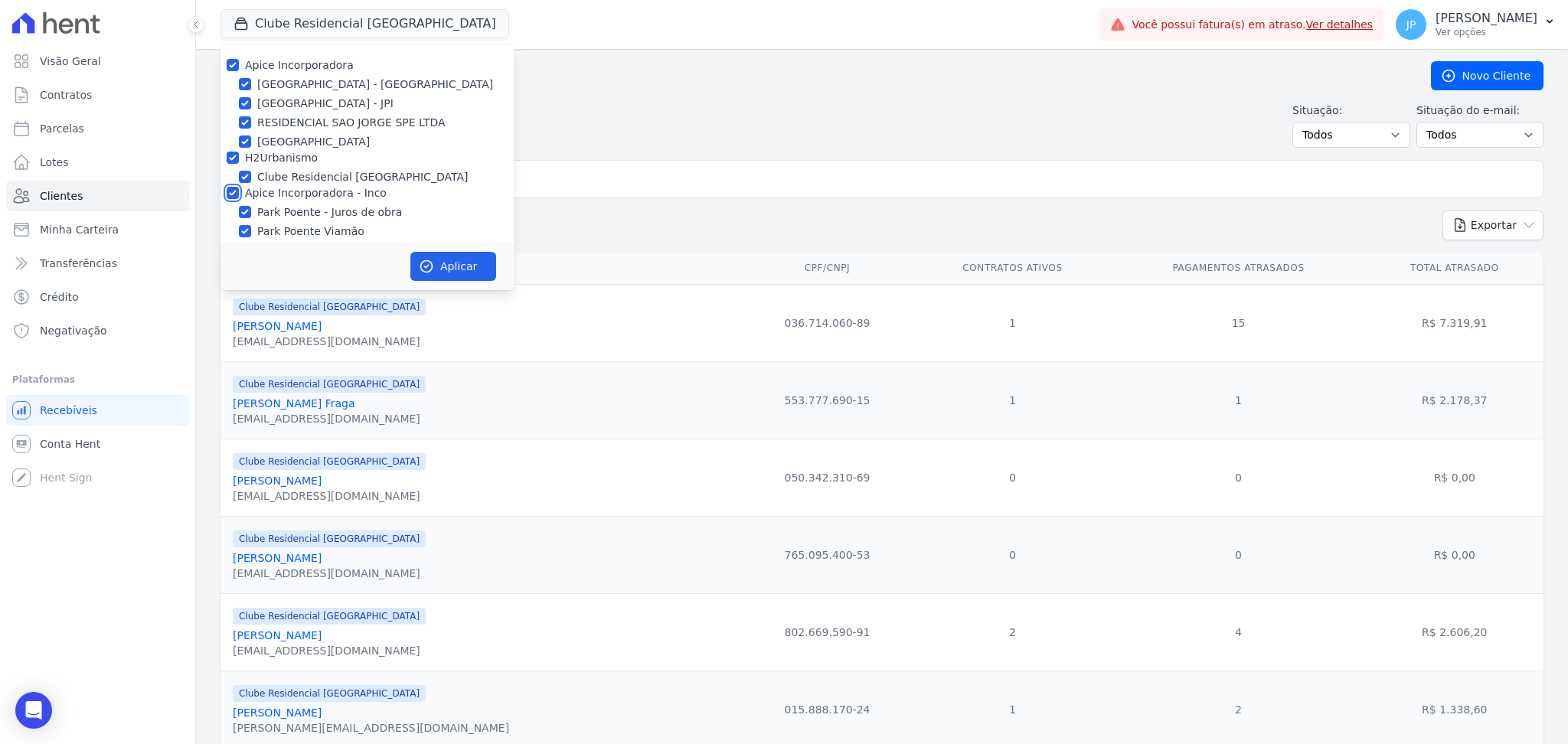
checkbox input "true"
click at [435, 260] on button "Aplicar" at bounding box center [453, 266] width 86 height 29
click at [819, 122] on div "Situação: Todos Adimplentes Inadimplentes Situação do e-mail: Todos Confirmado …" at bounding box center [882, 125] width 1323 height 45
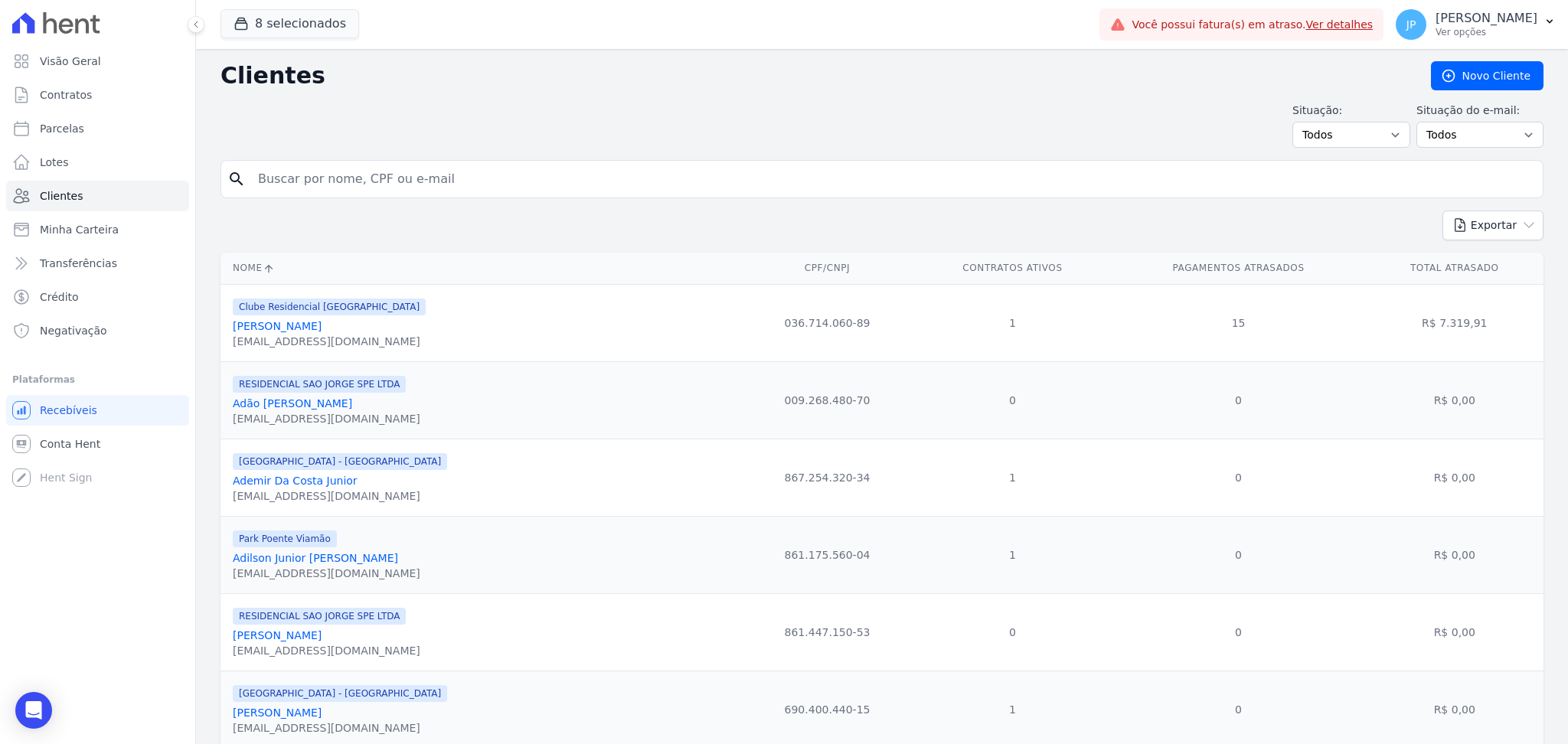
click at [447, 179] on input "search" at bounding box center [893, 179] width 1288 height 30
type input "[PERSON_NAME] Fagundes"
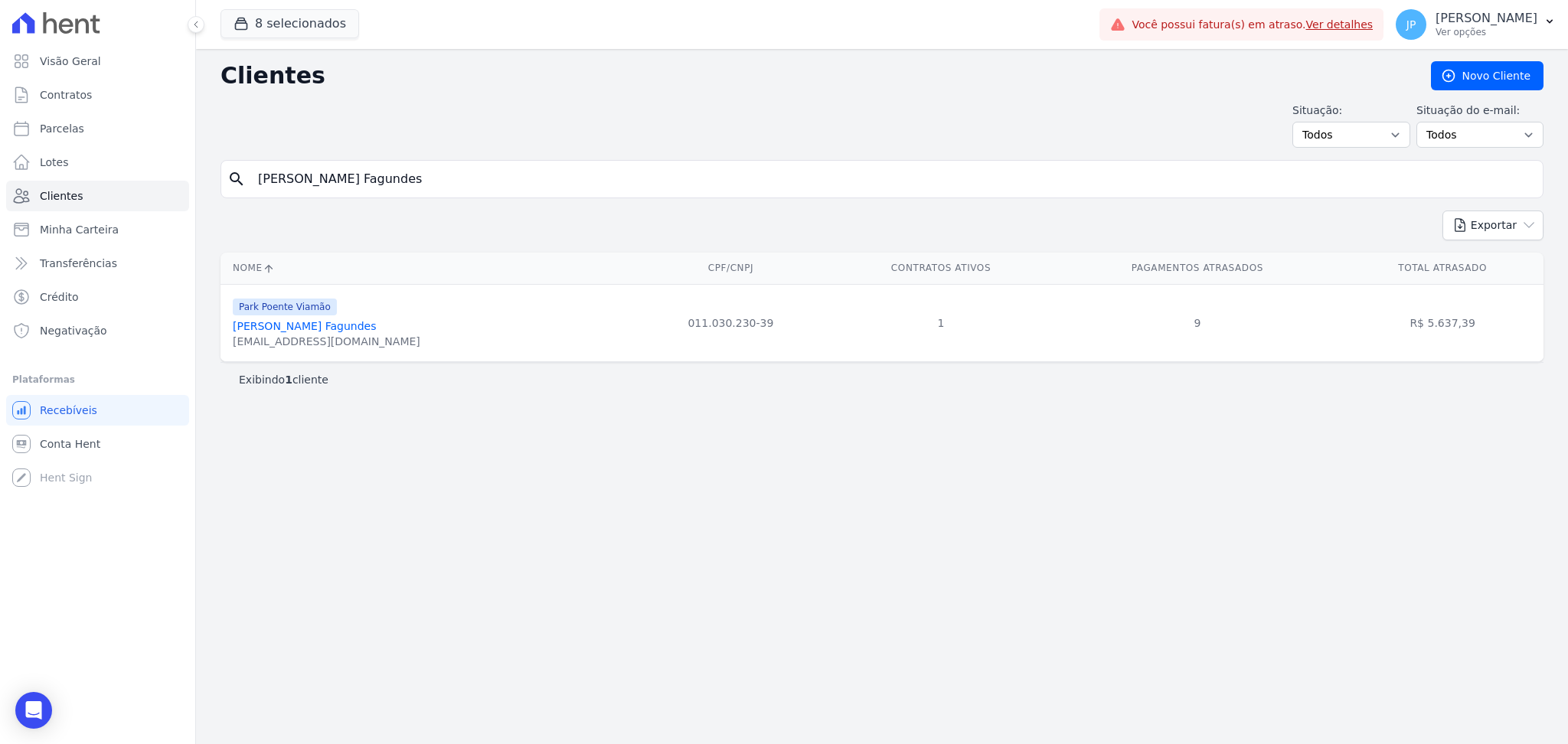
click at [309, 323] on link "[PERSON_NAME] Fagundes" at bounding box center [305, 326] width 144 height 13
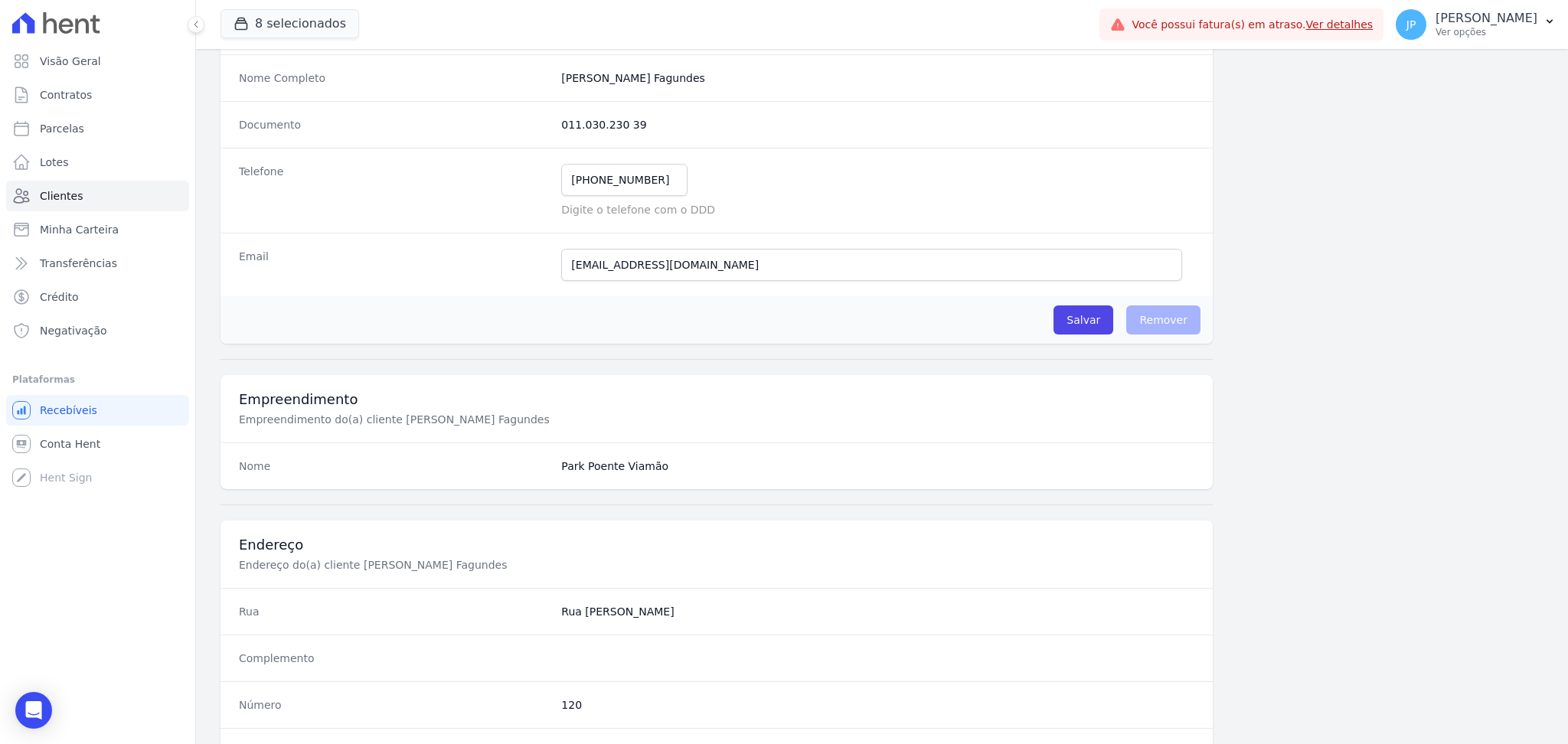
scroll to position [689, 0]
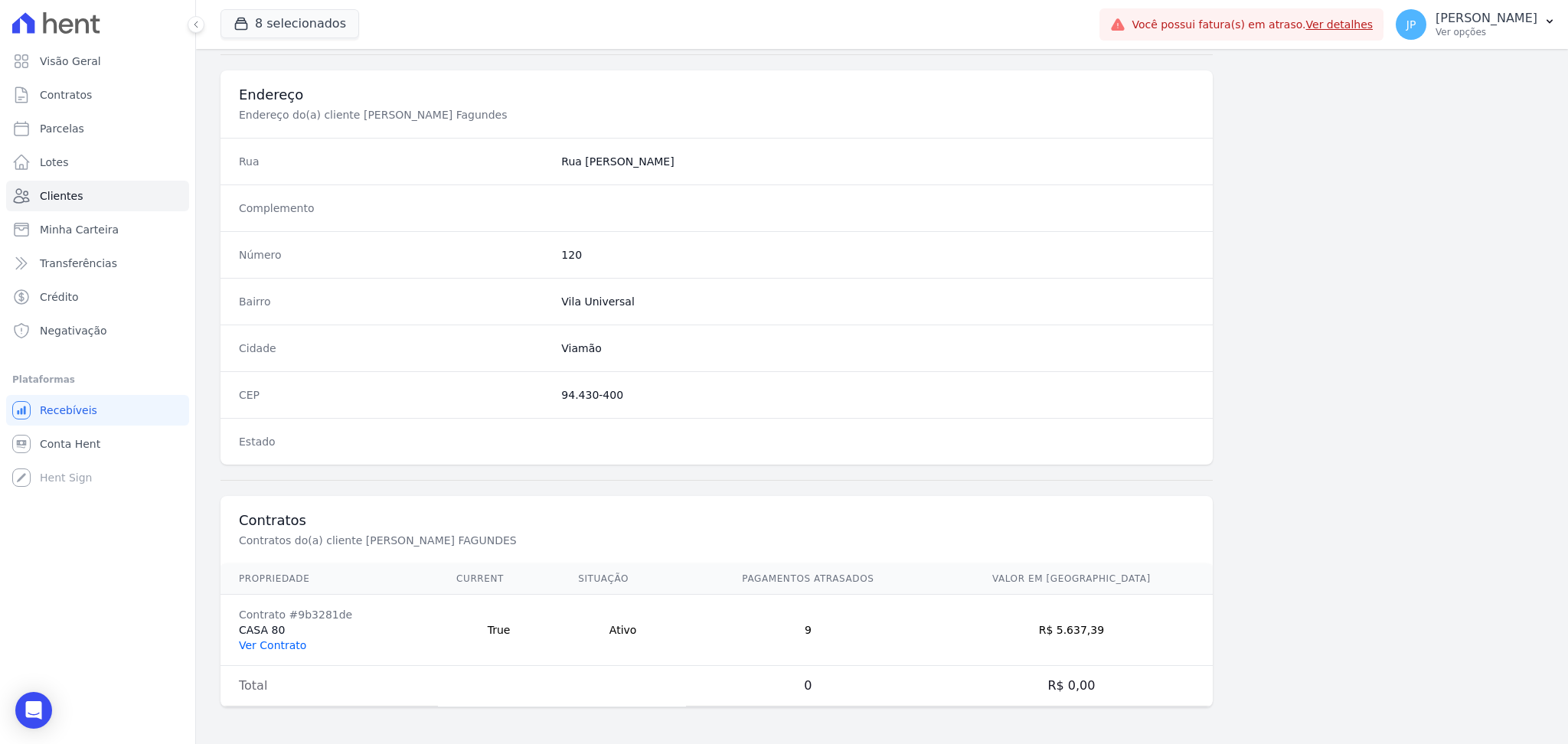
click at [282, 644] on link "Ver Contrato" at bounding box center [273, 645] width 67 height 13
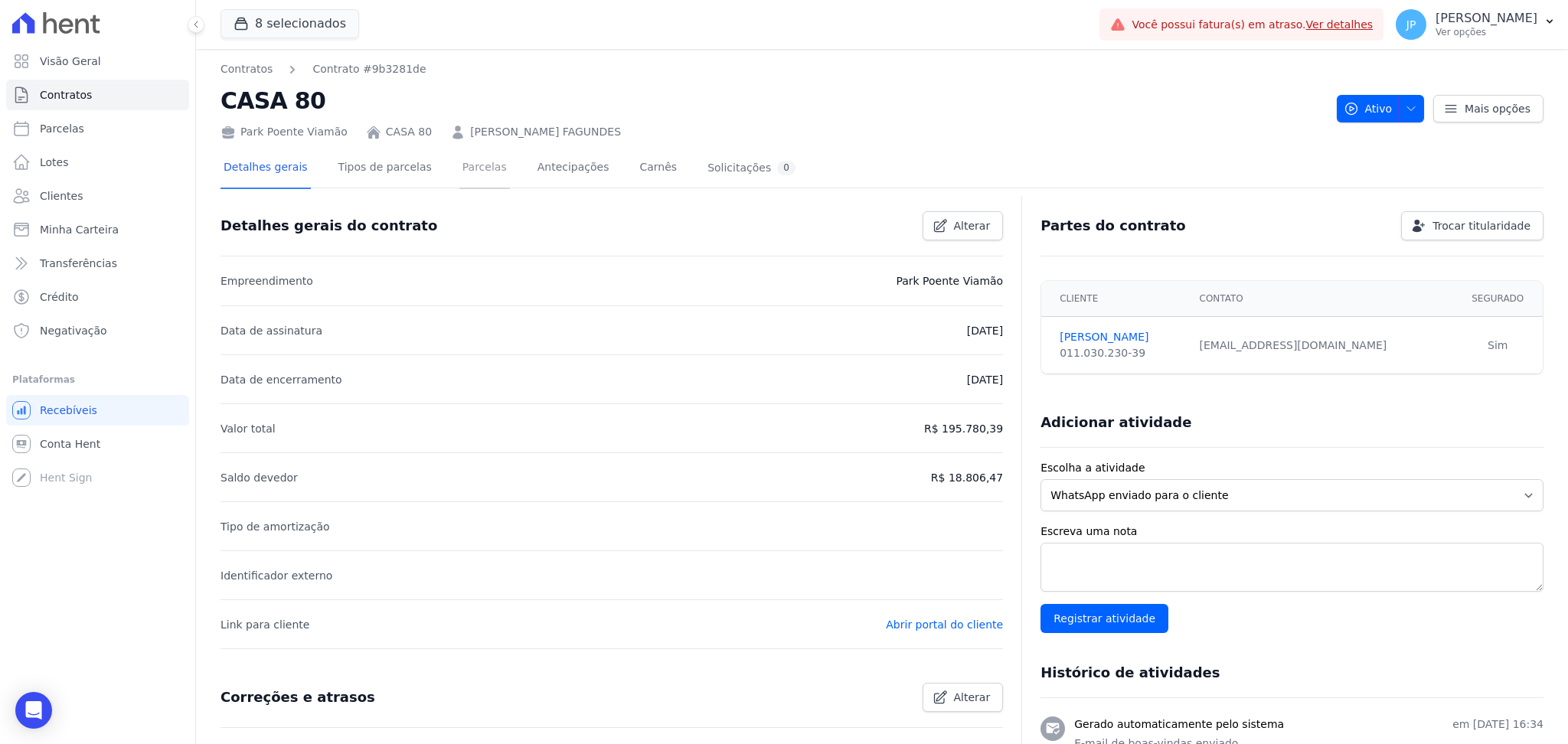
click at [459, 166] on link "Parcelas" at bounding box center [485, 169] width 50 height 40
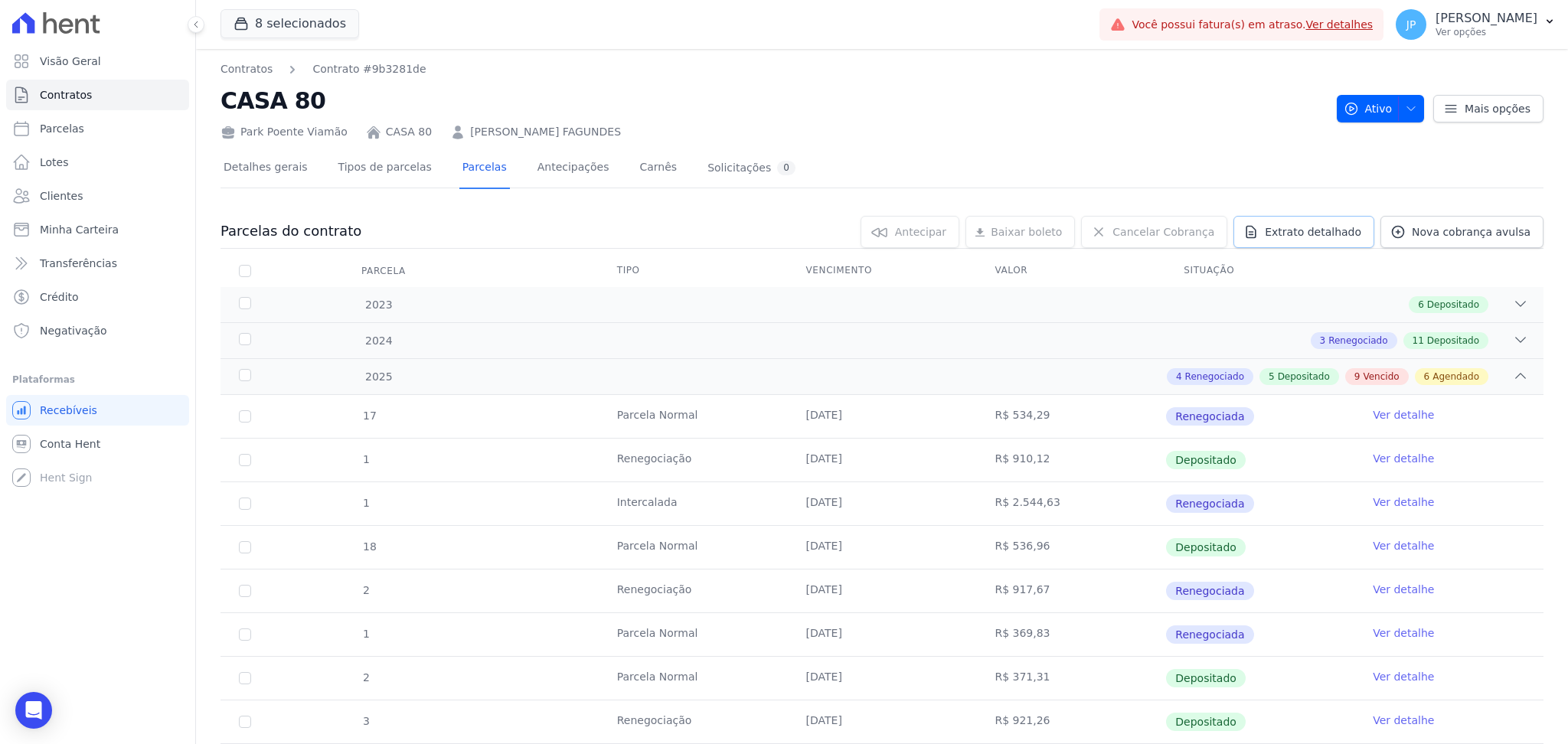
click at [1271, 233] on span "Extrato detalhado" at bounding box center [1313, 232] width 97 height 15
click at [1484, 236] on span "Exportar PDF" at bounding box center [1519, 233] width 81 height 15
